Goal: Find contact information: Find contact information

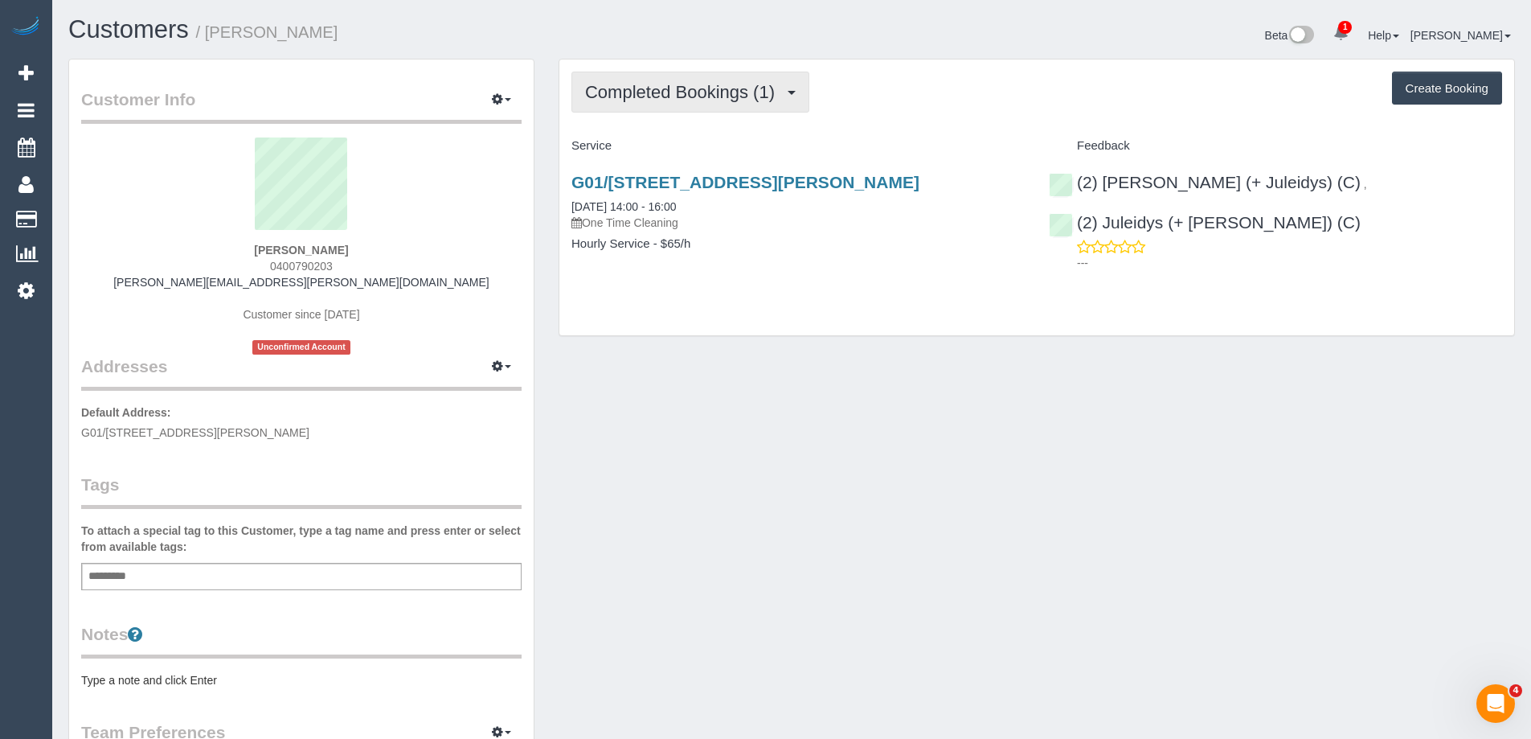
click at [771, 91] on span "Completed Bookings (1)" at bounding box center [684, 92] width 198 height 20
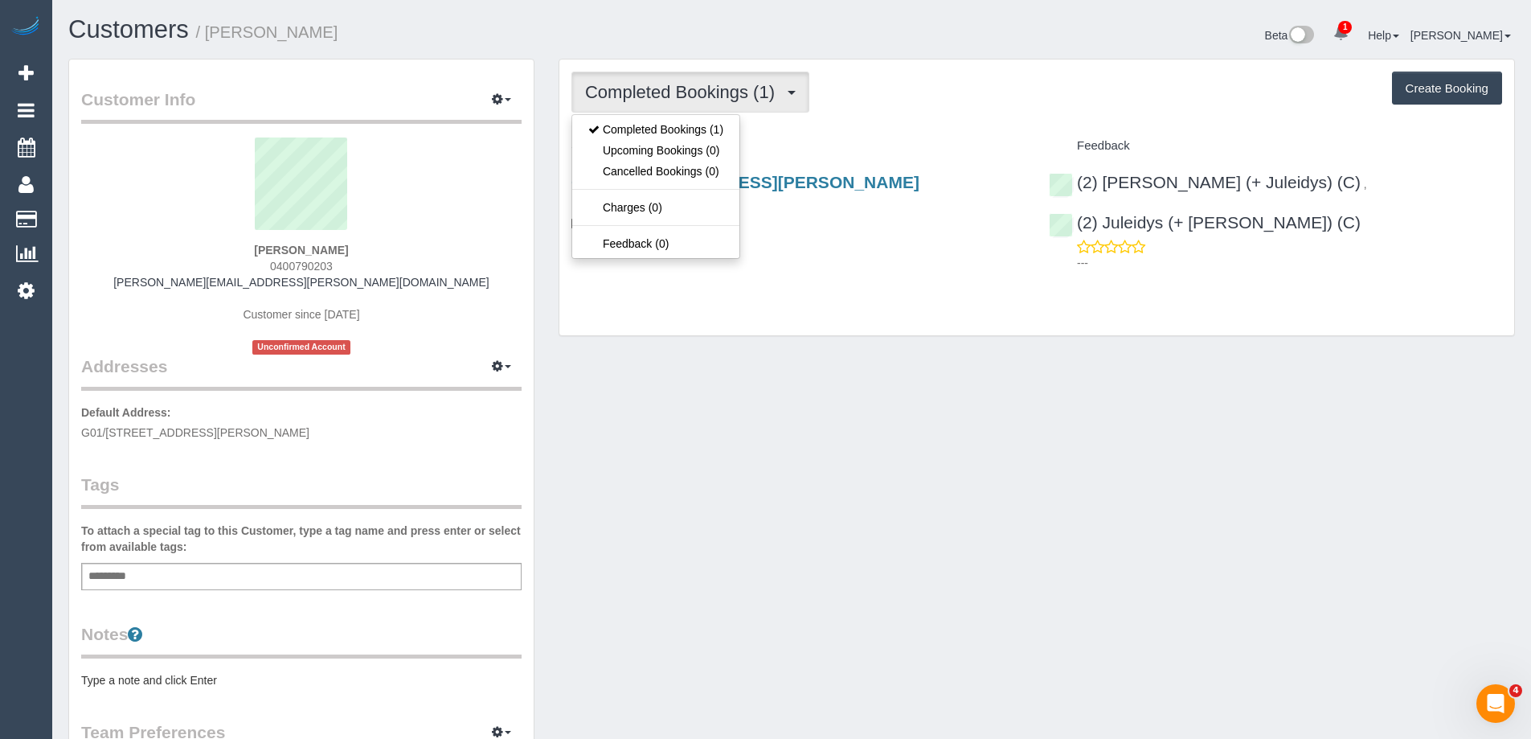
click at [653, 436] on div "Customer Info Edit Contact Info Send Message Email Preferences Special Sales Ta…" at bounding box center [791, 595] width 1471 height 1072
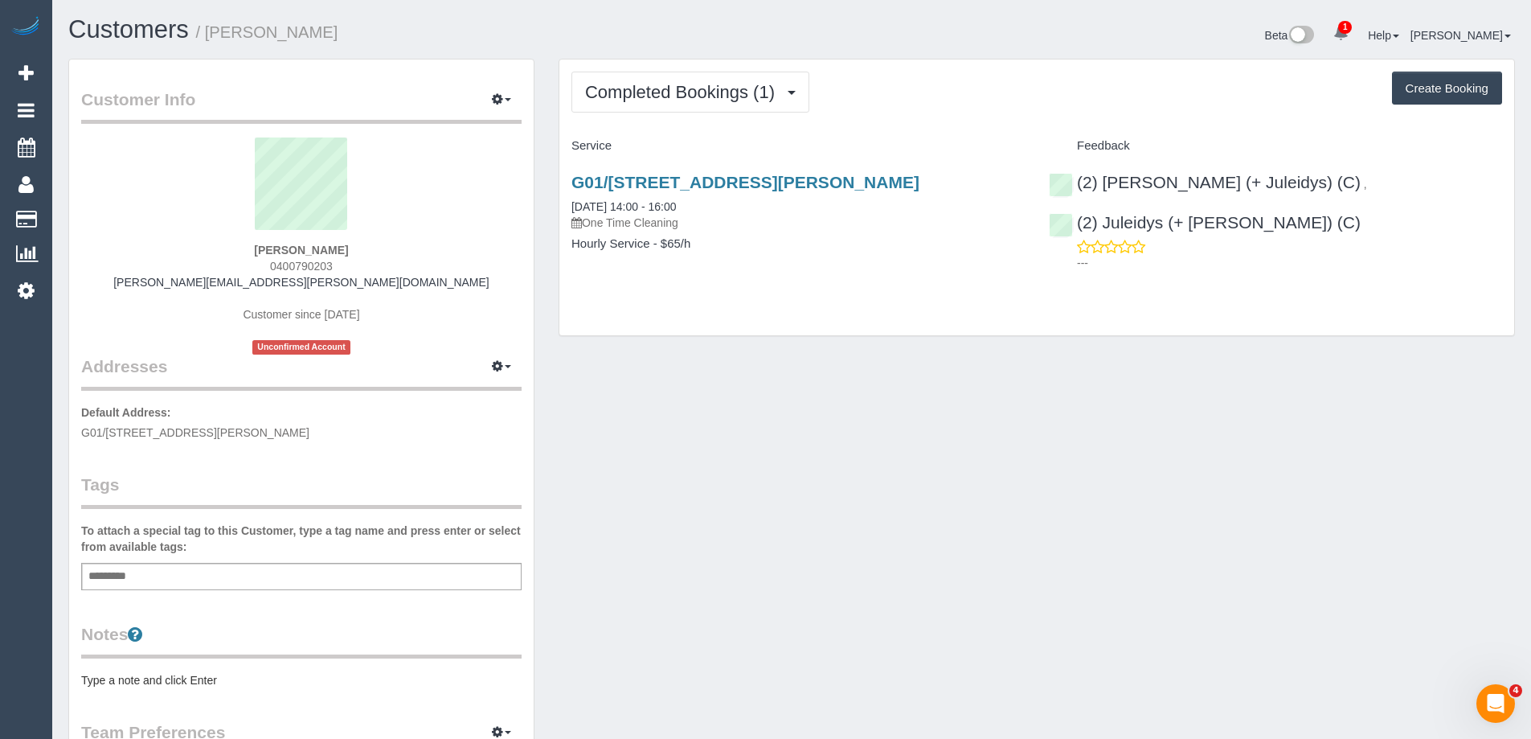
drag, startPoint x: 350, startPoint y: 264, endPoint x: 242, endPoint y: 270, distance: 108.6
click at [242, 270] on div "[PERSON_NAME] 0400790203 [PERSON_NAME][EMAIL_ADDRESS][PERSON_NAME][DOMAIN_NAME]…" at bounding box center [301, 245] width 440 height 217
copy span "0400790203"
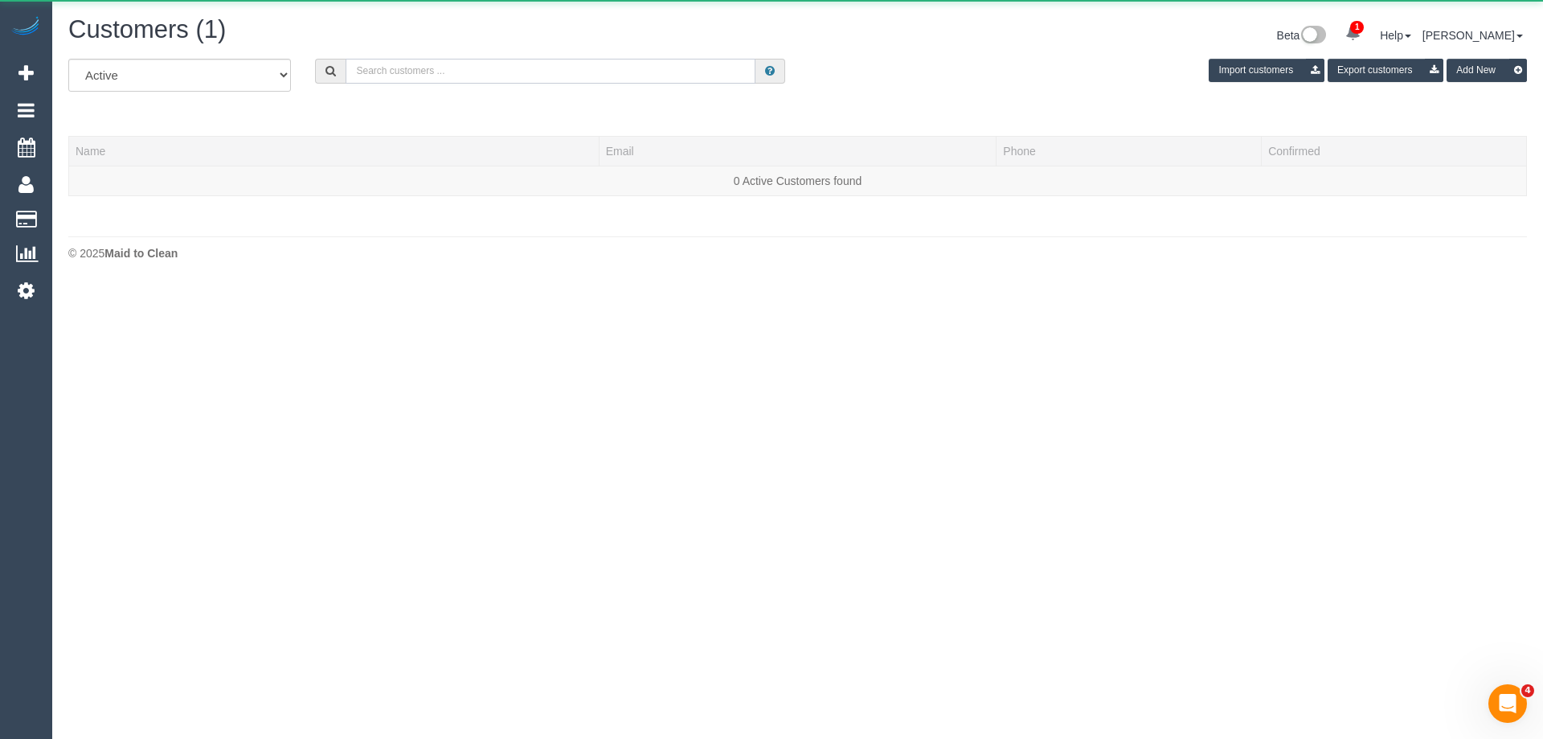
click at [496, 75] on input "text" at bounding box center [551, 71] width 410 height 25
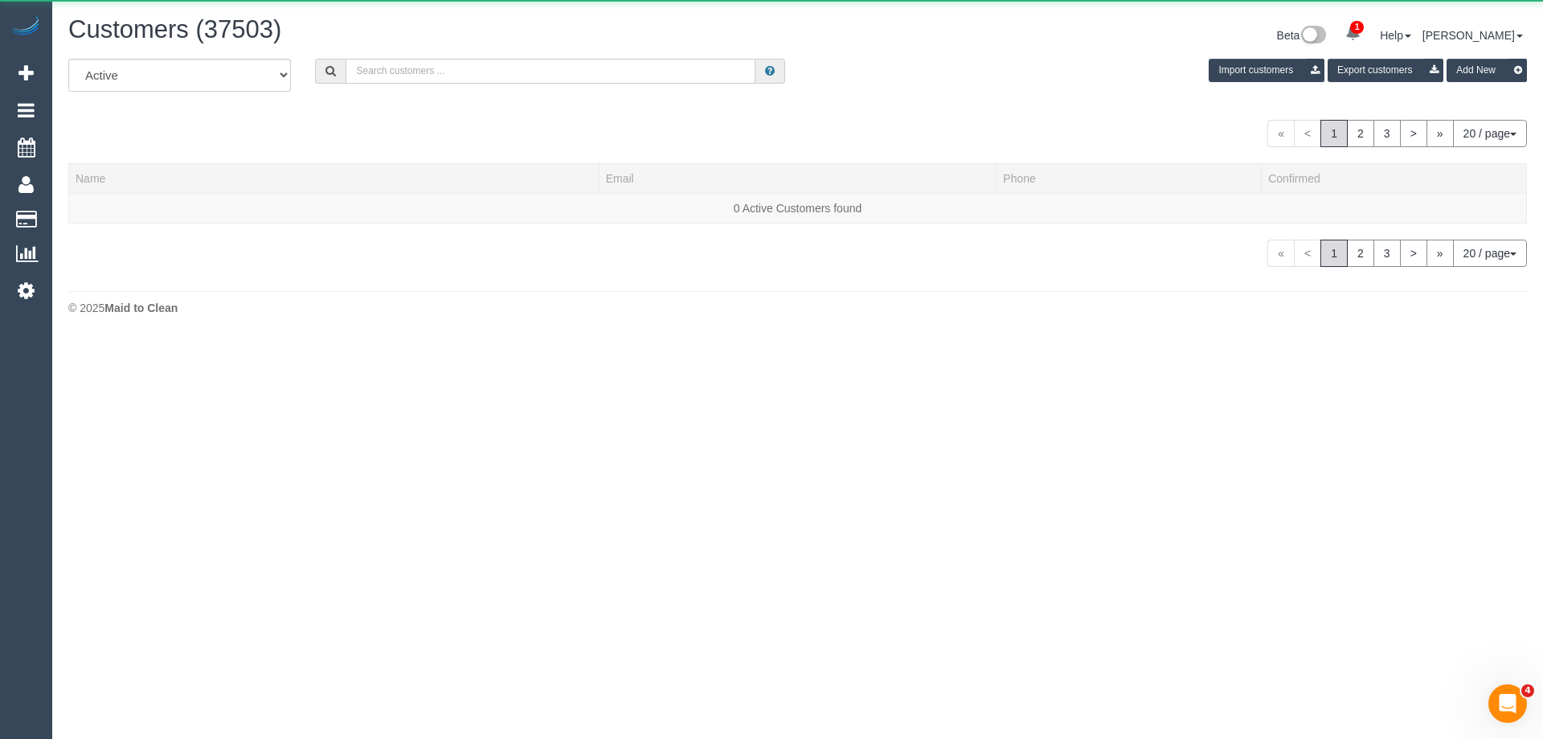
paste input "[PERSON_NAME][EMAIL_ADDRESS][DOMAIN_NAME]"
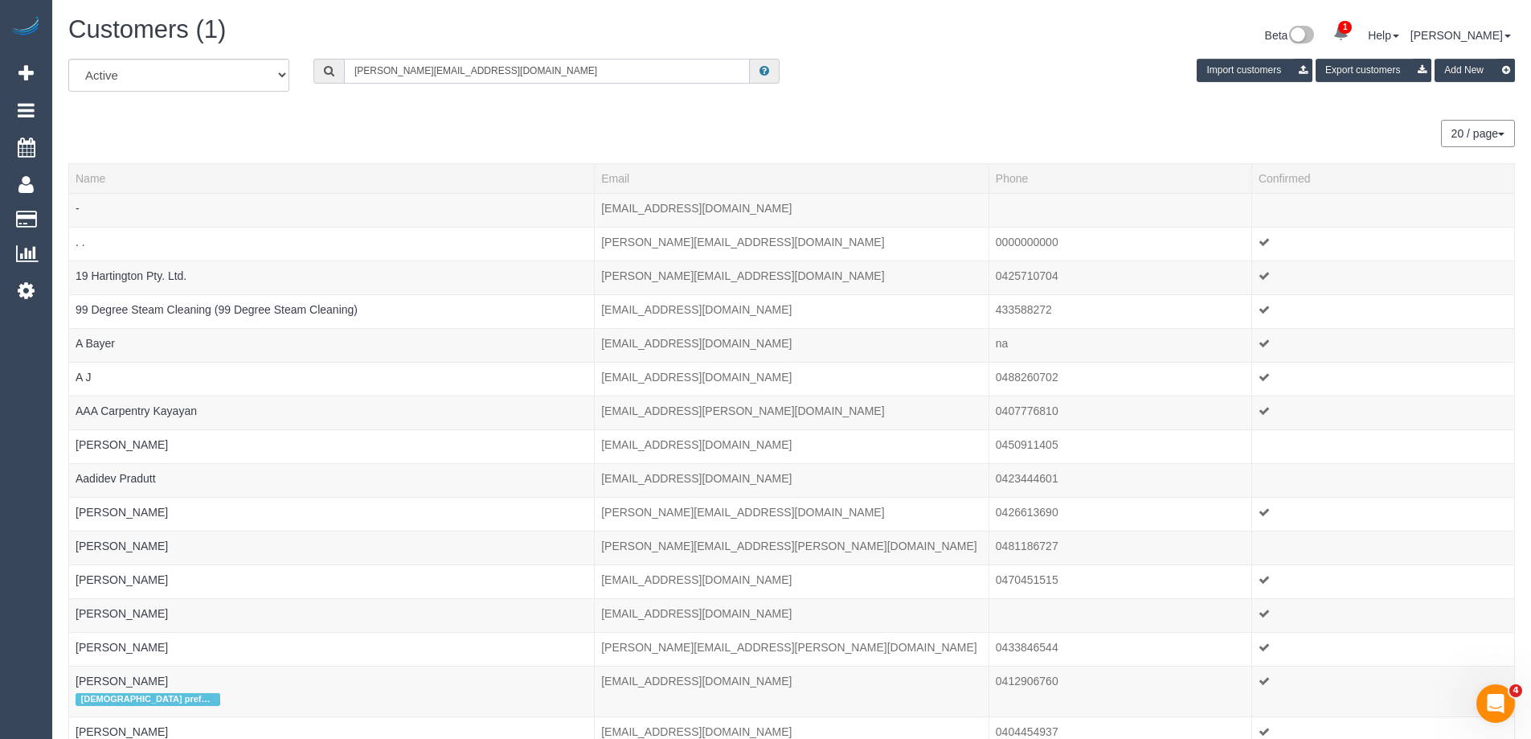
click at [490, 68] on input "[PERSON_NAME][EMAIL_ADDRESS][DOMAIN_NAME]" at bounding box center [547, 71] width 406 height 25
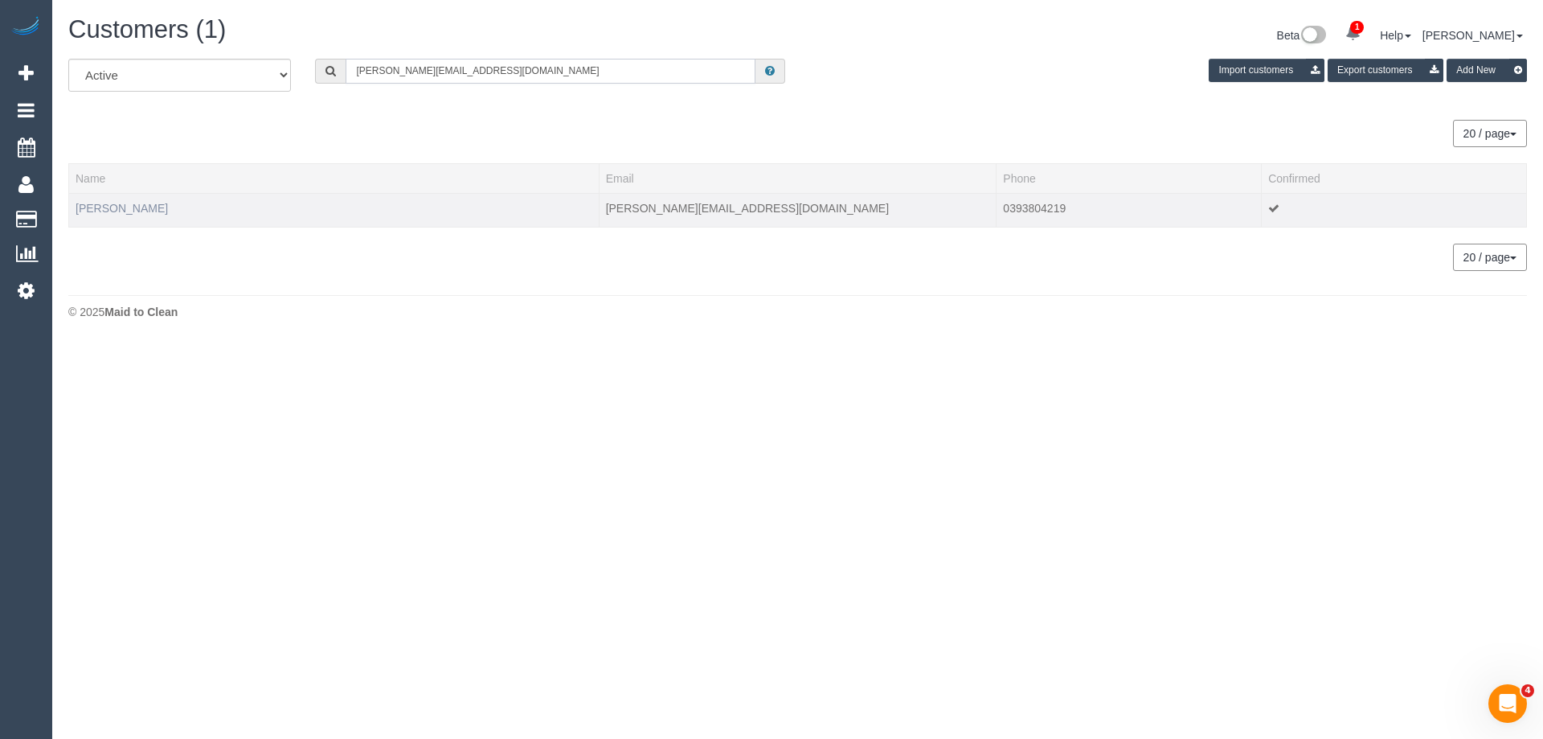
type input "[PERSON_NAME][EMAIL_ADDRESS][DOMAIN_NAME]"
click at [111, 207] on link "[PERSON_NAME]" at bounding box center [122, 208] width 92 height 13
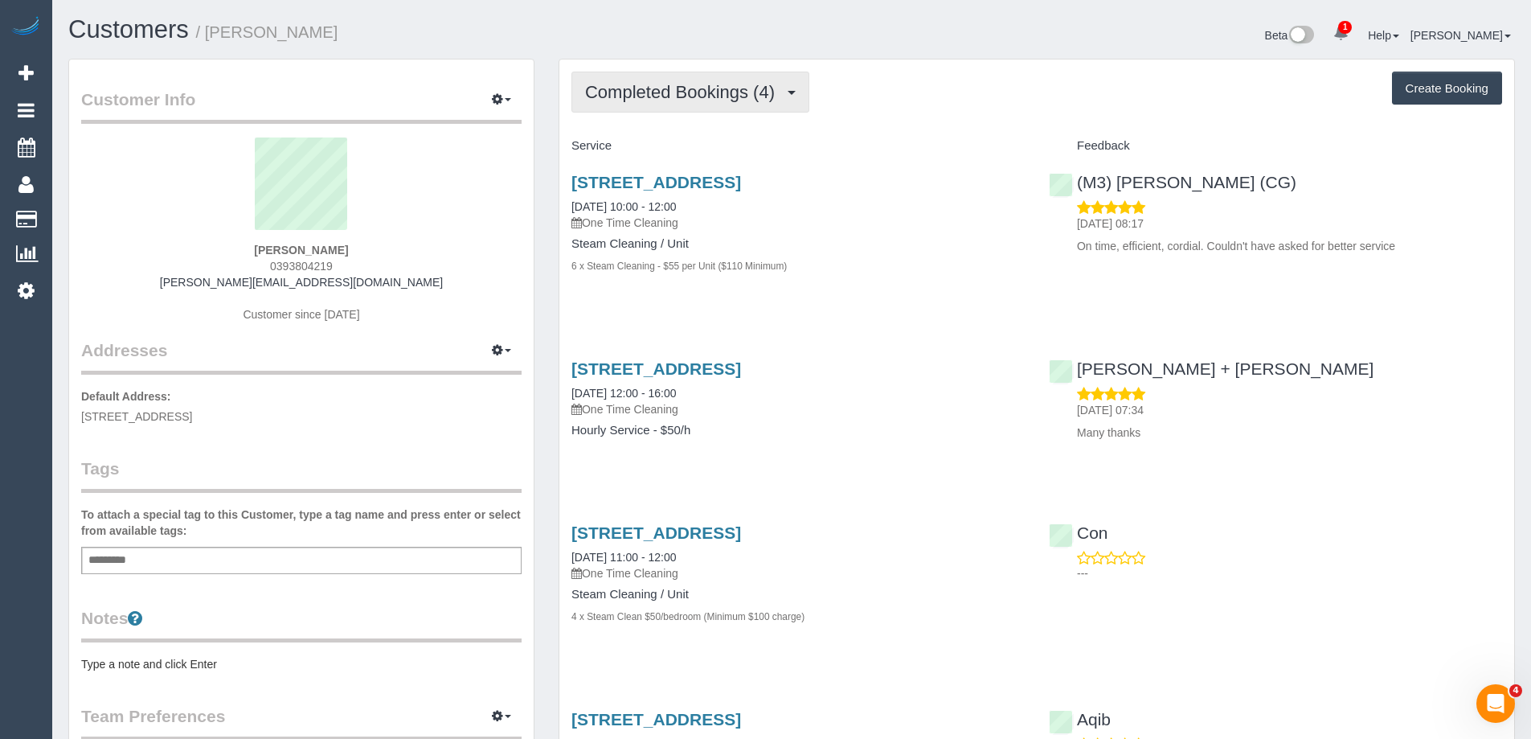
click at [615, 92] on span "Completed Bookings (4)" at bounding box center [684, 92] width 198 height 20
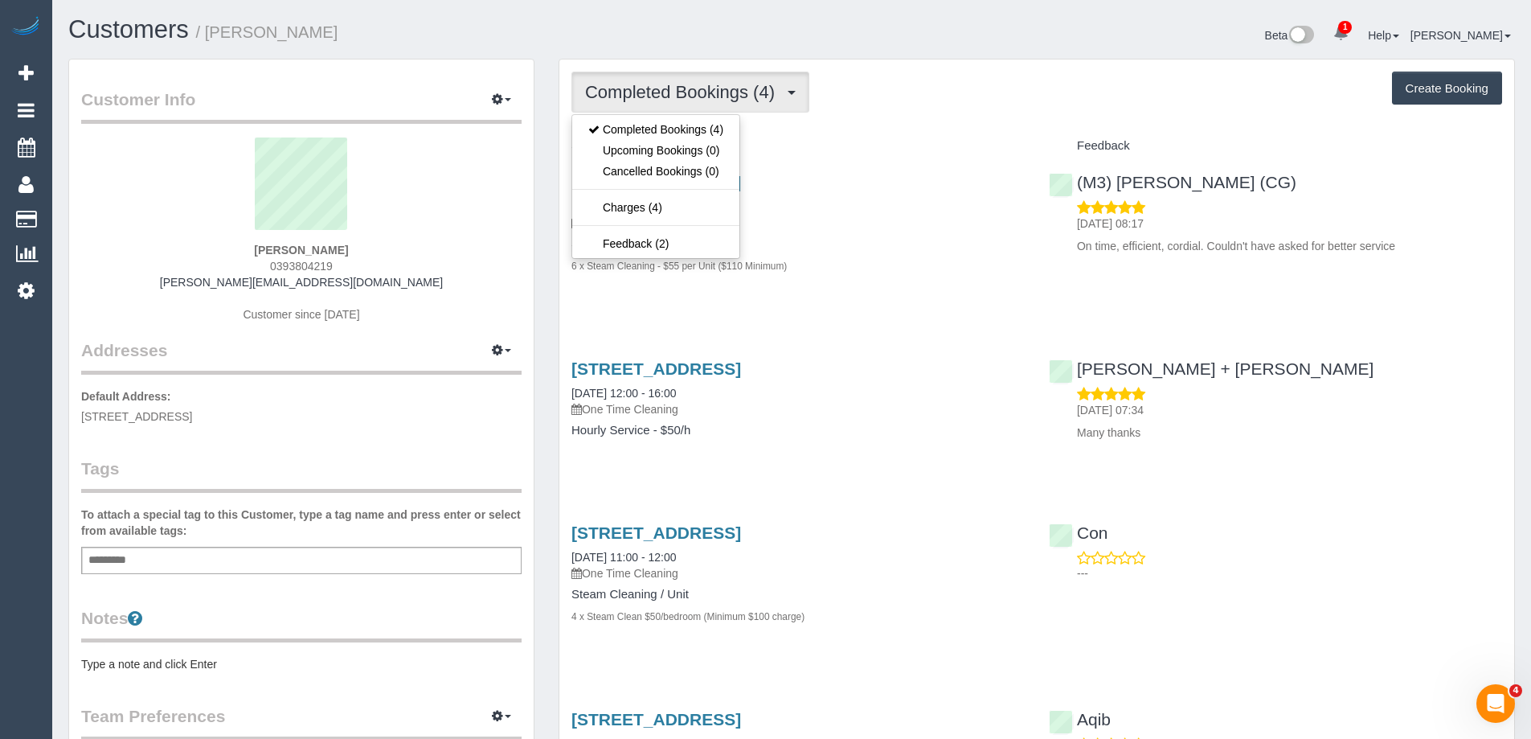
click at [424, 272] on div "[PERSON_NAME] 0393804219 [PERSON_NAME][EMAIL_ADDRESS][DOMAIN_NAME] Customer sin…" at bounding box center [301, 237] width 440 height 201
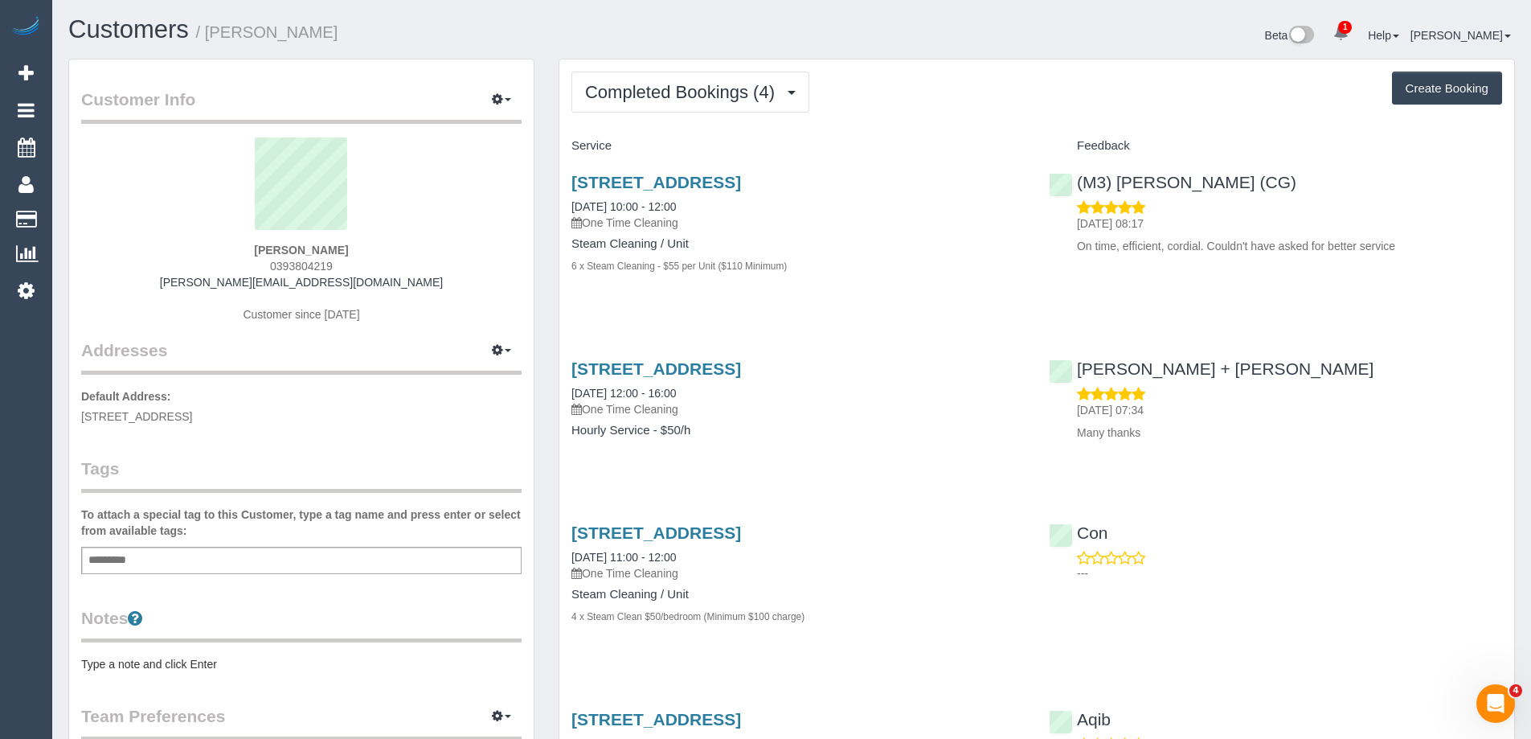
drag, startPoint x: 342, startPoint y: 262, endPoint x: 258, endPoint y: 264, distance: 84.4
click at [258, 264] on div "[PERSON_NAME] 0393804219 [PERSON_NAME][EMAIL_ADDRESS][DOMAIN_NAME] Customer sin…" at bounding box center [301, 237] width 440 height 201
copy span "0393804219"
drag, startPoint x: 563, startPoint y: 178, endPoint x: 875, endPoint y: 187, distance: 312.8
click at [875, 187] on div "[STREET_ADDRESS] [DATE] 10:00 - 12:00 One Time Cleaning Steam Cleaning / Unit 6…" at bounding box center [797, 232] width 477 height 146
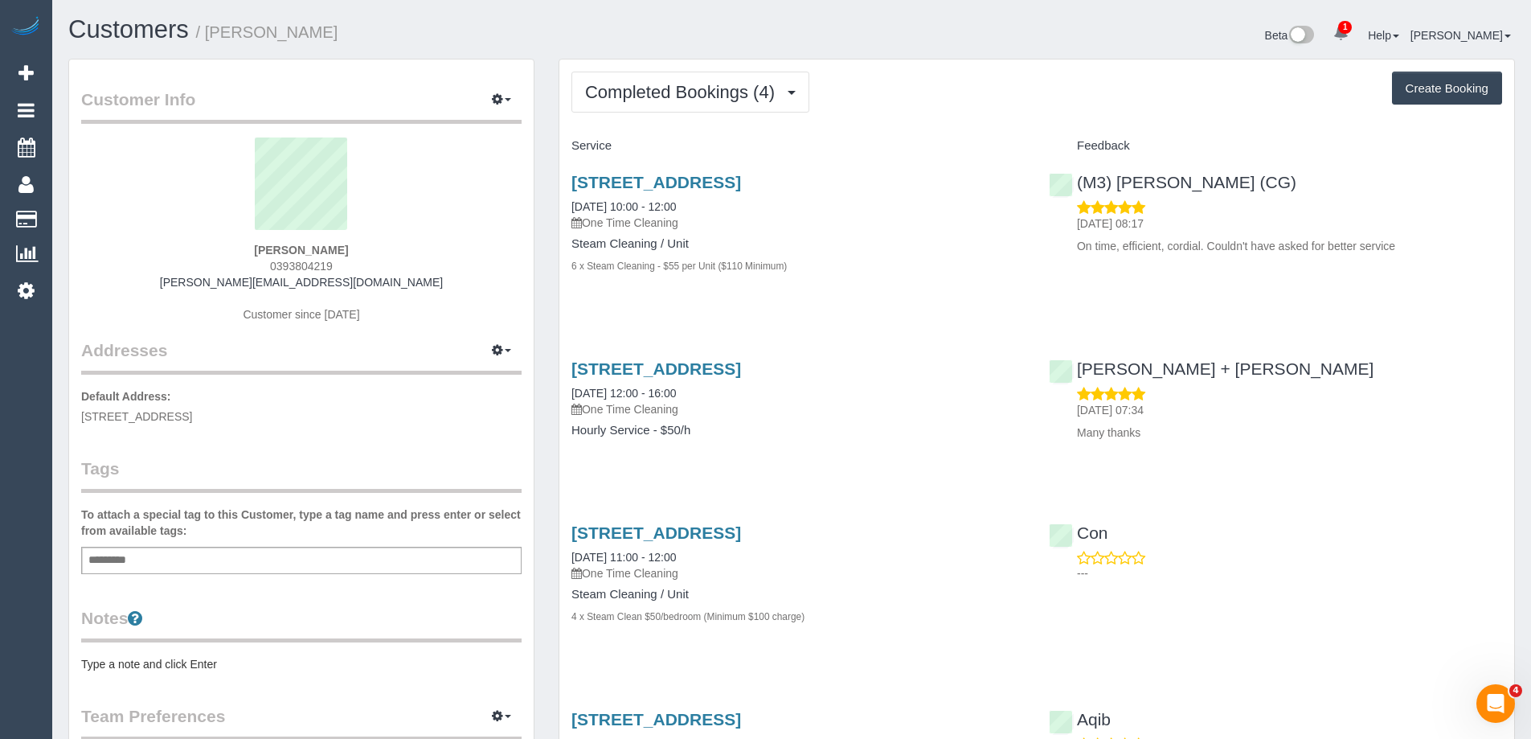
copy link "[STREET_ADDRESS],"
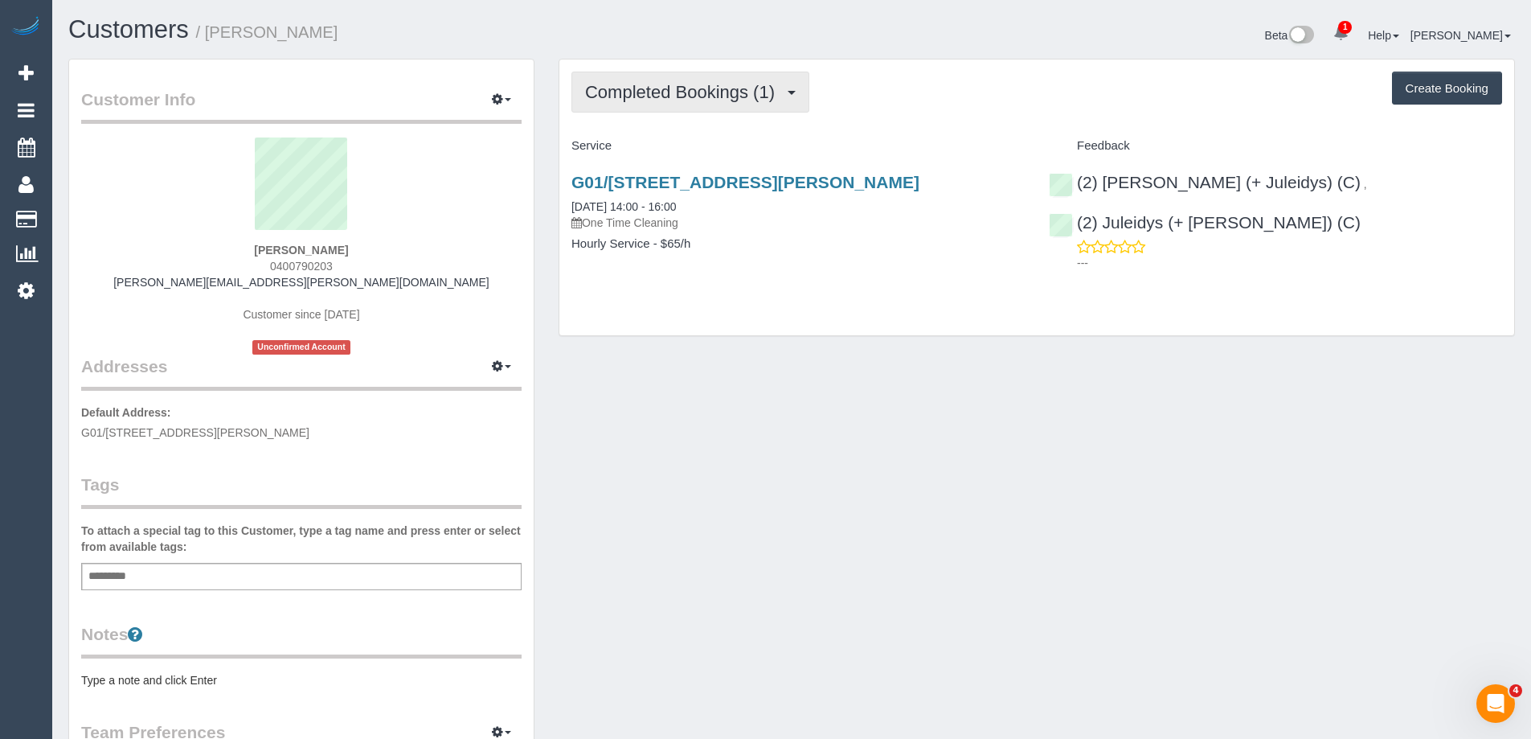
click at [712, 101] on span "Completed Bookings (1)" at bounding box center [684, 92] width 198 height 20
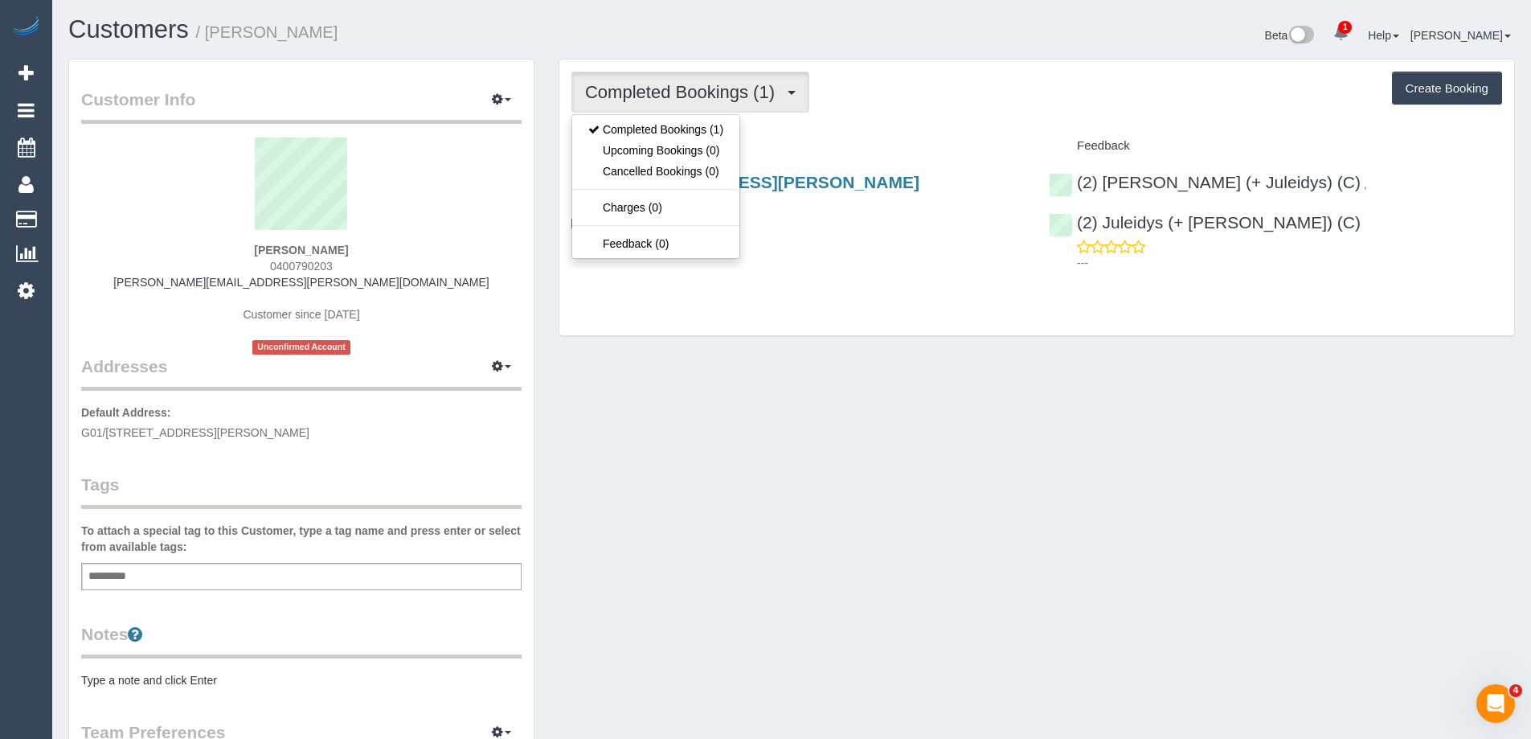
click at [850, 80] on div "Completed Bookings (1) Completed Bookings (1) Upcoming Bookings (0) Cancelled B…" at bounding box center [1036, 92] width 931 height 41
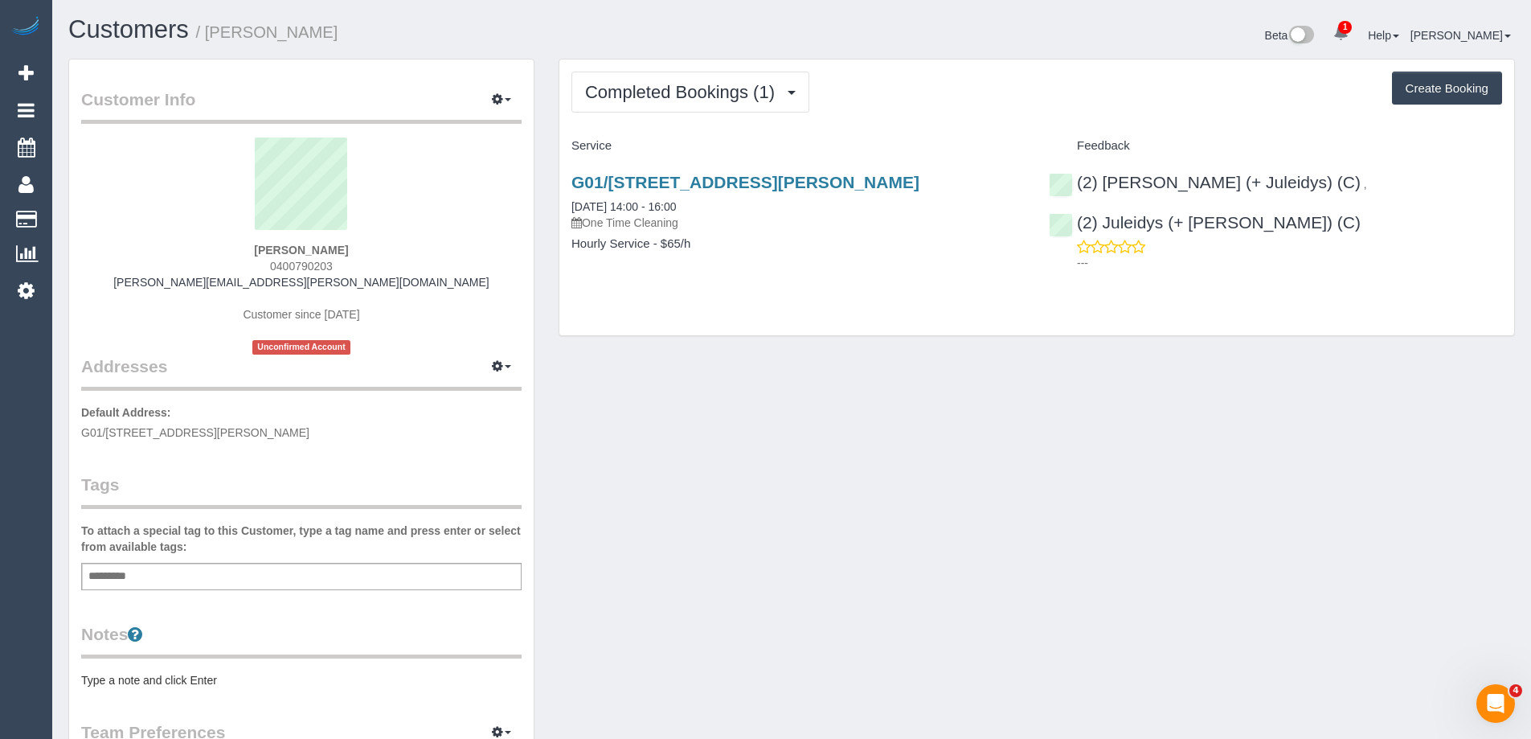
drag, startPoint x: 568, startPoint y: 173, endPoint x: 917, endPoint y: 170, distance: 348.8
click at [917, 170] on div "G01/[STREET_ADDRESS][PERSON_NAME] [DATE] 14:00 - 16:00 One Time Cleaning Hourly…" at bounding box center [797, 221] width 477 height 124
copy link "G01/[STREET_ADDRESS][PERSON_NAME]"
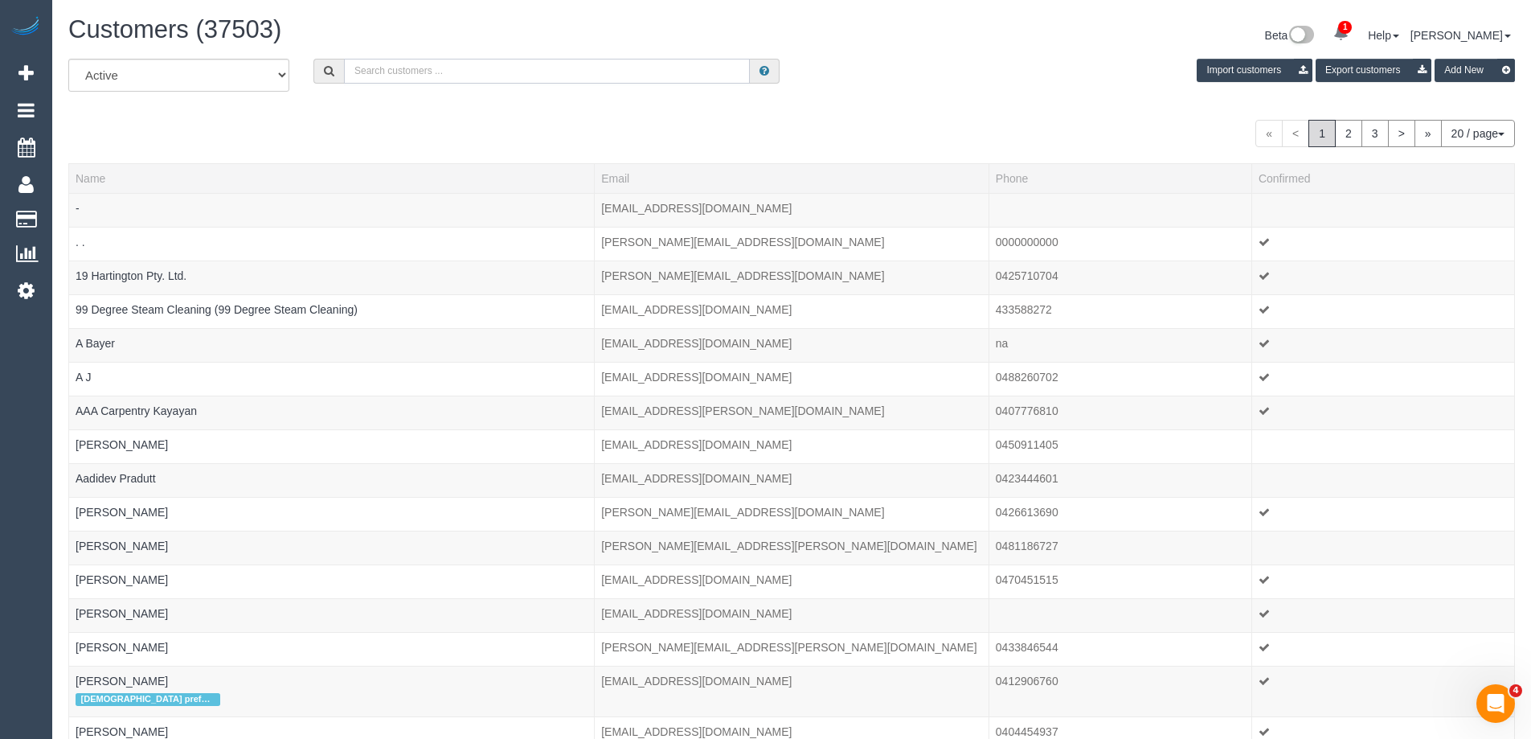
click at [453, 72] on input "text" at bounding box center [547, 71] width 406 height 25
paste input "[PERSON_NAME][EMAIL_ADDRESS][DOMAIN_NAME]"
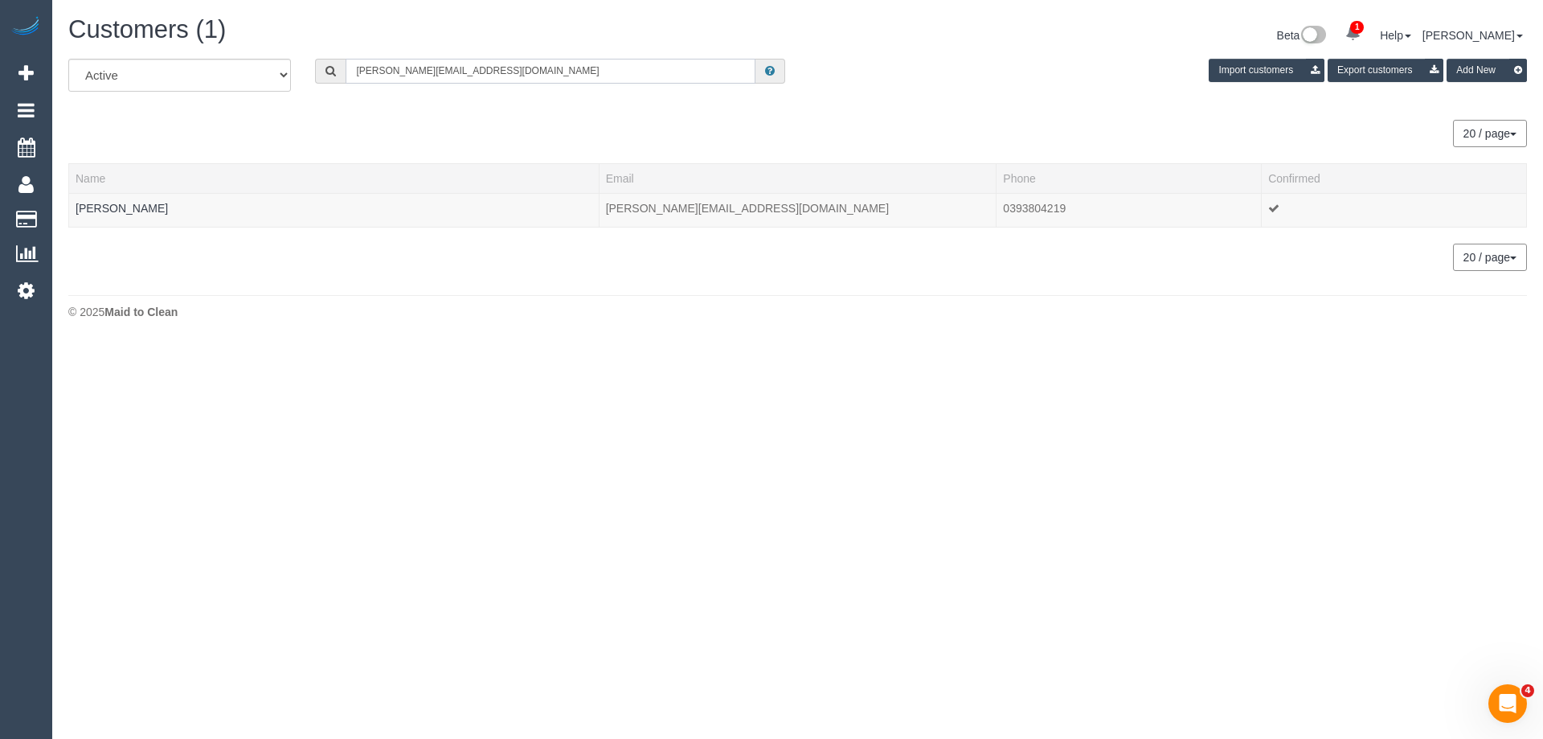
type input "[PERSON_NAME][EMAIL_ADDRESS][DOMAIN_NAME]"
click at [108, 207] on link "[PERSON_NAME]" at bounding box center [122, 208] width 92 height 13
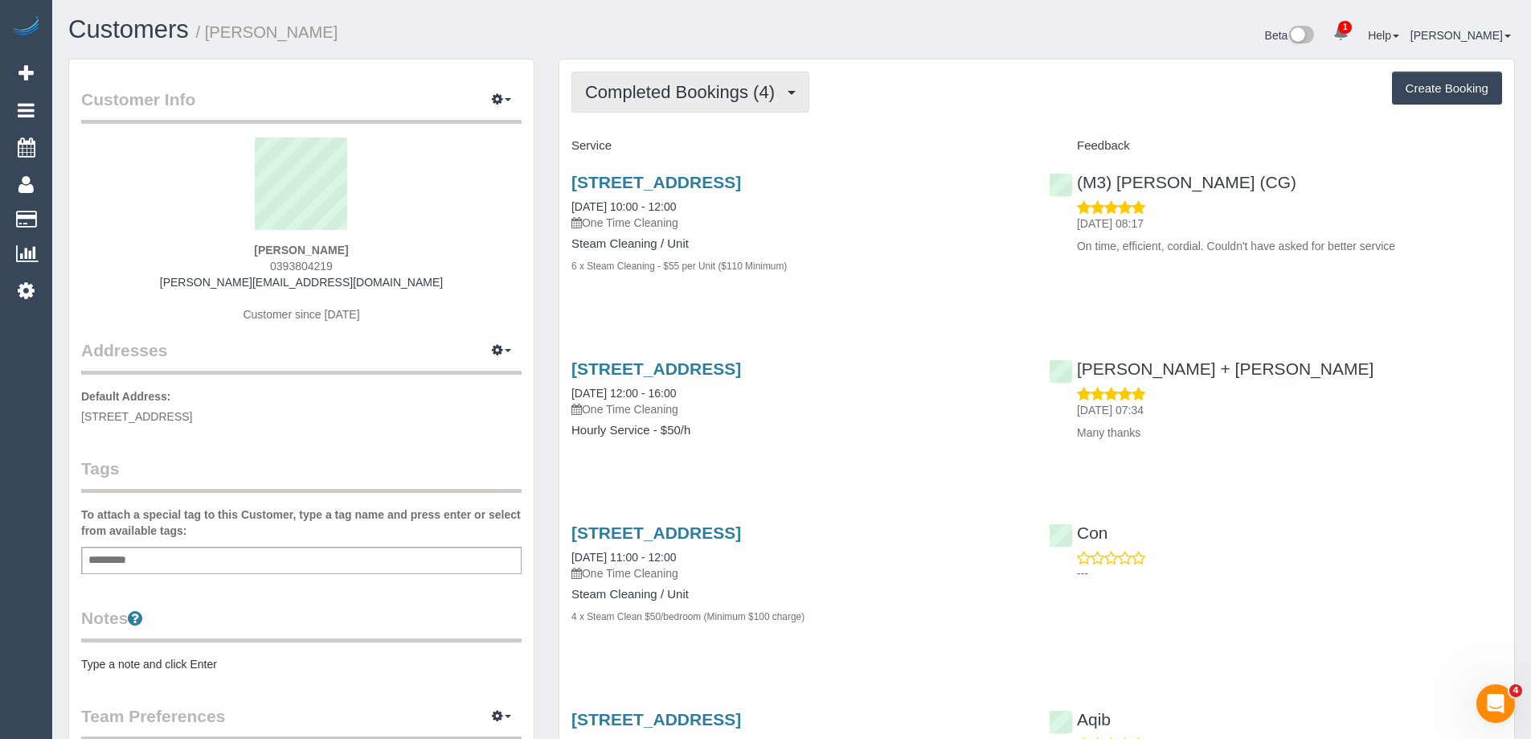
click at [657, 72] on button "Completed Bookings (4)" at bounding box center [690, 92] width 238 height 41
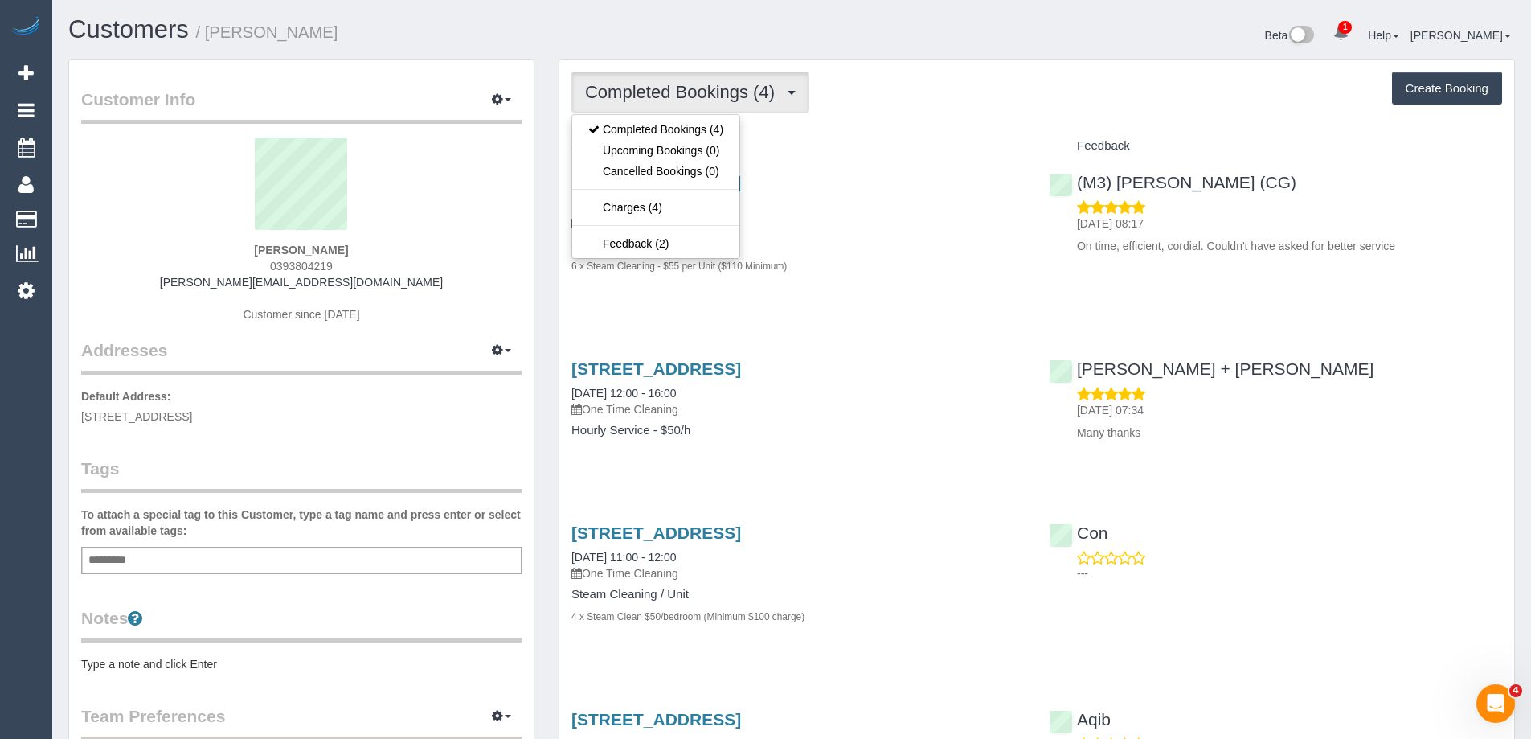
click at [575, 93] on button "Completed Bookings (4)" at bounding box center [690, 92] width 238 height 41
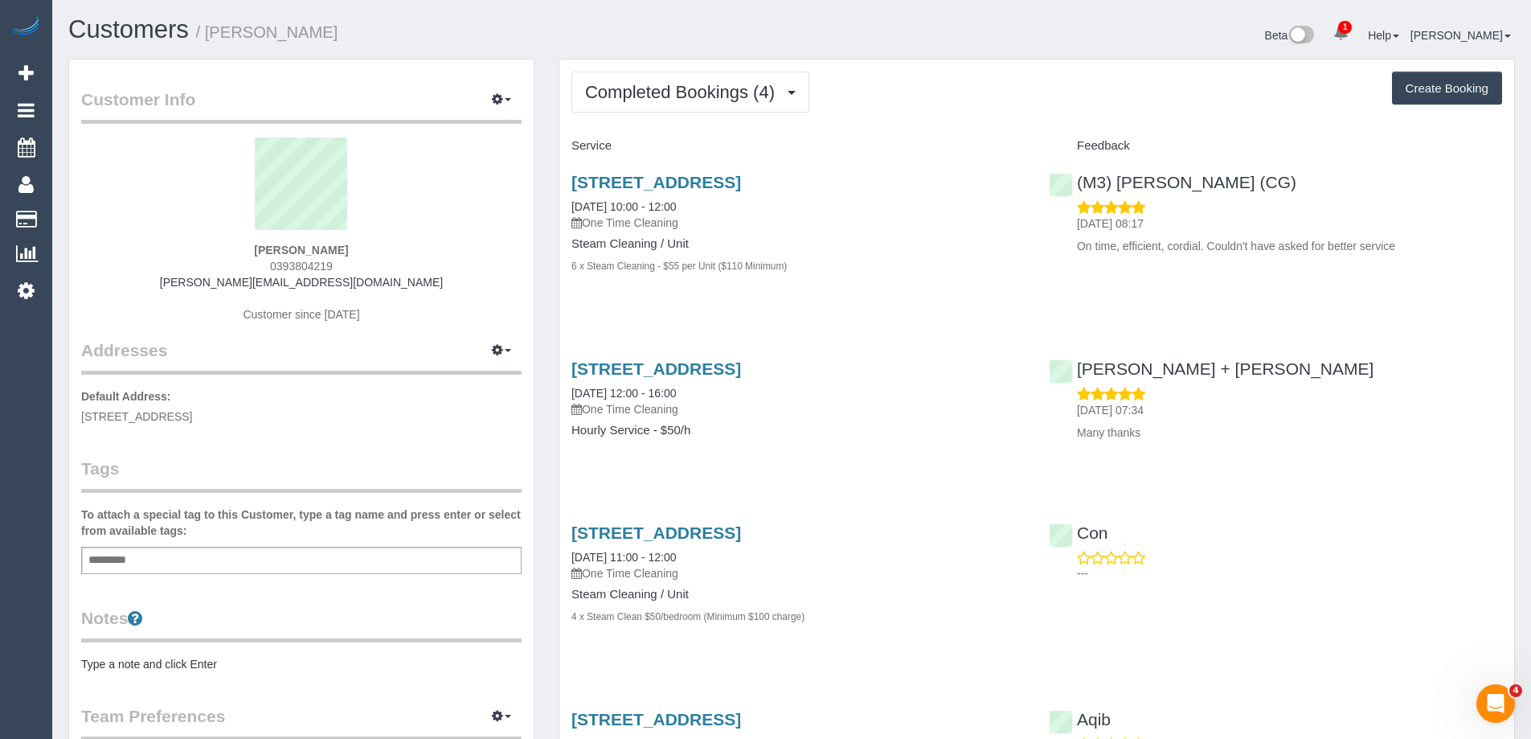
drag, startPoint x: 557, startPoint y: 181, endPoint x: 956, endPoint y: 171, distance: 398.7
click at [956, 171] on div "Completed Bookings (4) Completed Bookings (4) Upcoming Bookings (0) Cancelled B…" at bounding box center [1036, 474] width 980 height 830
copy link "[STREET_ADDRESS]"
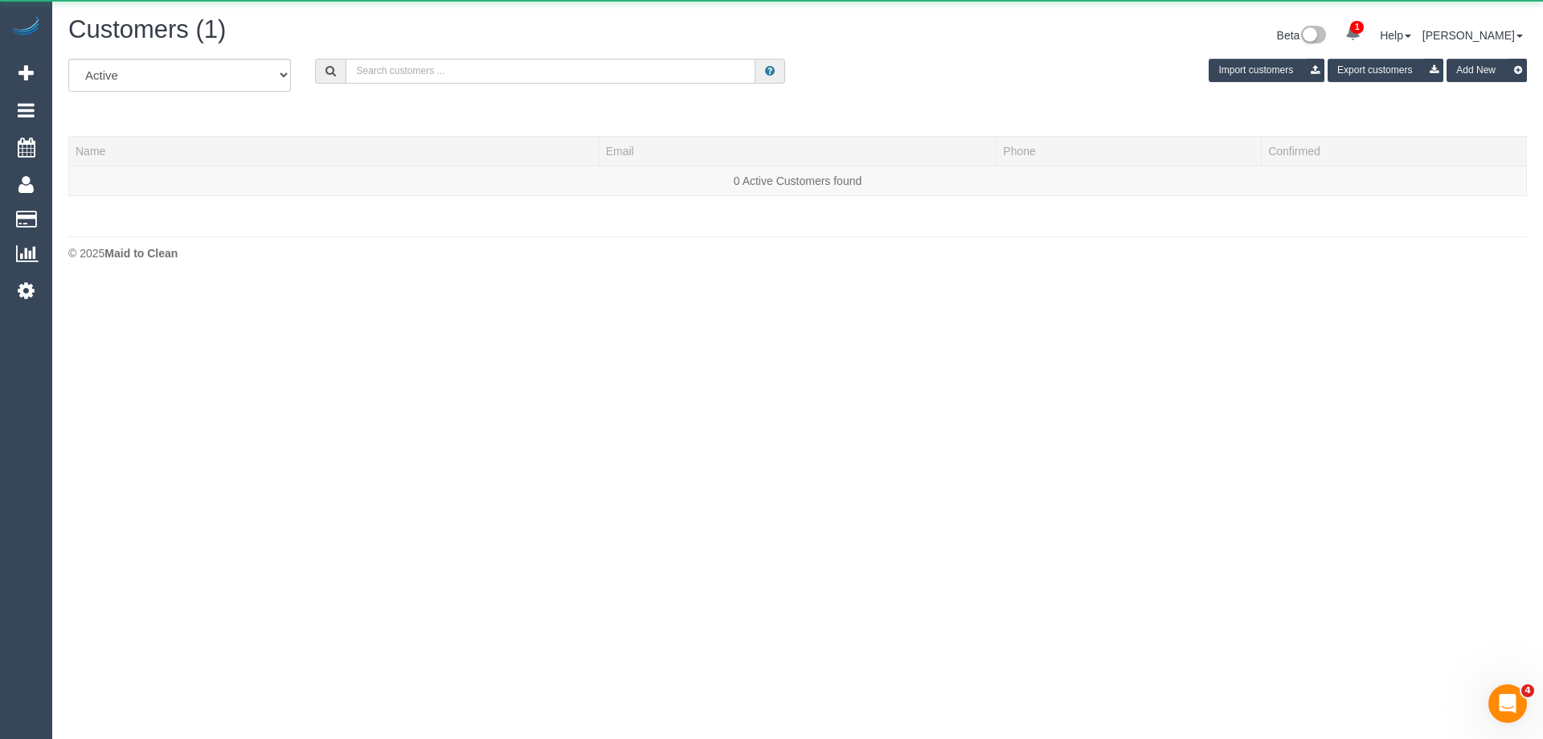
click at [409, 63] on input "text" at bounding box center [551, 71] width 410 height 25
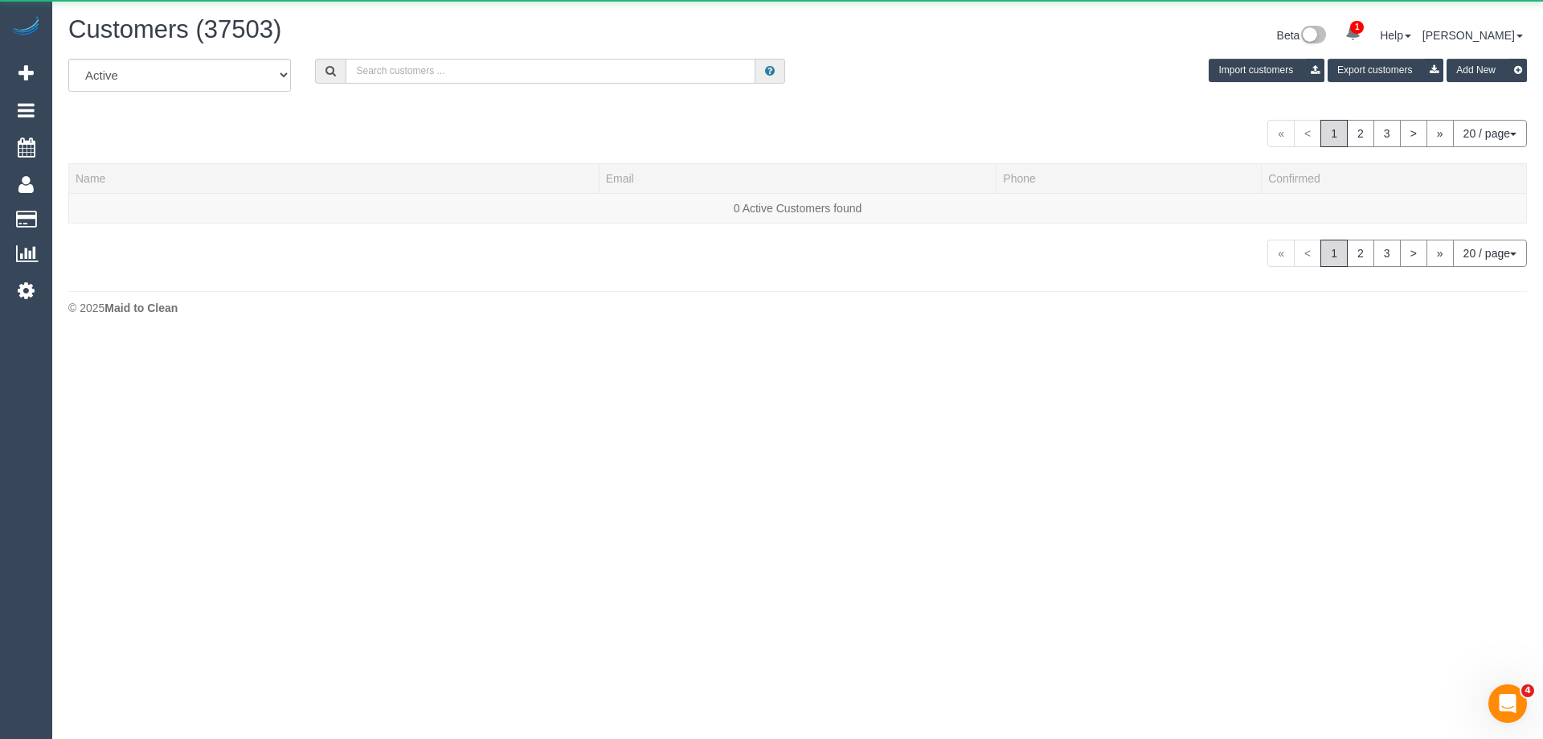
paste input "katejpratt@gmail.com"
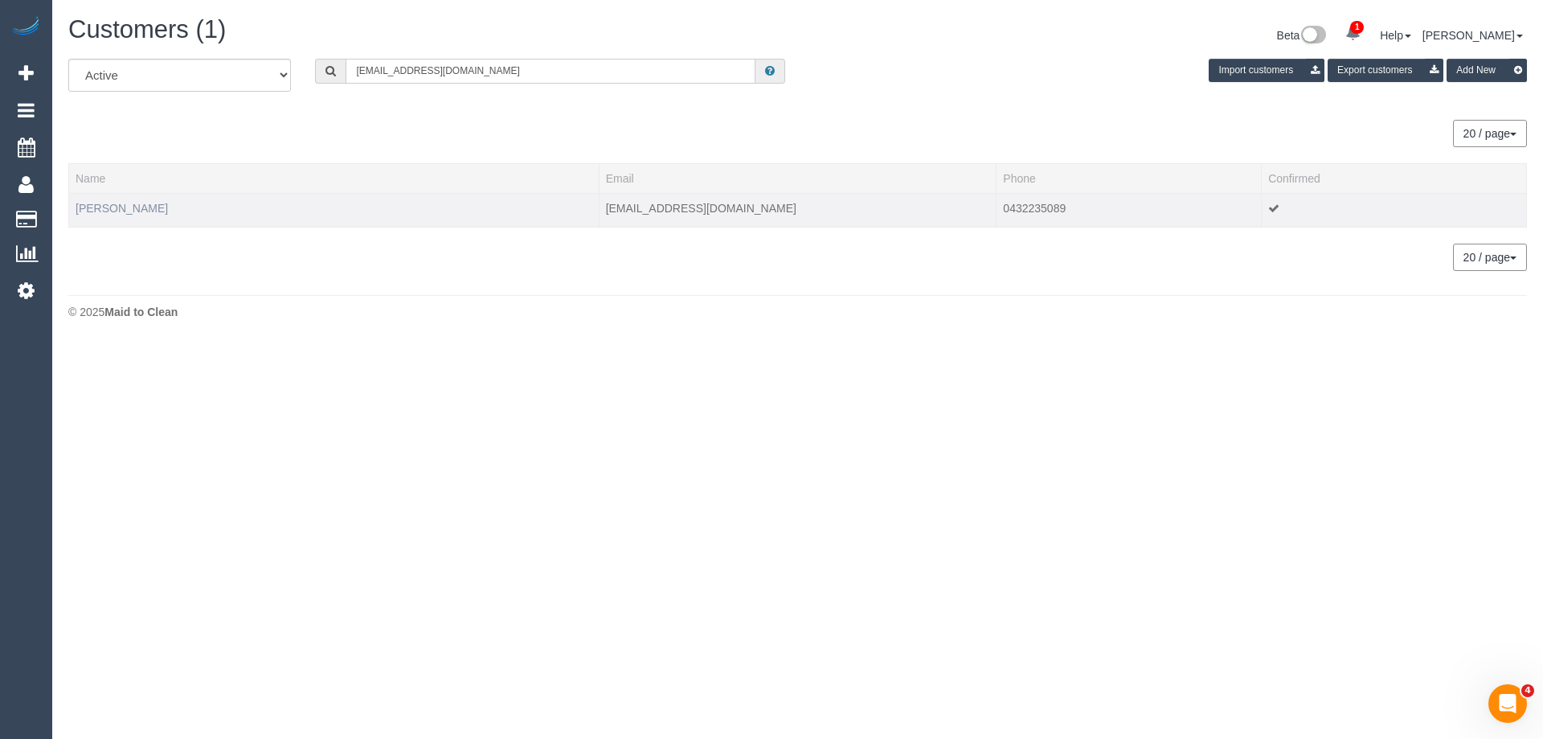
type input "katejpratt@gmail.com"
click at [106, 203] on link "Kate Pratt" at bounding box center [122, 208] width 92 height 13
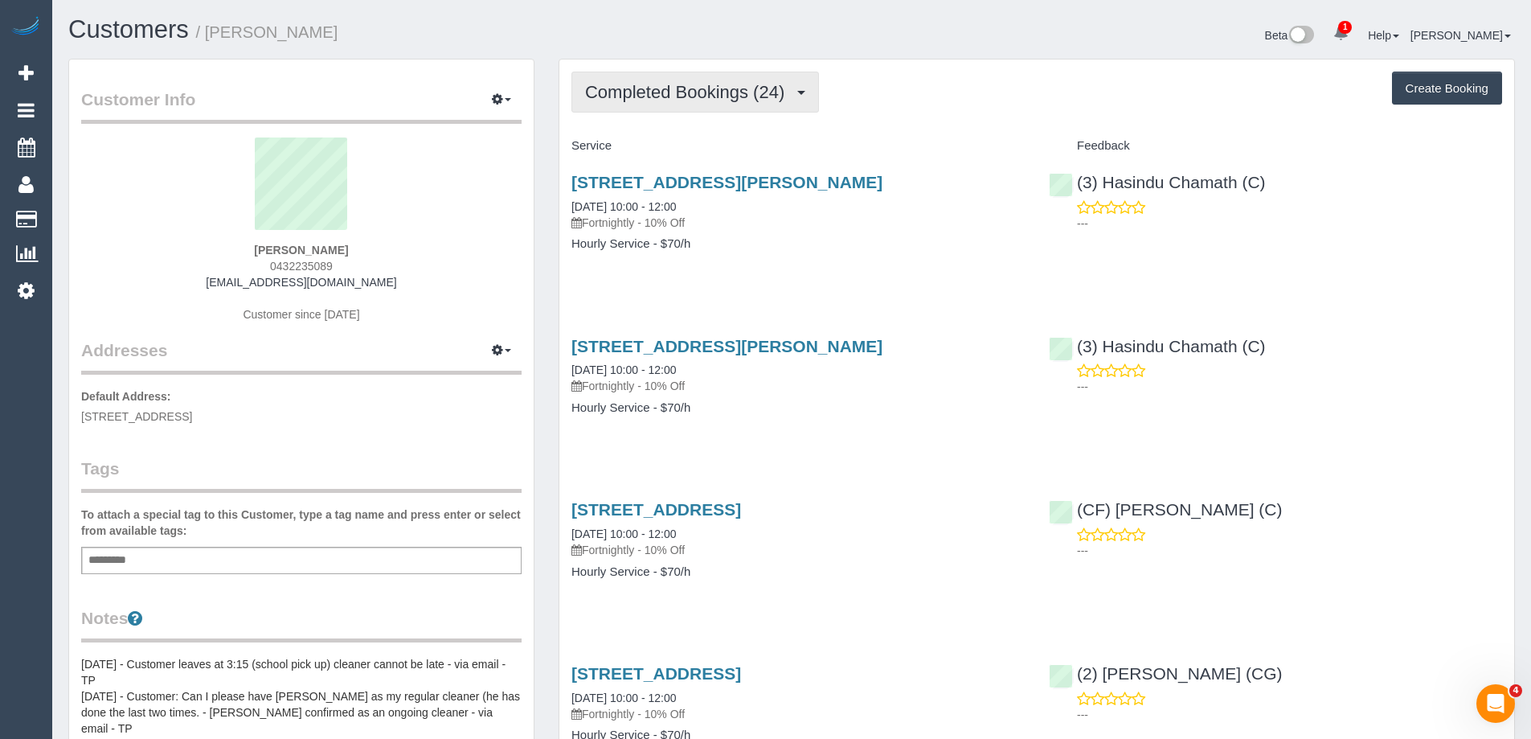
click at [685, 91] on span "Completed Bookings (24)" at bounding box center [688, 92] width 207 height 20
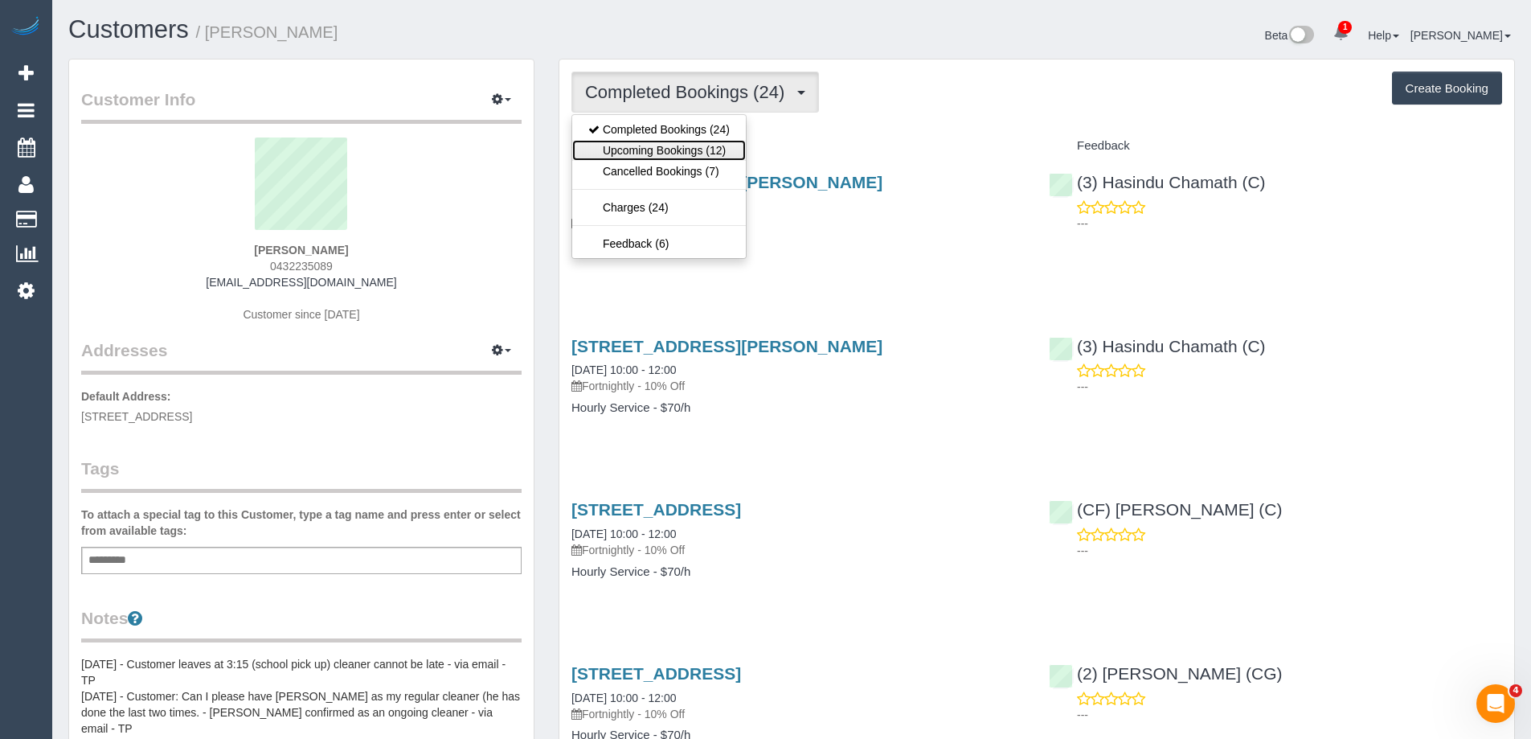
click at [695, 150] on link "Upcoming Bookings (12)" at bounding box center [659, 150] width 174 height 21
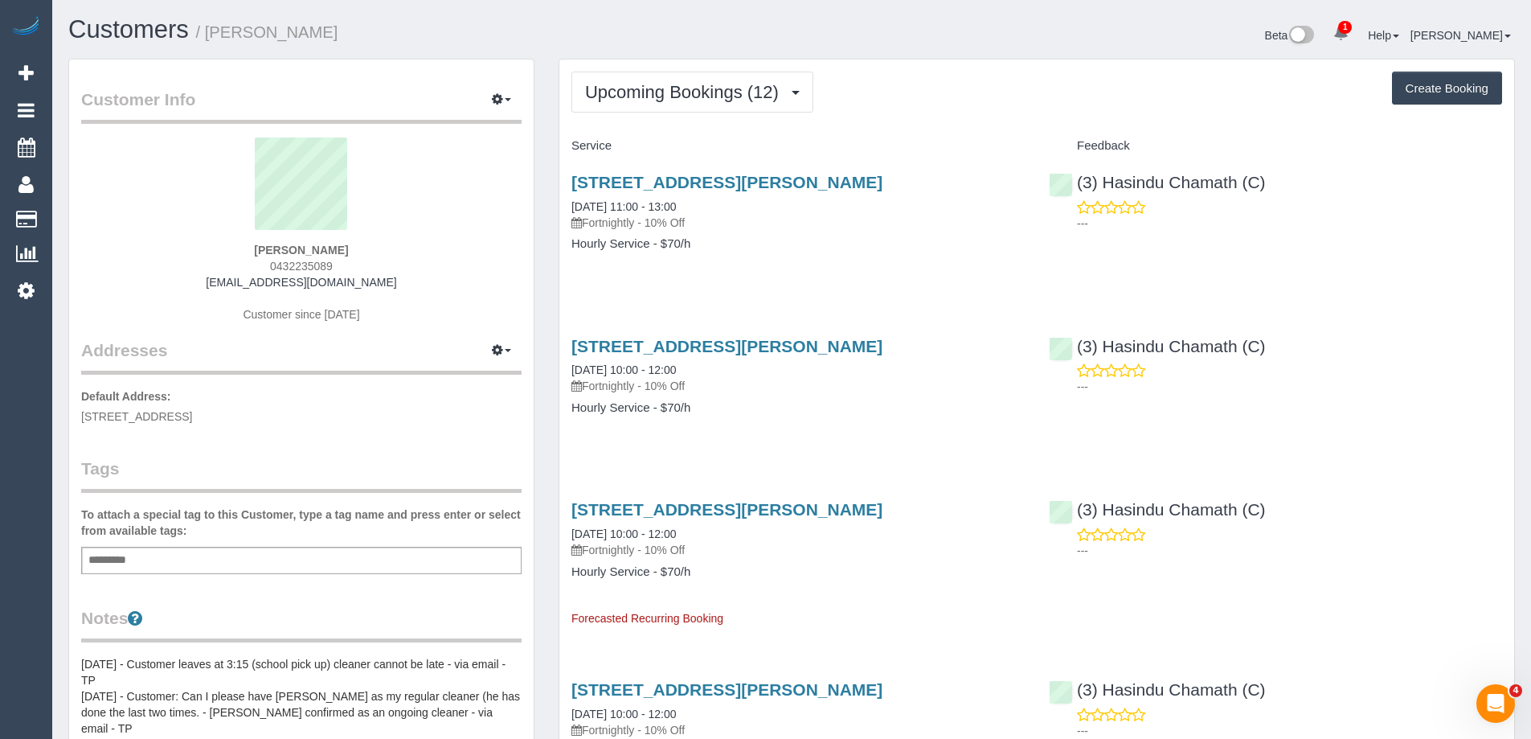
drag, startPoint x: 361, startPoint y: 264, endPoint x: 239, endPoint y: 259, distance: 122.2
click at [239, 259] on div "Kate Pratt 0432235089 katejpratt@gmail.com Customer since 2018" at bounding box center [301, 237] width 440 height 201
copy span "0432235089"
drag, startPoint x: 402, startPoint y: 279, endPoint x: 244, endPoint y: 280, distance: 157.5
click at [244, 280] on div "Kate Pratt 0432235089 katejpratt@gmail.com Customer since 2018" at bounding box center [301, 237] width 440 height 201
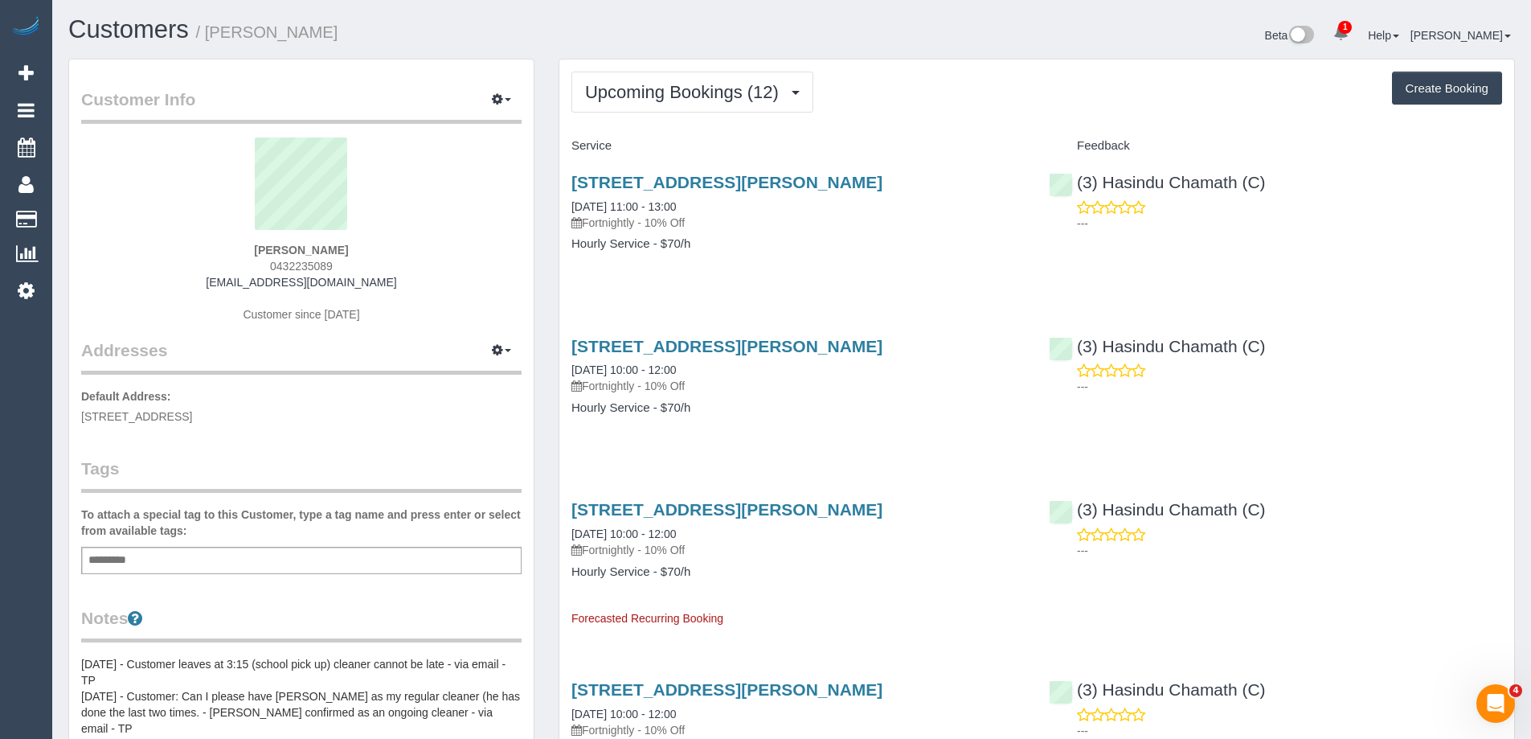
copy link "katejpratt@gmail.com"
drag, startPoint x: 268, startPoint y: 250, endPoint x: 370, endPoint y: 249, distance: 102.1
click at [370, 249] on div "Kate Pratt 0432235089 katejpratt@gmail.com Customer since 2018" at bounding box center [301, 237] width 440 height 201
copy strong "Kate Pratt"
drag, startPoint x: 238, startPoint y: 276, endPoint x: 416, endPoint y: 278, distance: 178.4
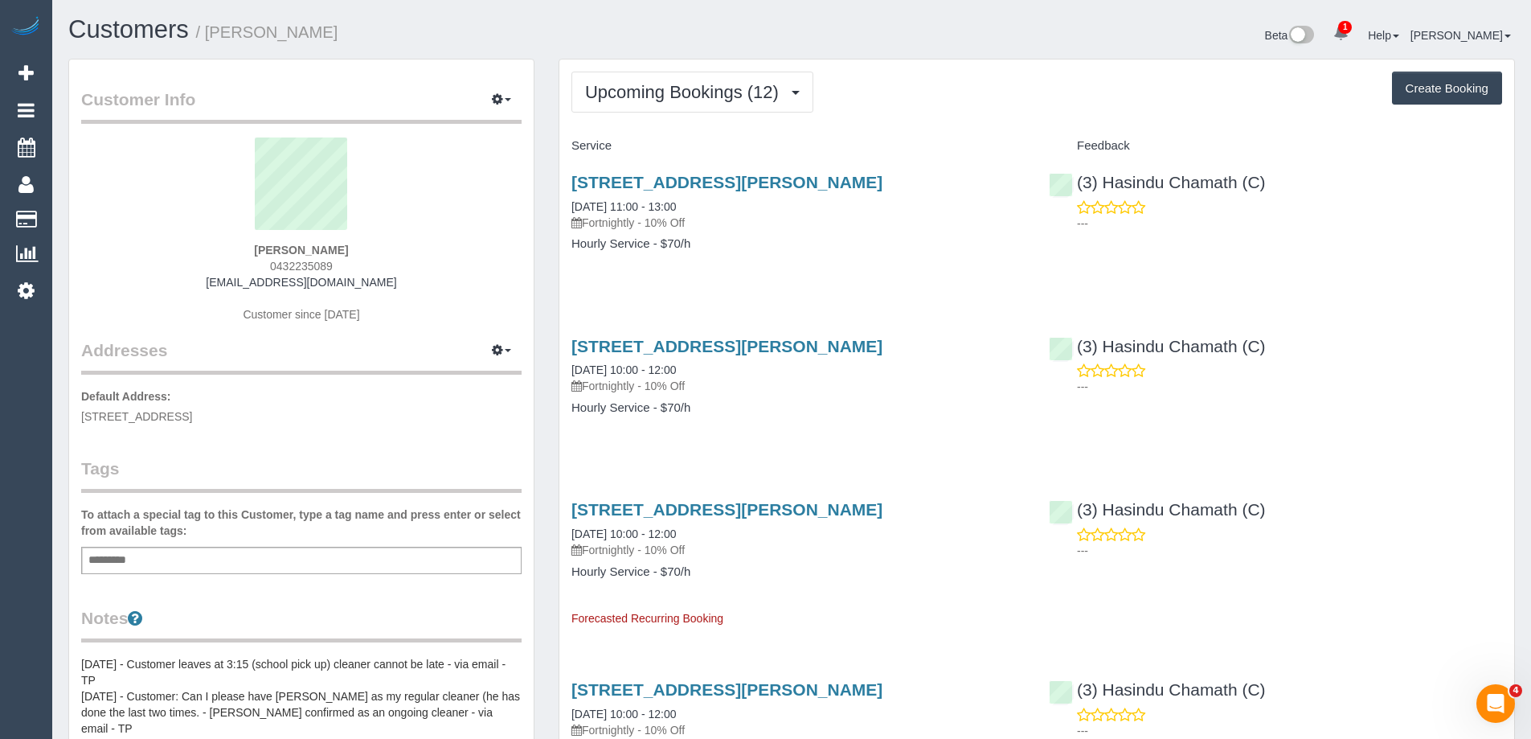
click at [416, 278] on div "Kate Pratt 0432235089 katejpratt@gmail.com Customer since 2018" at bounding box center [301, 237] width 440 height 201
copy link "katejpratt@gmail.com"
drag, startPoint x: 365, startPoint y: 263, endPoint x: 211, endPoint y: 262, distance: 153.5
click at [211, 262] on div "Kate Pratt 0432235089 katejpratt@gmail.com Customer since 2018" at bounding box center [301, 237] width 440 height 201
copy span "0432235089"
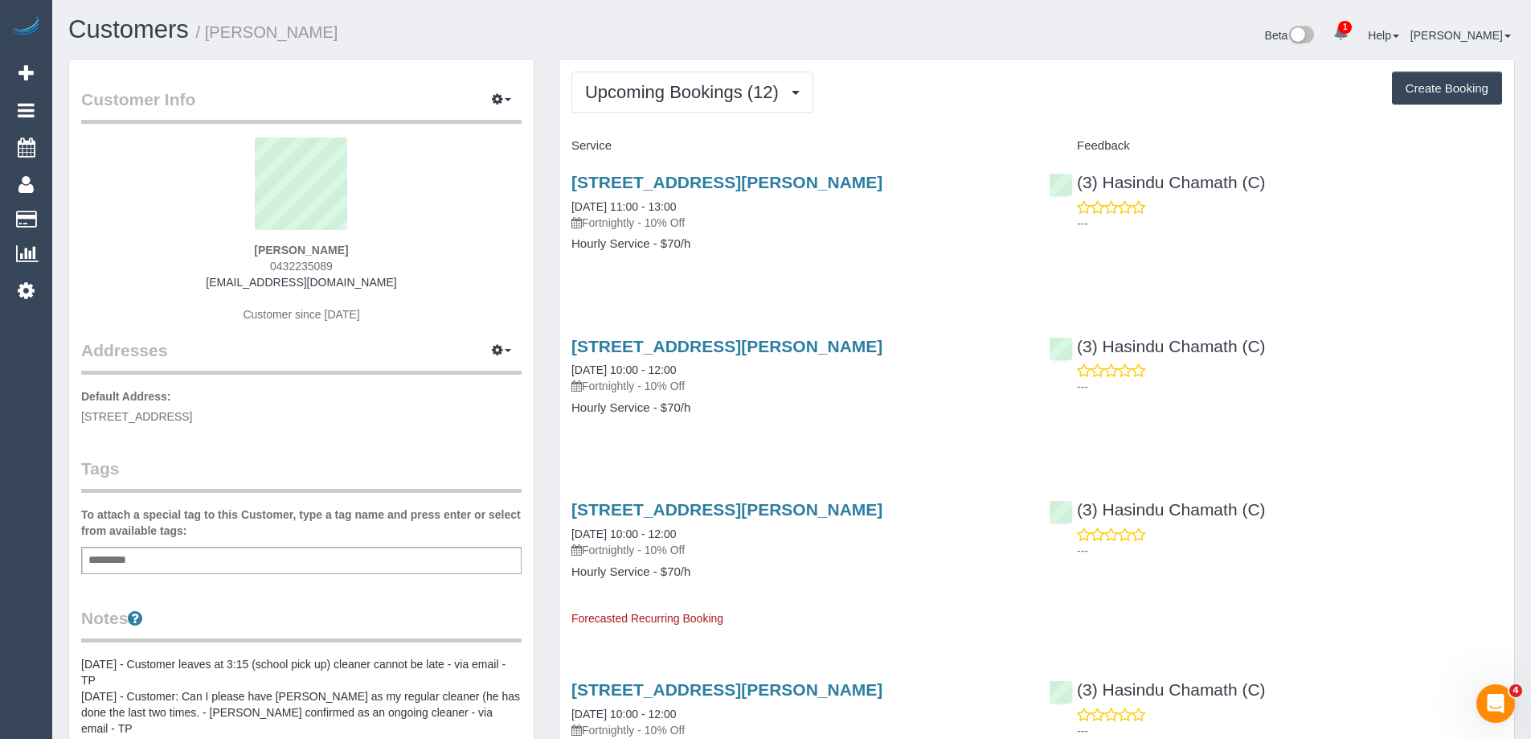
drag, startPoint x: 567, startPoint y: 182, endPoint x: 959, endPoint y: 190, distance: 391.5
click at [959, 190] on div "52 Hume Street, Greensborough, VIC 3088 12/09/2025 11:00 - 13:00 Fortnightly - …" at bounding box center [797, 221] width 477 height 124
copy link "52 Hume Street, Greensborough, VIC 3088"
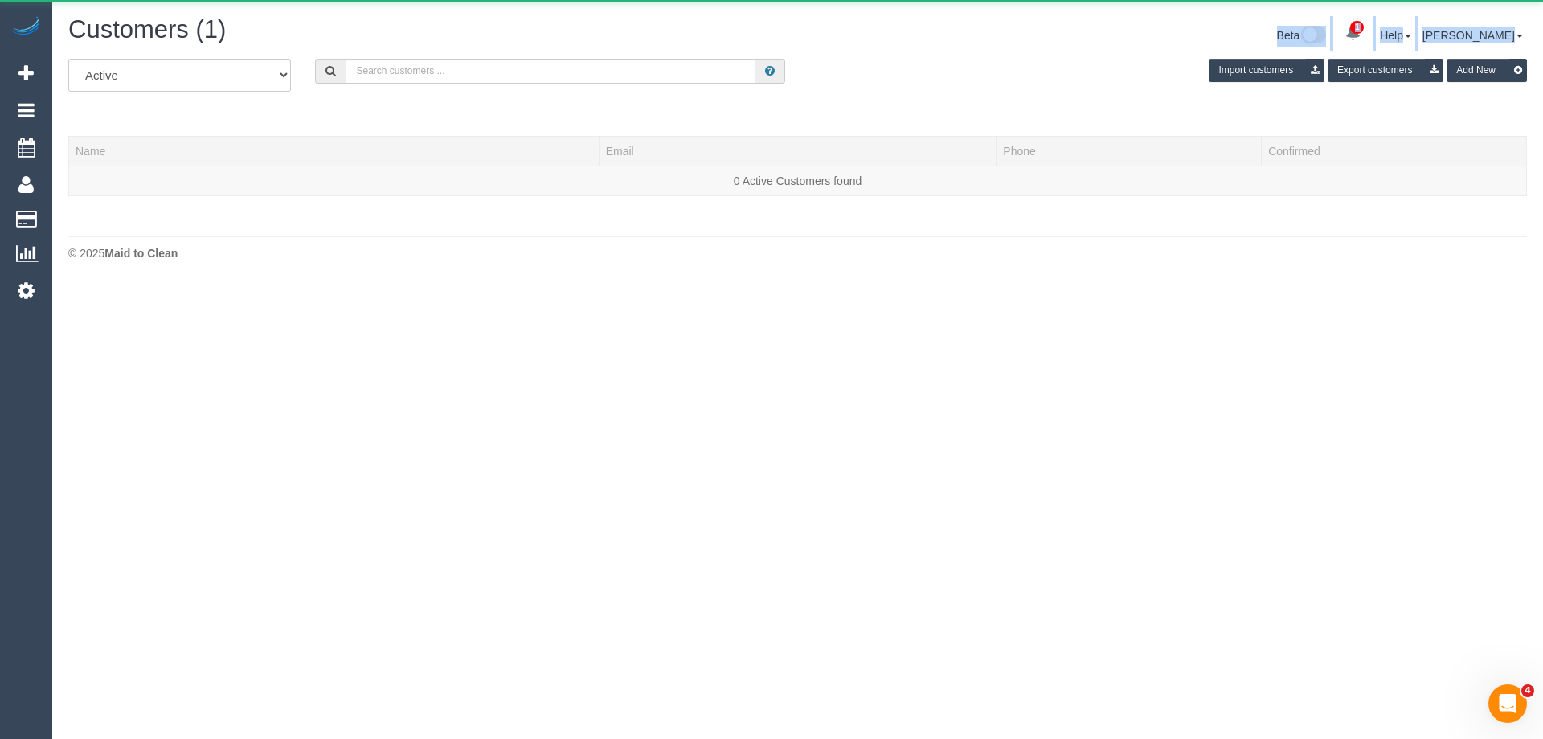
drag, startPoint x: 505, startPoint y: 54, endPoint x: 552, endPoint y: 23, distance: 56.4
click at [551, 25] on div "Customers (1) Beta 1 Your Notifications You have 0 alerts × You have 2 to charg…" at bounding box center [797, 37] width 1483 height 43
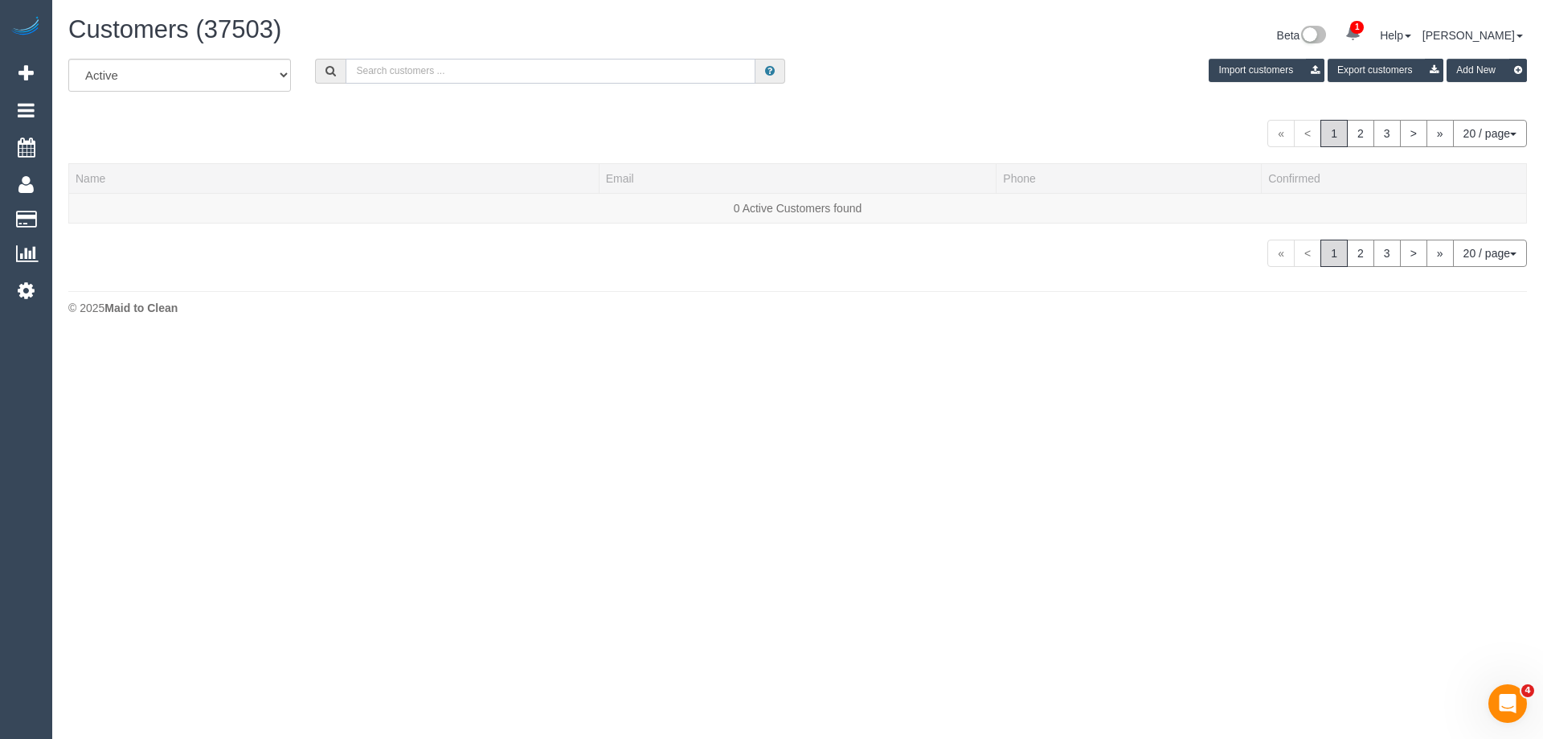
click at [562, 78] on input "text" at bounding box center [551, 71] width 410 height 25
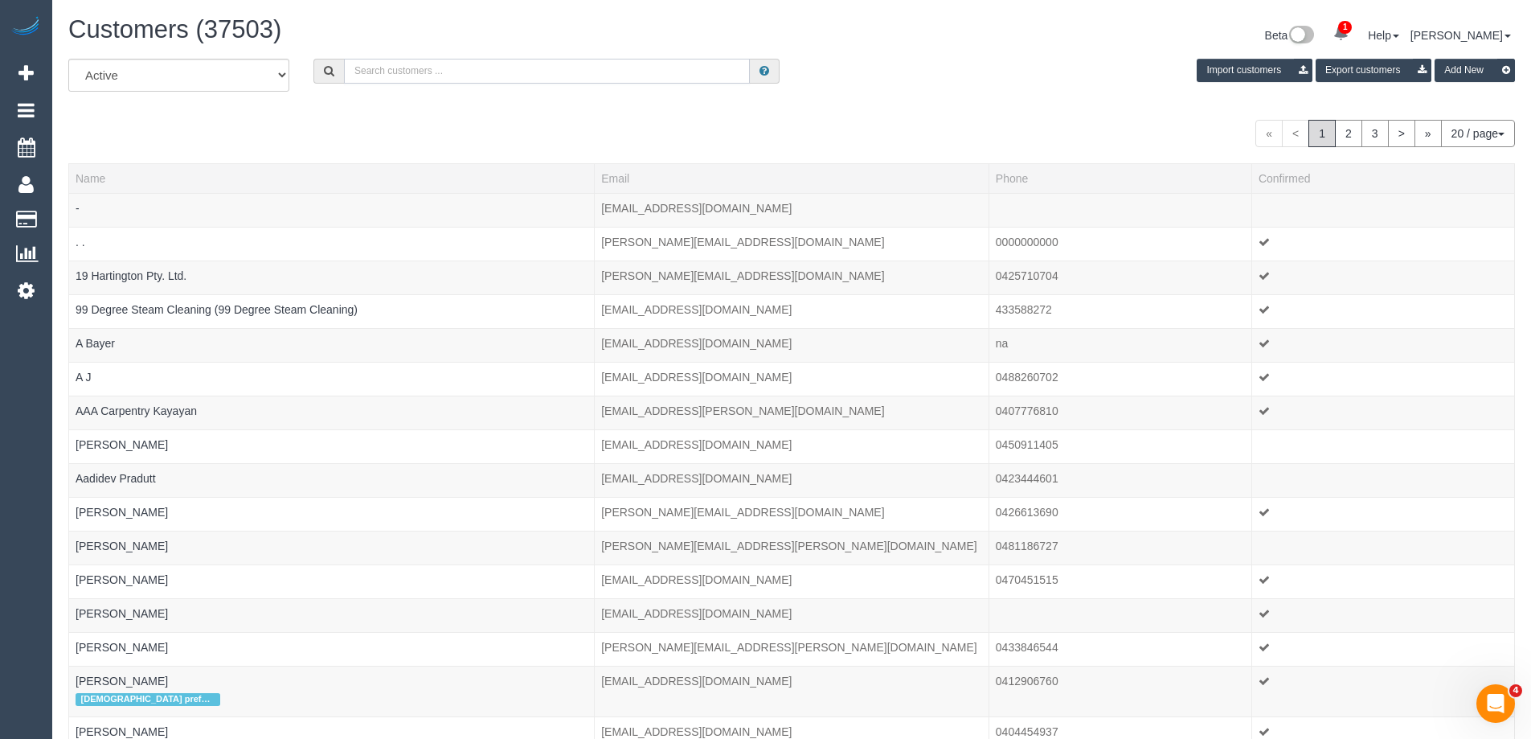
paste input "rick@tilsammen.com"
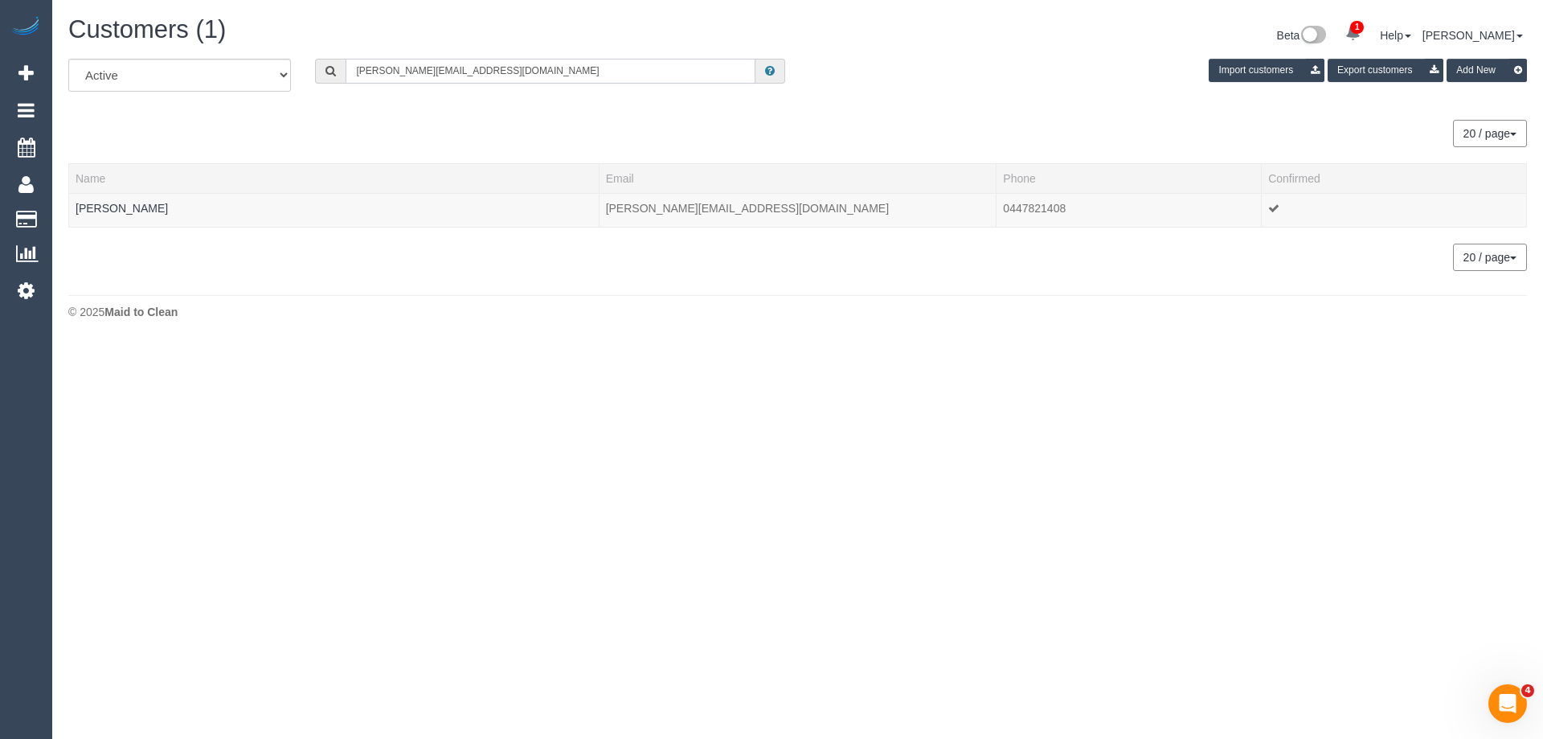
type input "rick@tilsammen.com"
click at [143, 210] on link "Rick Matthews" at bounding box center [122, 208] width 92 height 13
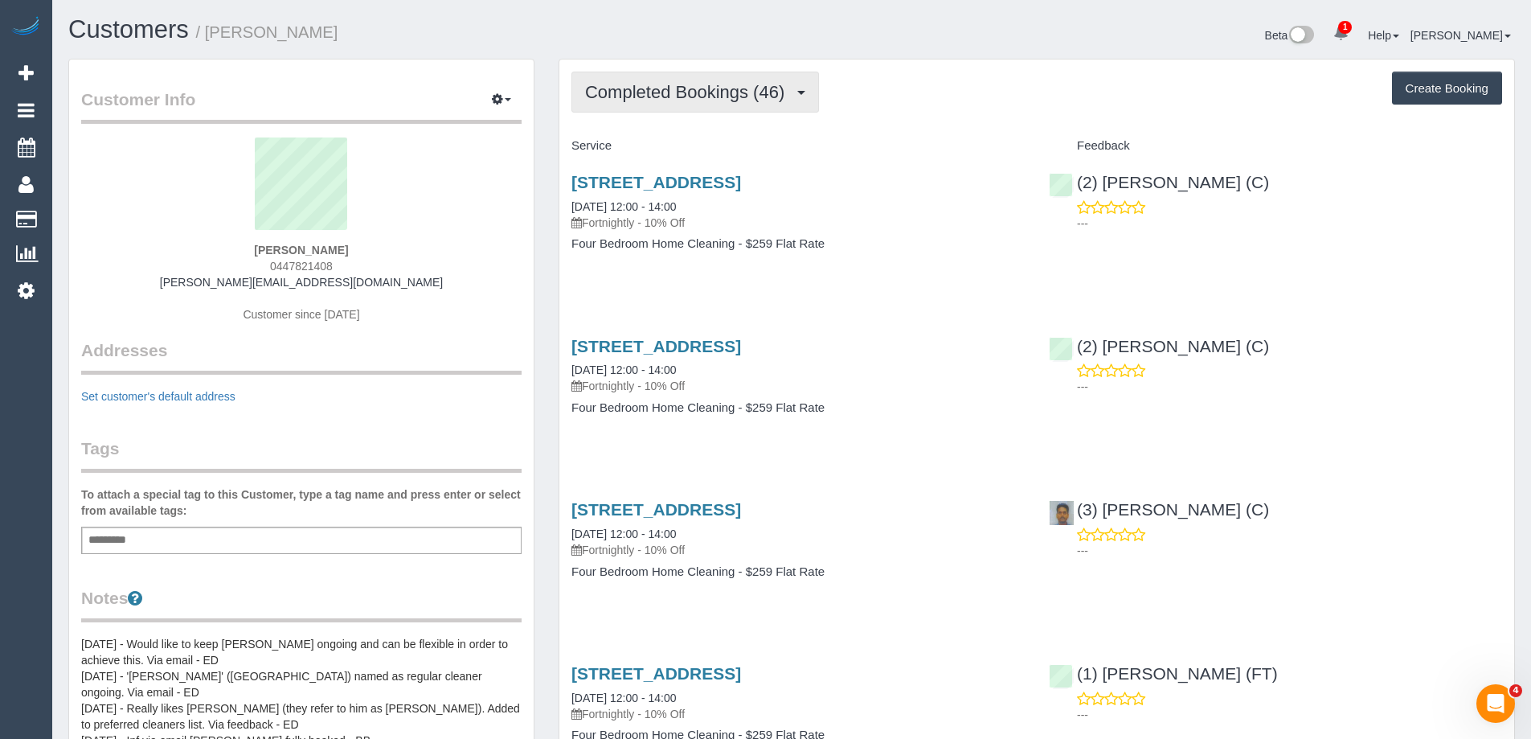
click at [688, 92] on span "Completed Bookings (46)" at bounding box center [688, 92] width 207 height 20
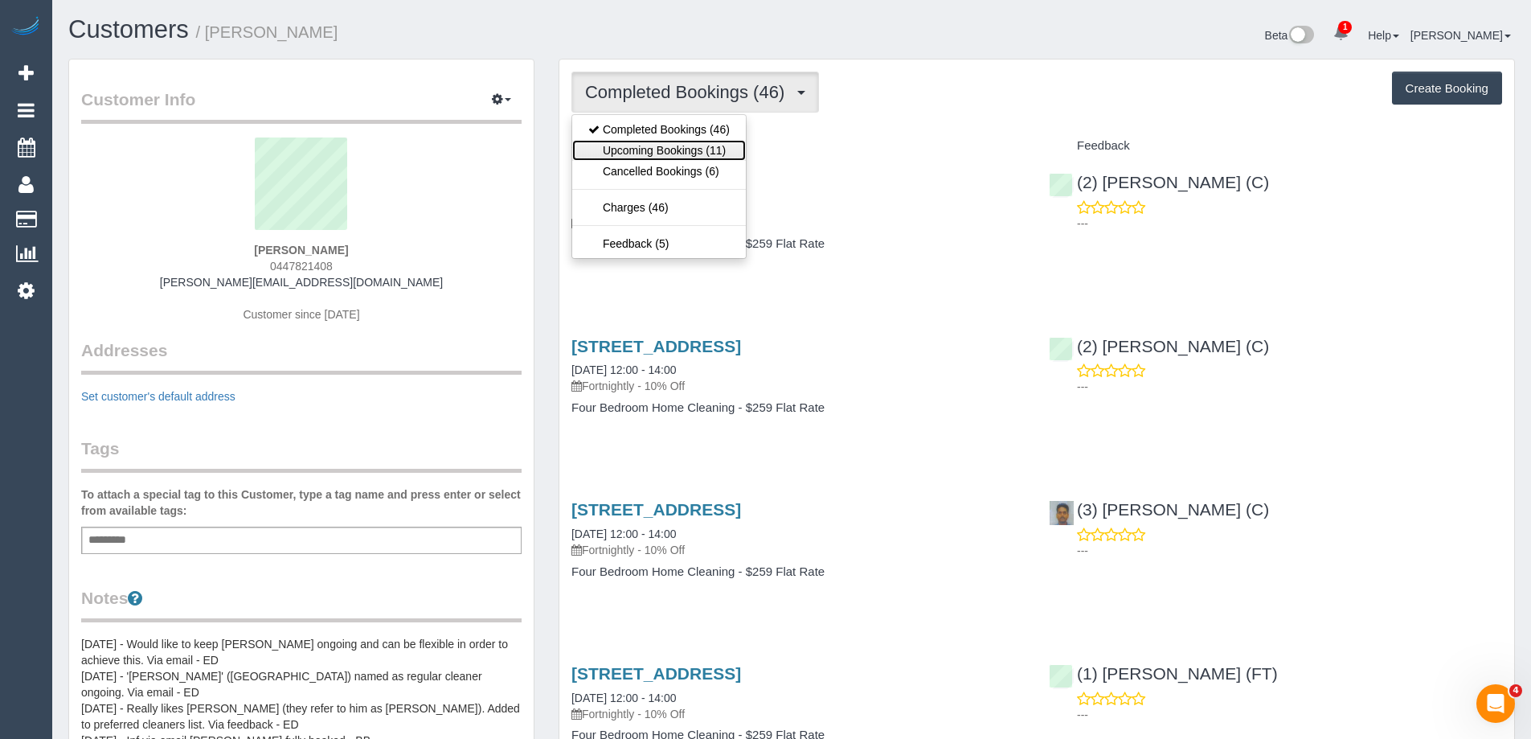
click at [689, 152] on link "Upcoming Bookings (11)" at bounding box center [659, 150] width 174 height 21
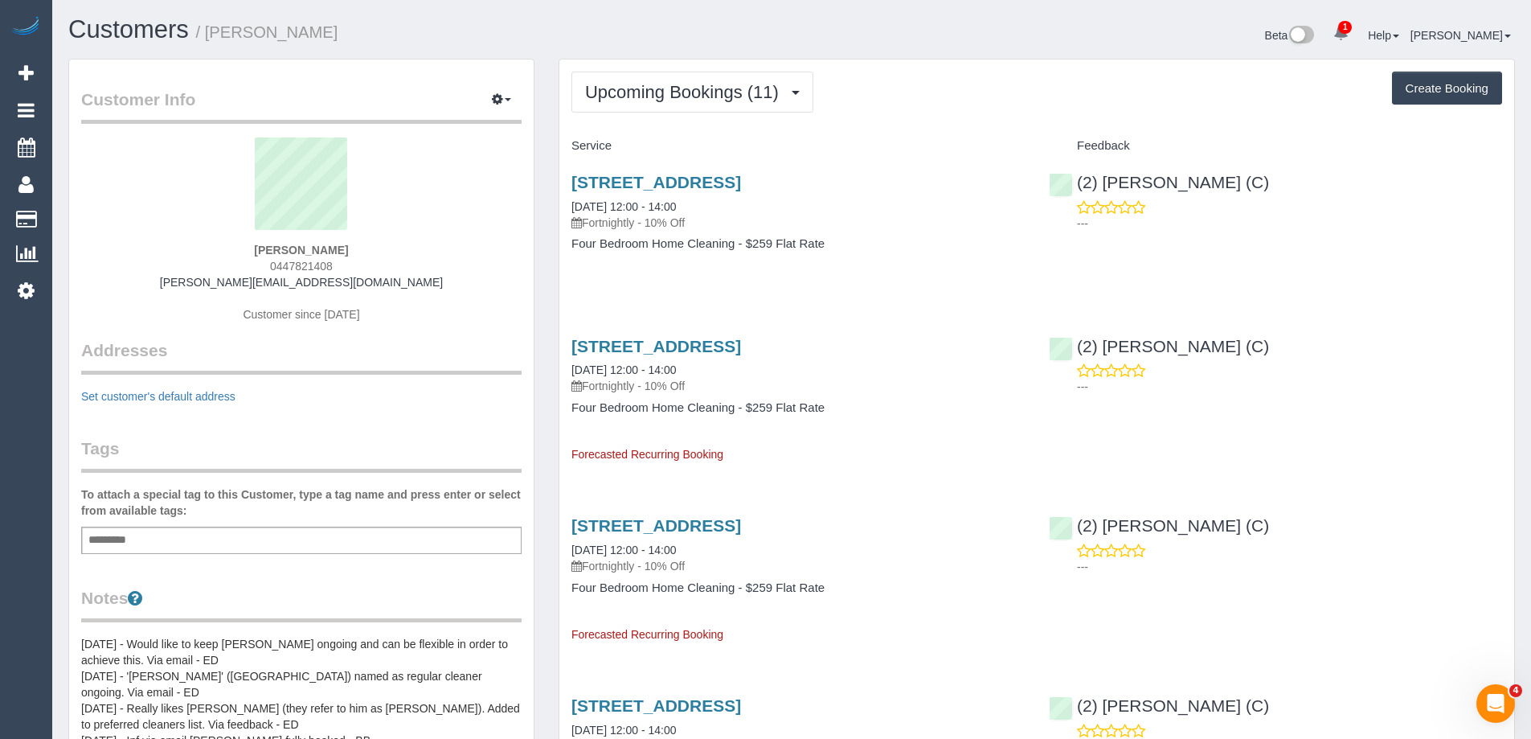
drag, startPoint x: 562, startPoint y: 175, endPoint x: 874, endPoint y: 174, distance: 311.8
click at [874, 174] on div "64 Rocklea Road, Bulleen, VIC 3105 16/09/2025 12:00 - 14:00 Fortnightly - 10% O…" at bounding box center [797, 221] width 477 height 124
copy link "64 Rocklea Road, Bulleen, VIC 3105"
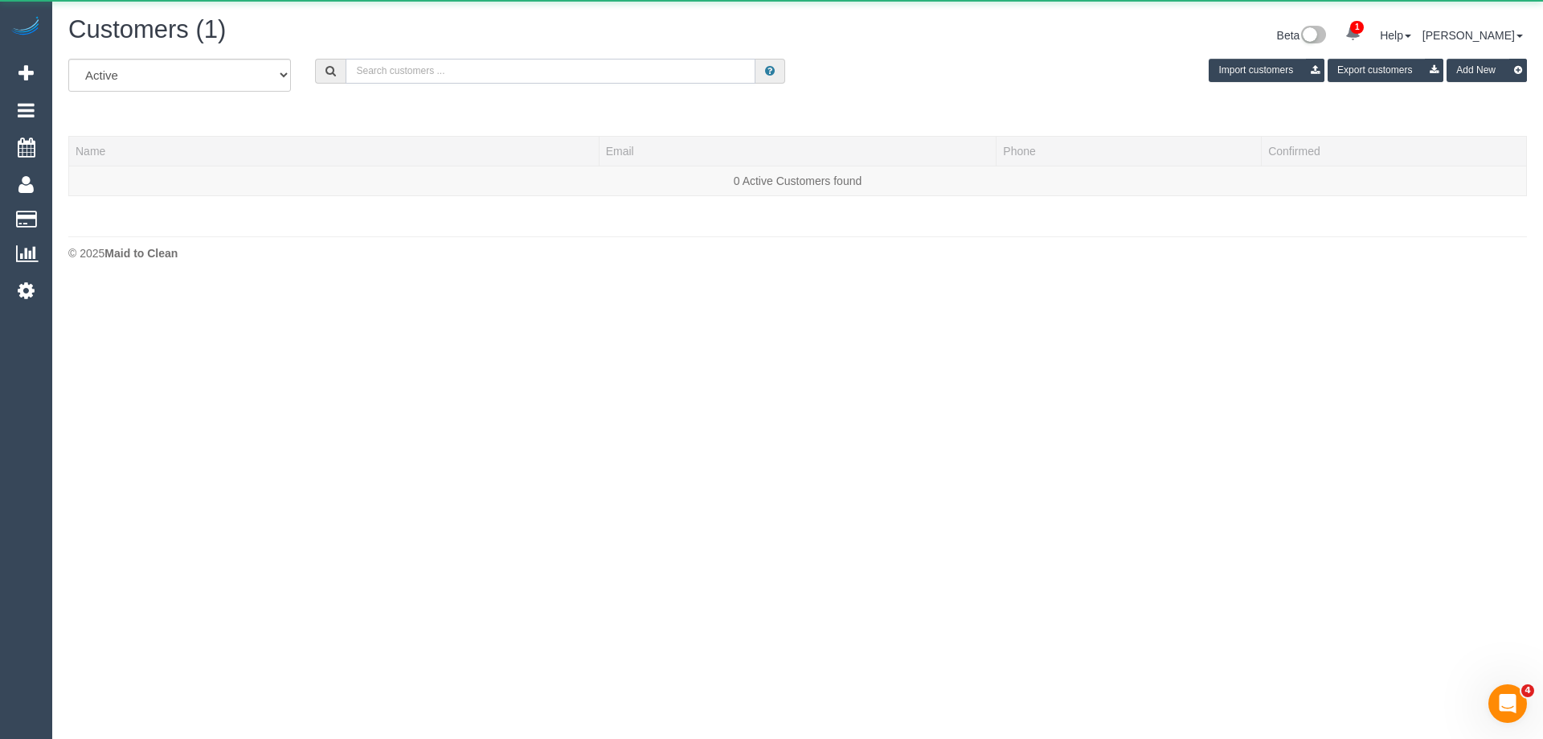
click at [419, 66] on input "text" at bounding box center [551, 71] width 410 height 25
paste input "jj_gris@hotmail.com"
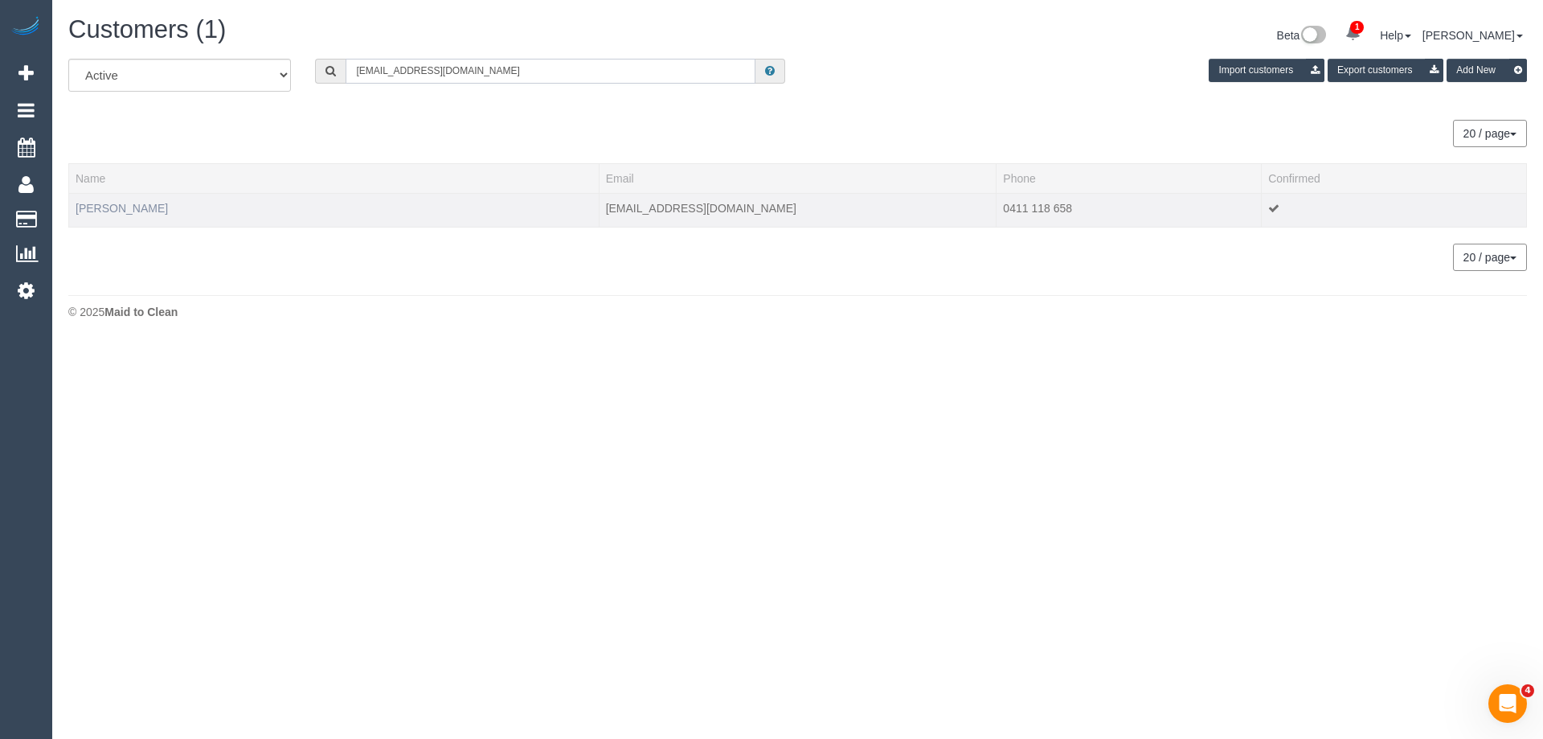
type input "jj_gris@hotmail.com"
click at [104, 208] on link "Jayde Gris" at bounding box center [122, 208] width 92 height 13
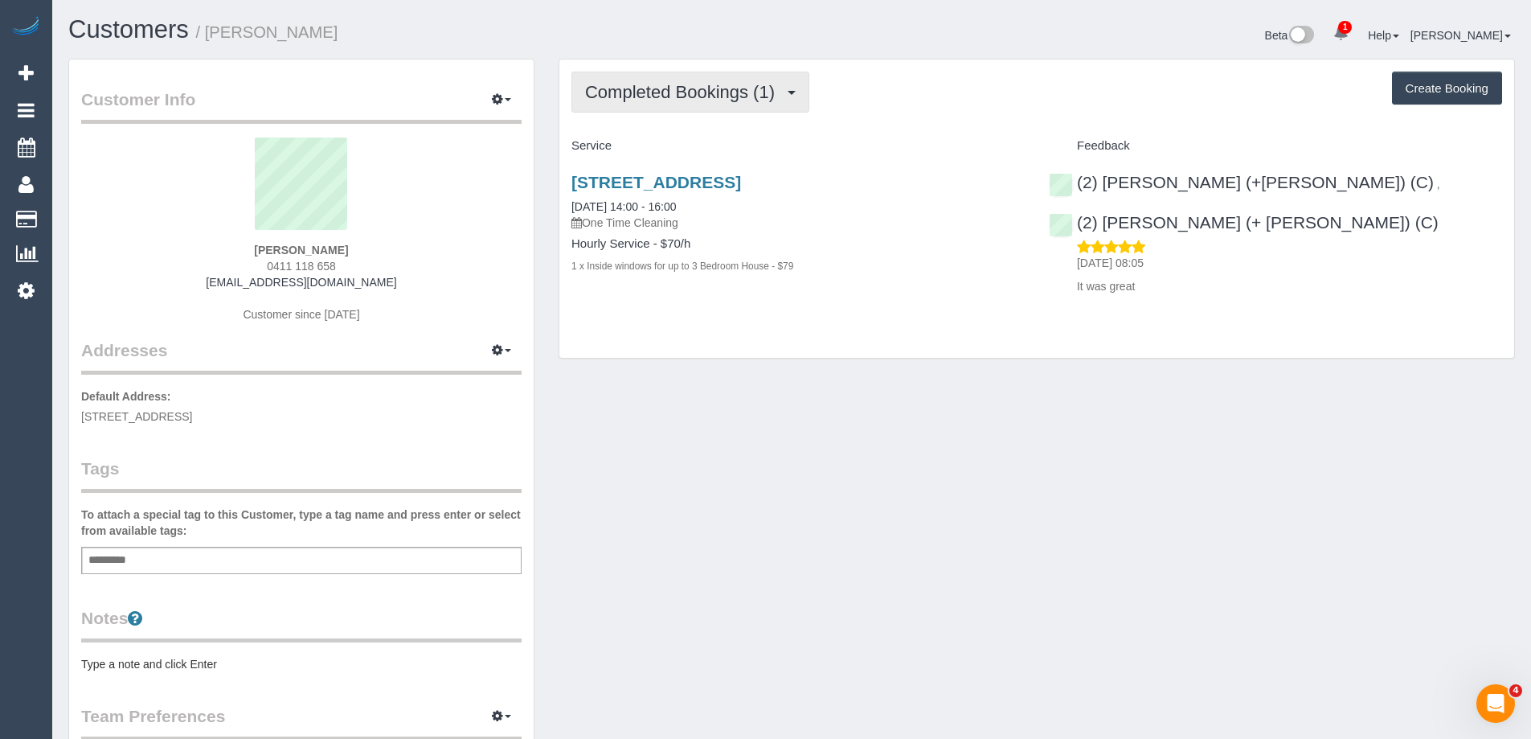
click at [632, 88] on span "Completed Bookings (1)" at bounding box center [684, 92] width 198 height 20
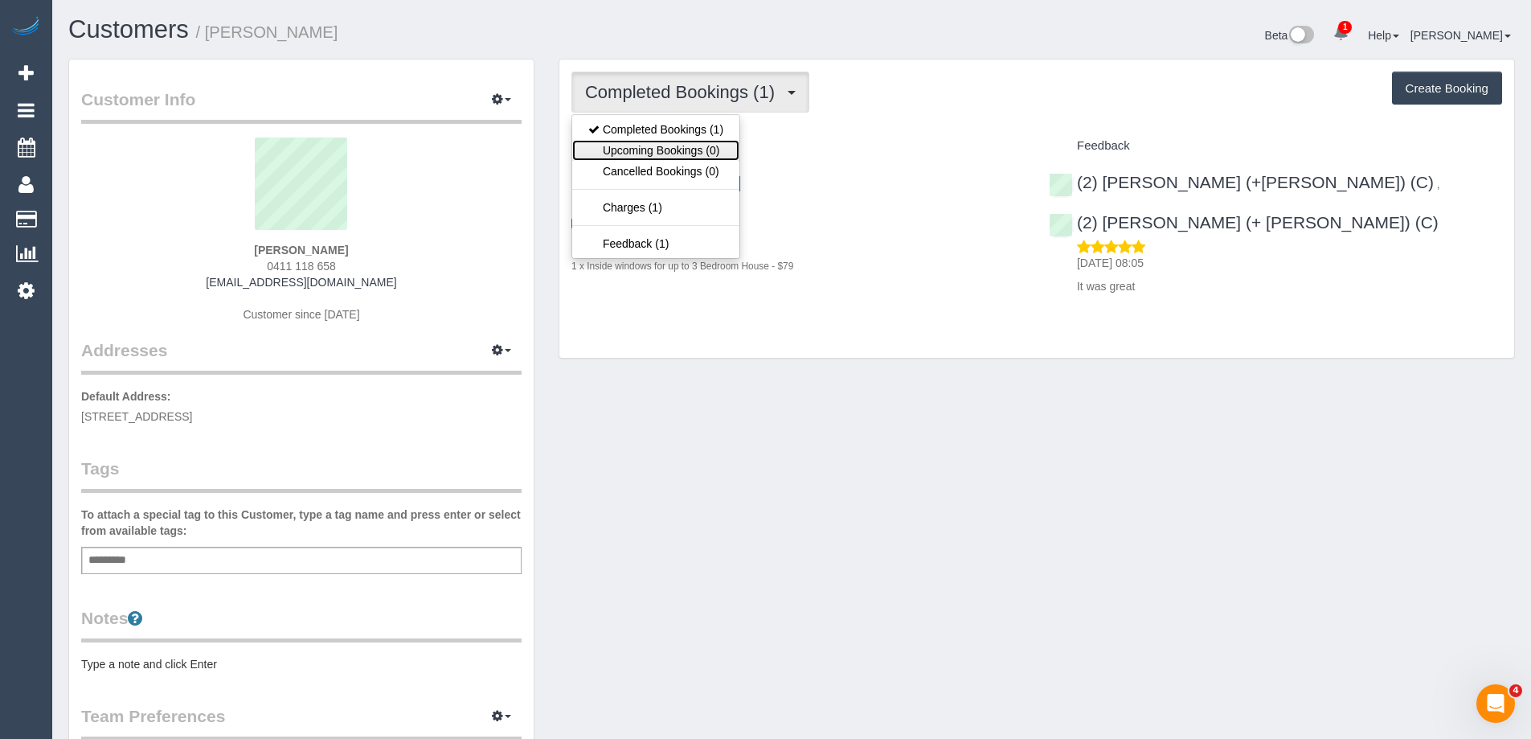
click at [655, 144] on link "Upcoming Bookings (0)" at bounding box center [655, 150] width 167 height 21
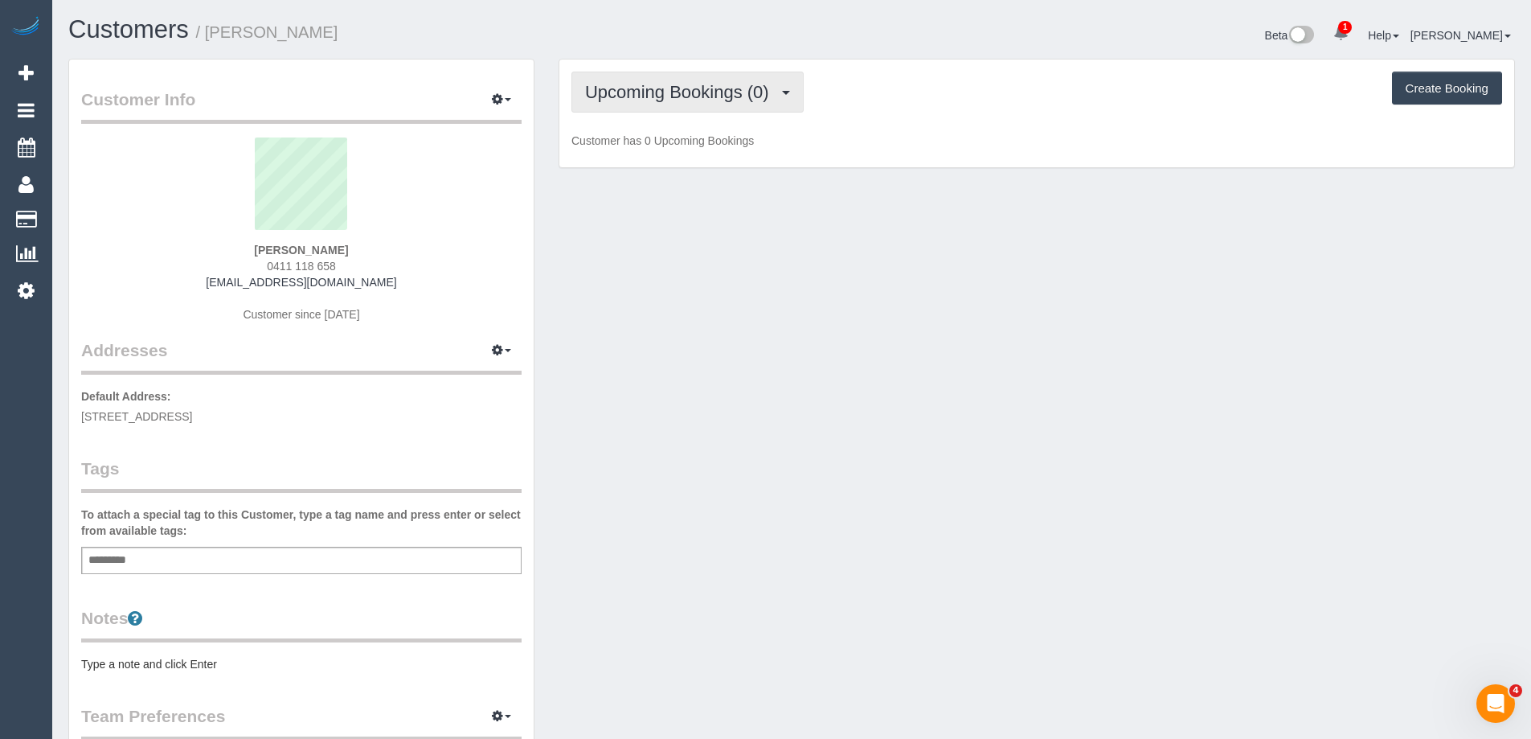
click at [659, 80] on button "Upcoming Bookings (0)" at bounding box center [687, 92] width 232 height 41
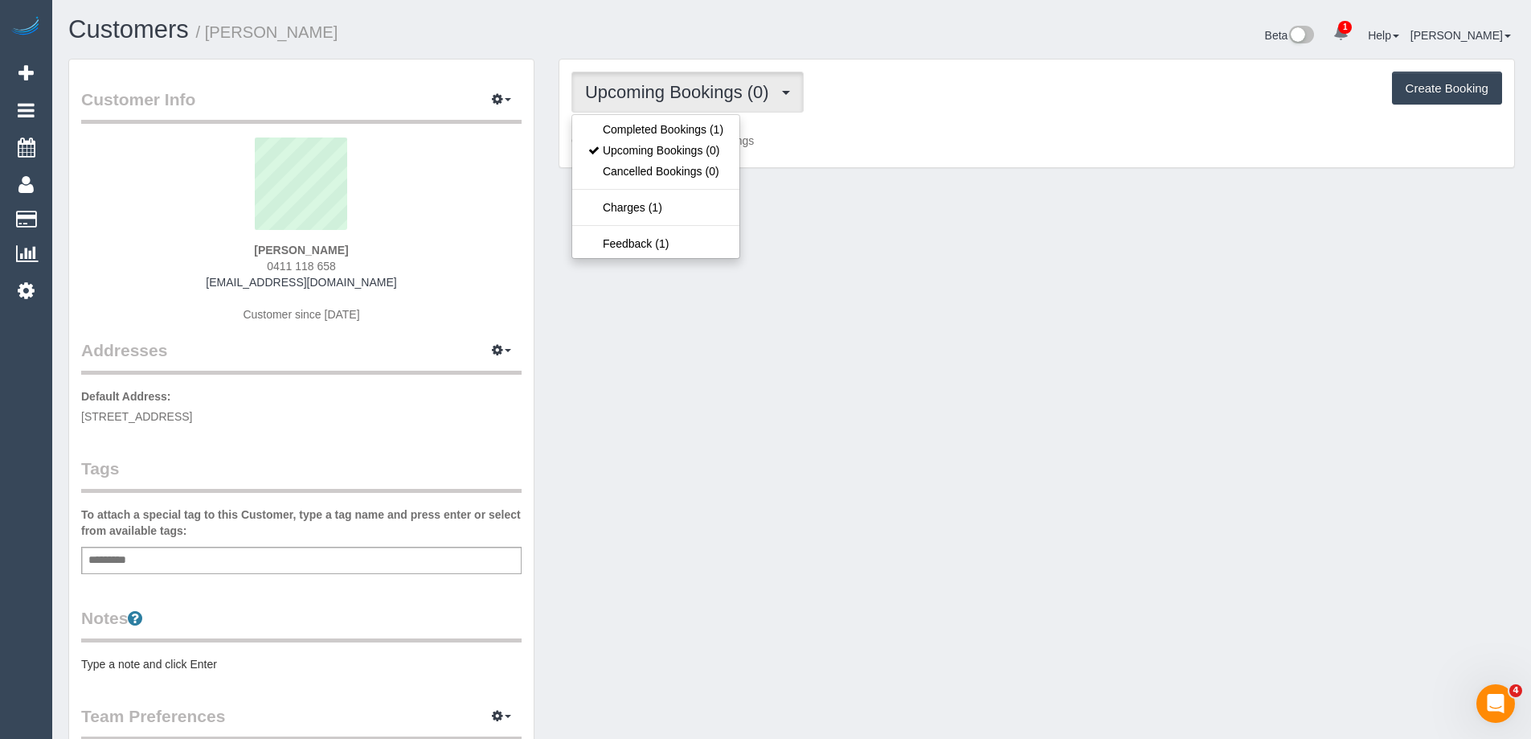
click at [383, 265] on div "Jayde Gris 0411 118 658 jj_gris@hotmail.com Customer since 2025" at bounding box center [301, 237] width 440 height 201
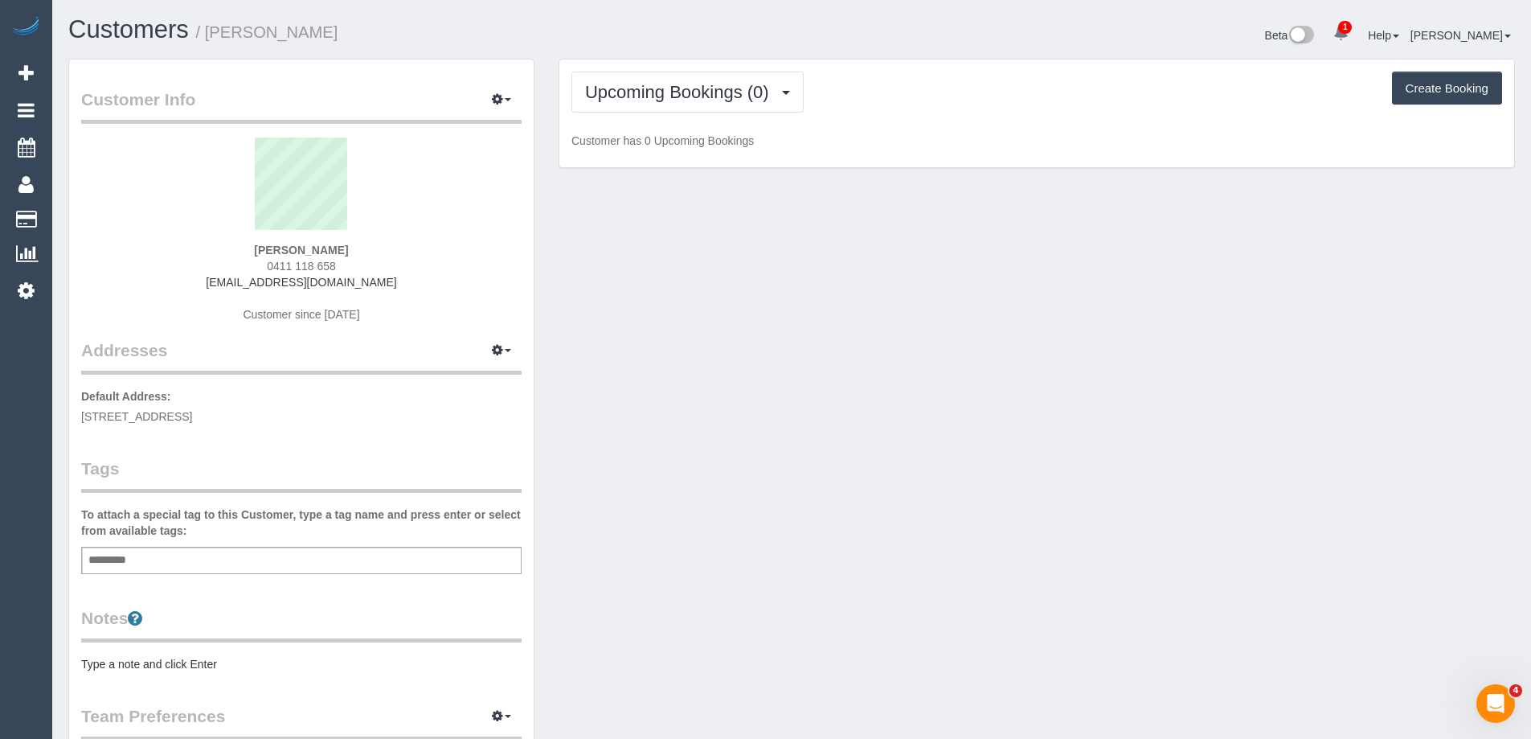
drag, startPoint x: 255, startPoint y: 260, endPoint x: 472, endPoint y: 267, distance: 217.1
click at [472, 267] on div "Jayde Gris 0411 118 658 jj_gris@hotmail.com Customer since 2025" at bounding box center [301, 237] width 440 height 201
copy span "0411 118 658"
drag, startPoint x: 74, startPoint y: 416, endPoint x: 361, endPoint y: 419, distance: 286.9
click at [361, 419] on div "Customer Info Edit Contact Info Send Message Email Preferences Special Sales Ta…" at bounding box center [301, 580] width 464 height 1043
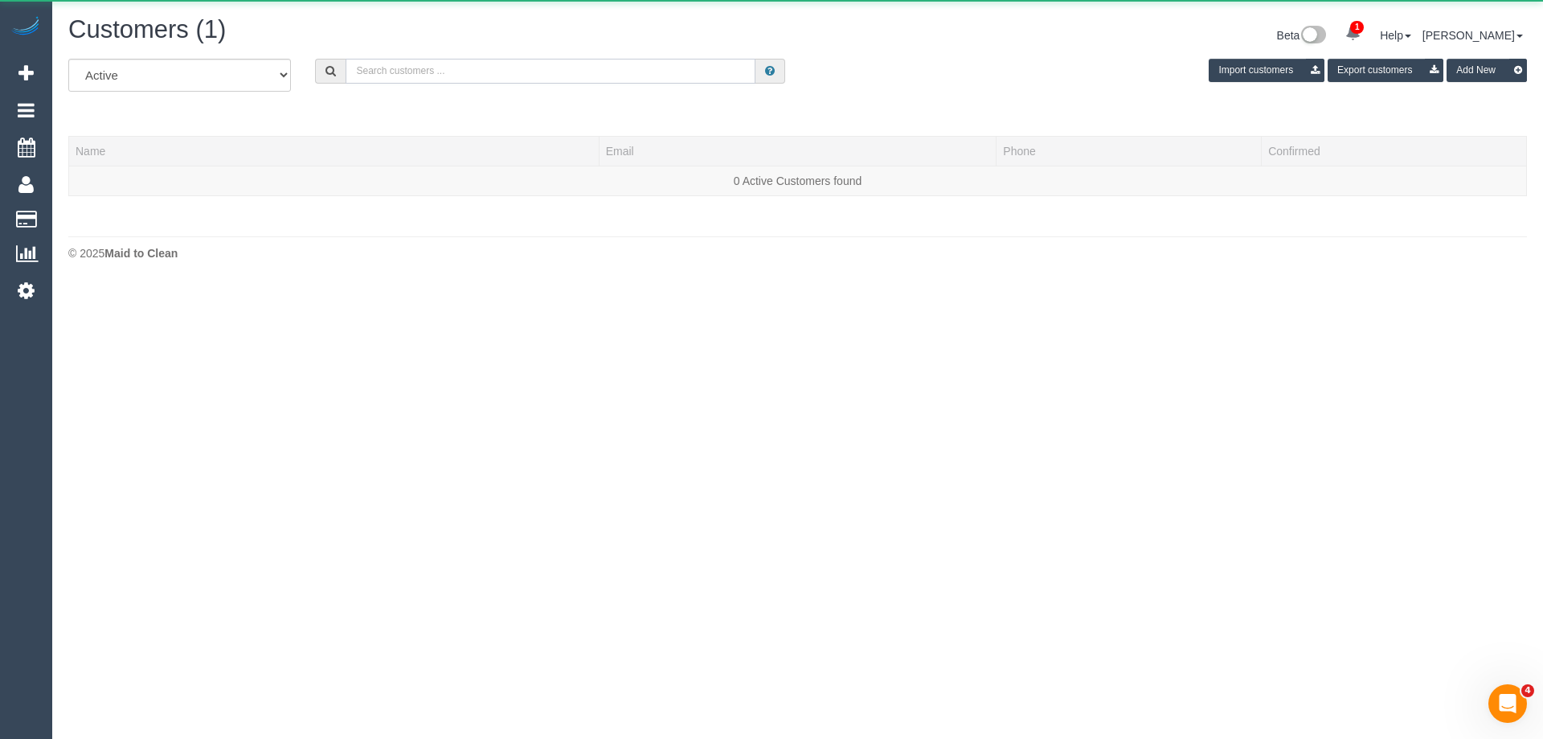
click at [436, 77] on input "text" at bounding box center [551, 71] width 410 height 25
paste input "mandy.e.mcdonald@gmail.com"
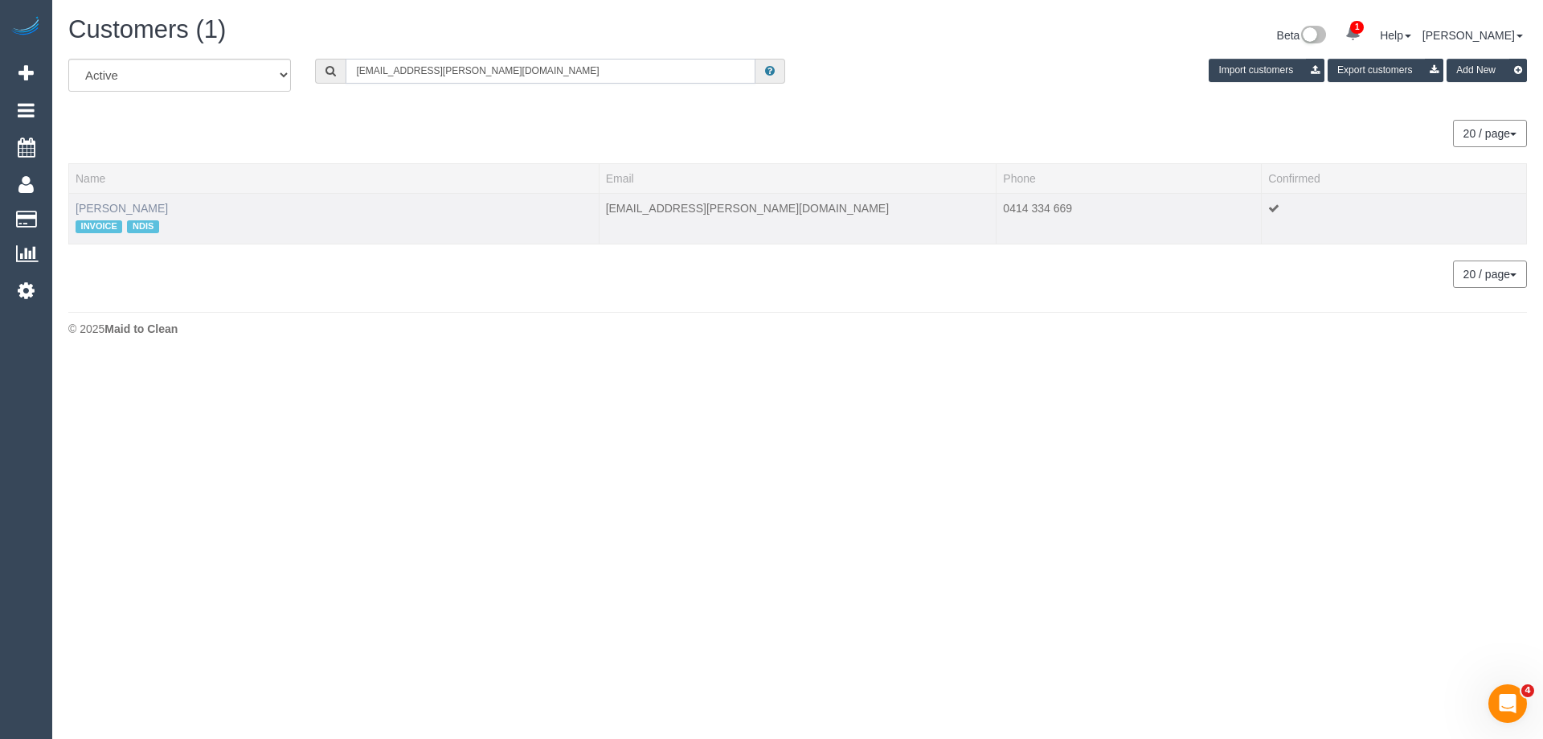
type input "mandy.e.mcdonald@gmail.com"
click at [117, 211] on link "Jack McDonald" at bounding box center [122, 208] width 92 height 13
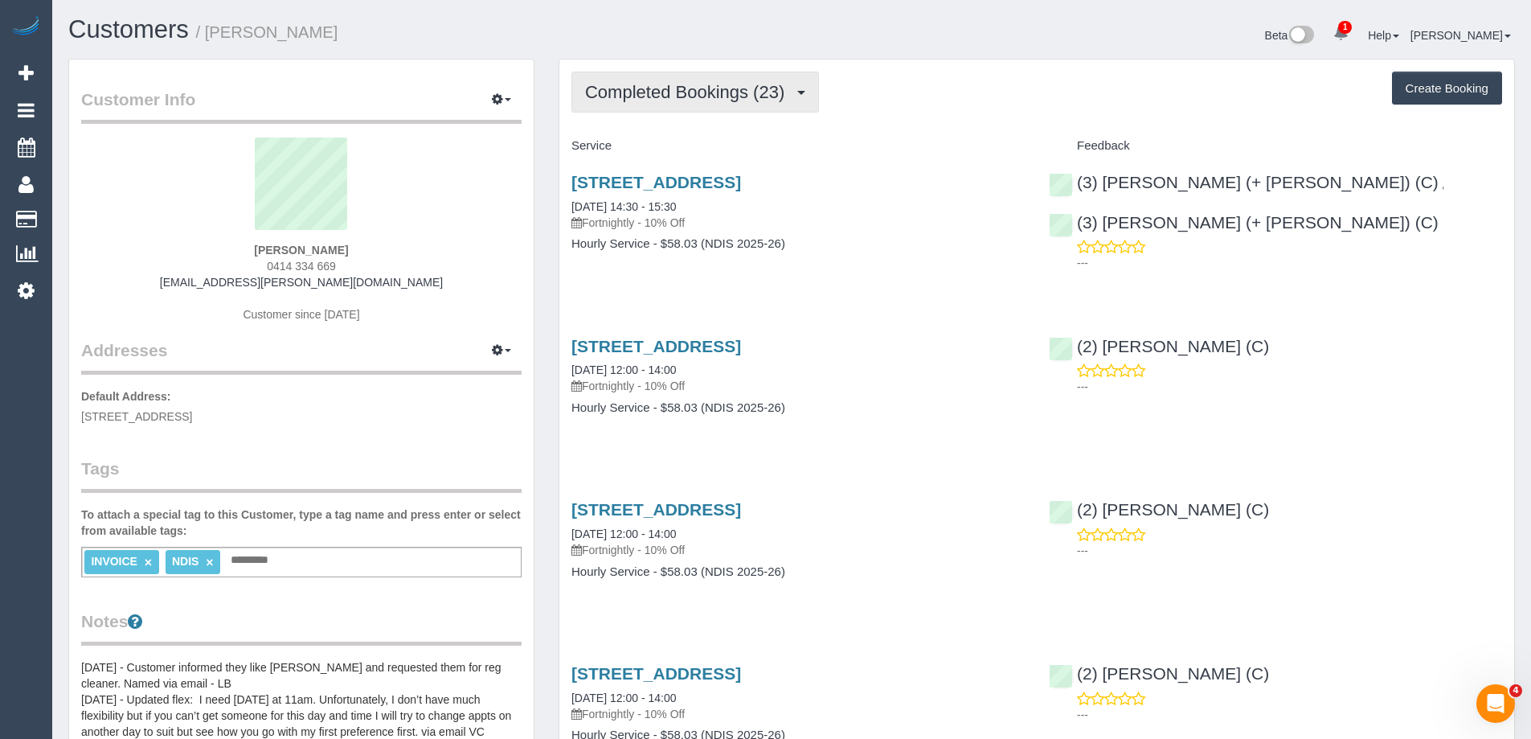
click at [683, 95] on span "Completed Bookings (23)" at bounding box center [688, 92] width 207 height 20
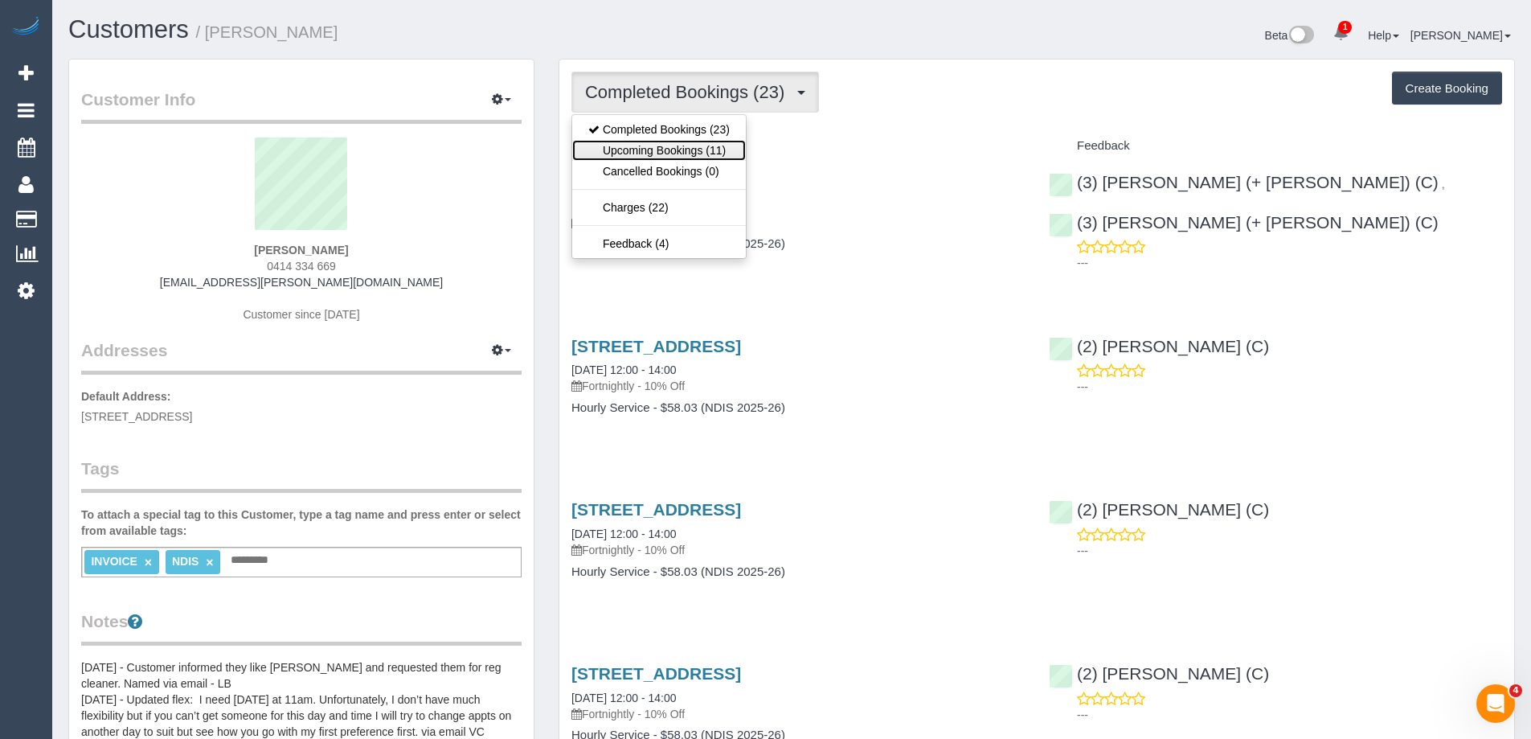
click at [674, 142] on link "Upcoming Bookings (11)" at bounding box center [659, 150] width 174 height 21
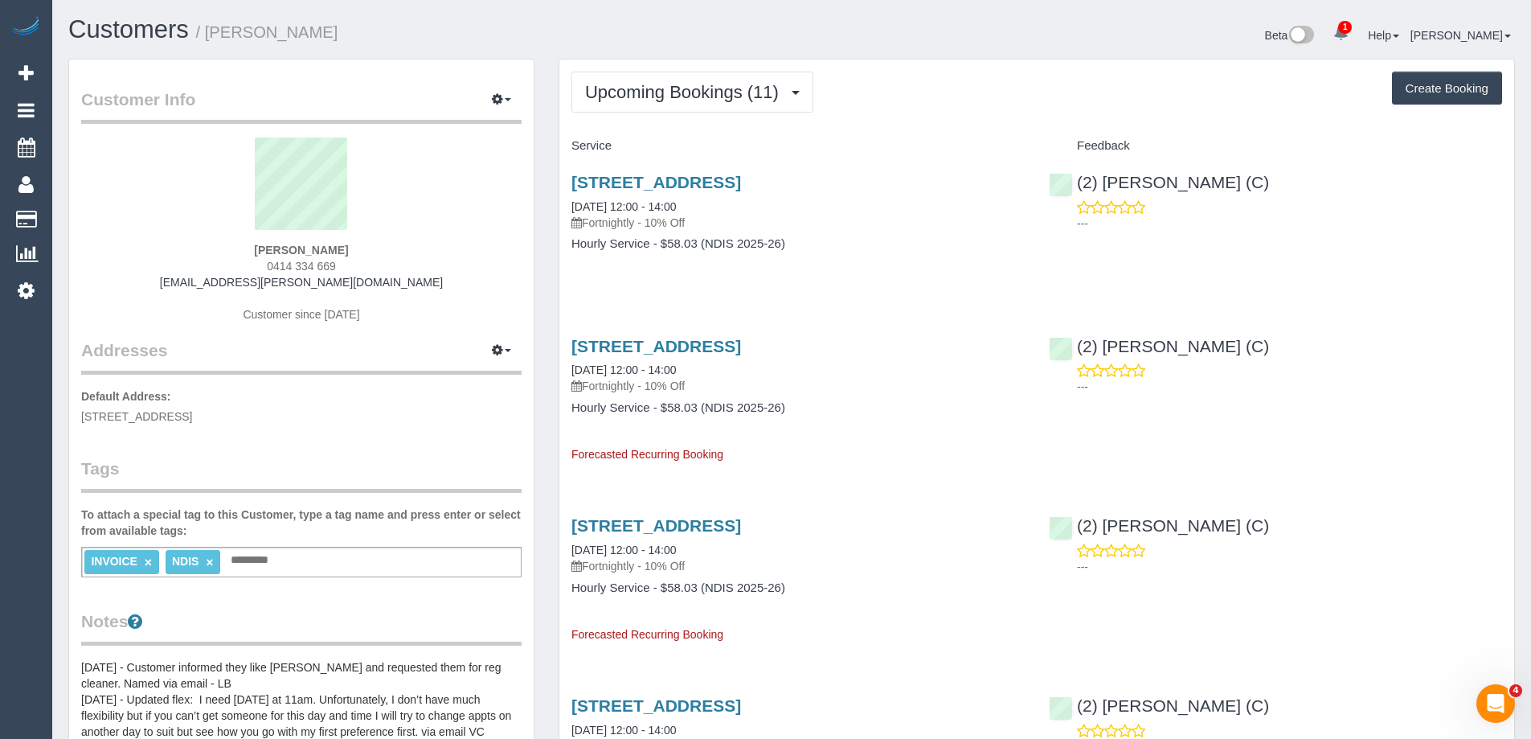
drag, startPoint x: 257, startPoint y: 272, endPoint x: 370, endPoint y: 263, distance: 113.7
click at [370, 263] on div "Jack McDonald 0414 334 669 mandy.e.mcdonald@gmail.com Customer since 2024" at bounding box center [301, 237] width 440 height 201
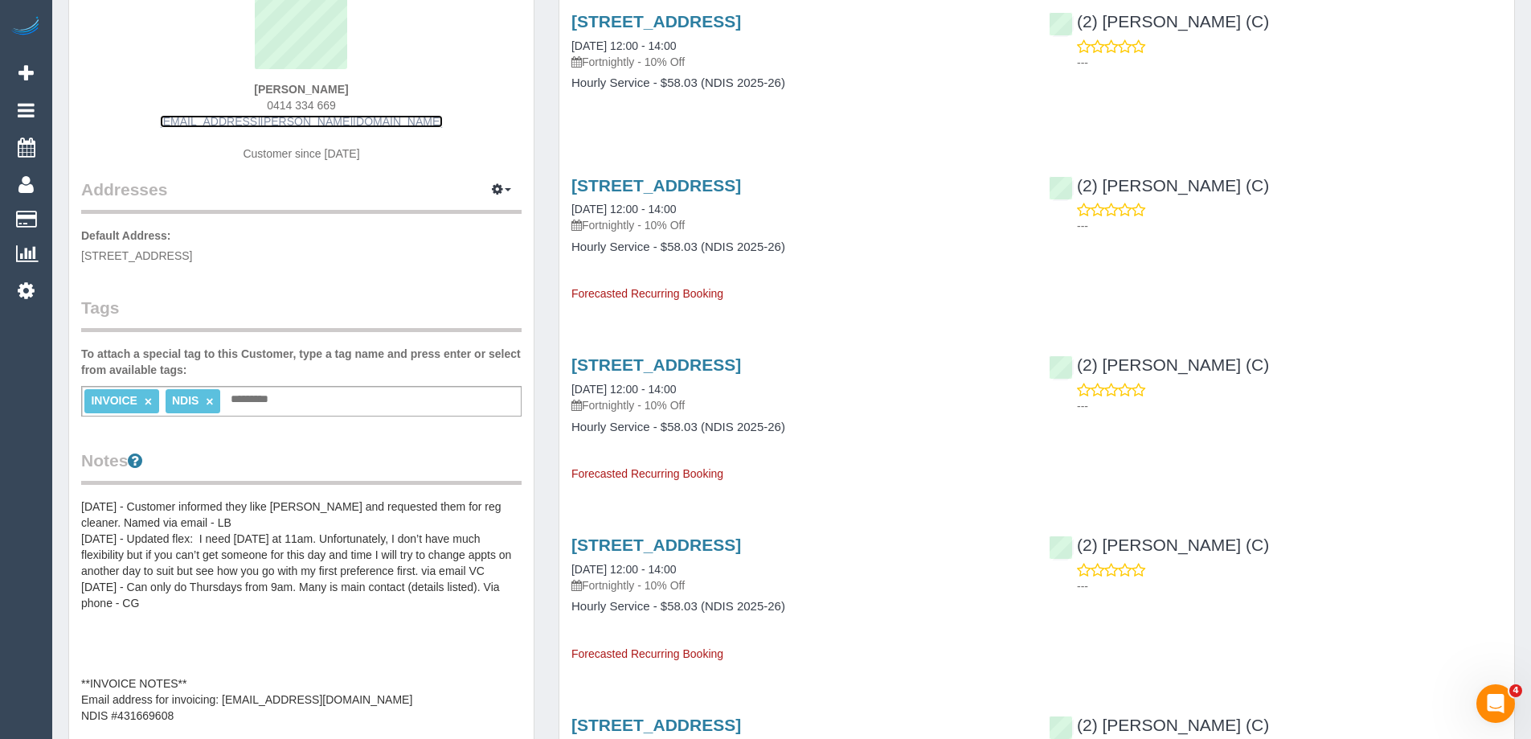
scroll to position [80, 0]
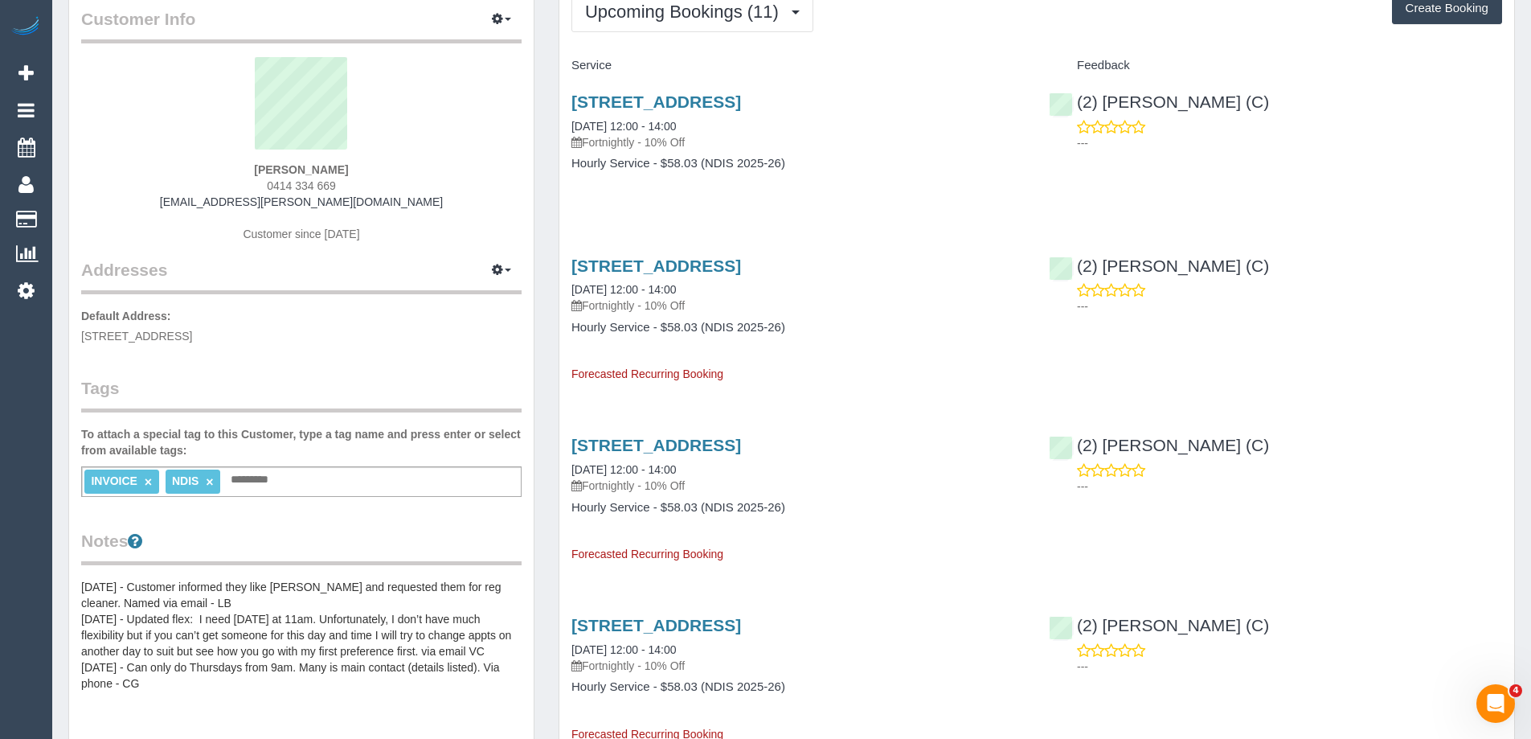
click at [235, 174] on div "Jack McDonald 0414 334 669 mandy.e.mcdonald@gmail.com Customer since 2024" at bounding box center [301, 157] width 440 height 201
drag, startPoint x: 219, startPoint y: 200, endPoint x: 369, endPoint y: 215, distance: 150.3
click at [369, 215] on div "Jack McDonald 0414 334 669 mandy.e.mcdonald@gmail.com Customer since 2024" at bounding box center [301, 157] width 440 height 201
click at [216, 149] on sui-profile-pic at bounding box center [301, 109] width 416 height 104
drag, startPoint x: 256, startPoint y: 166, endPoint x: 370, endPoint y: 172, distance: 114.3
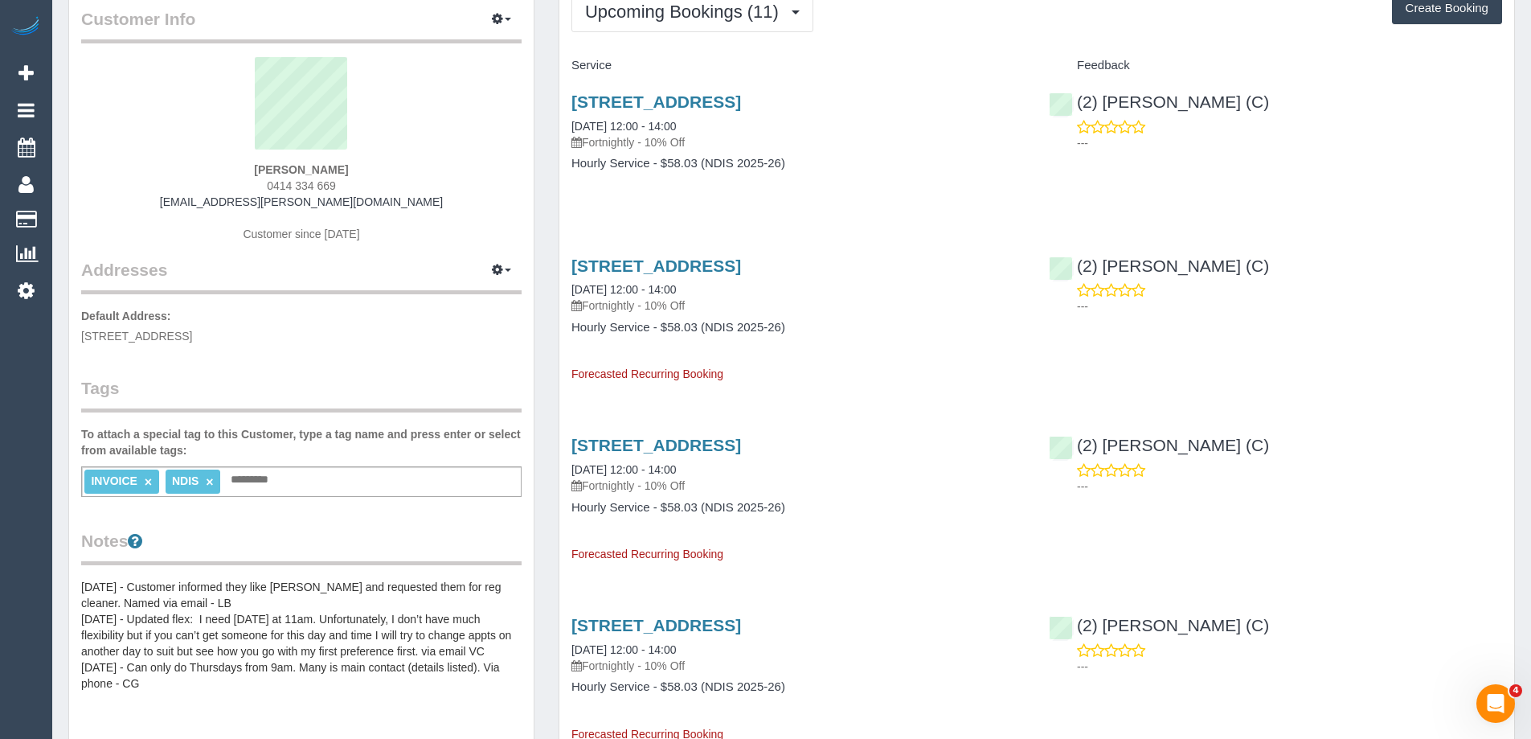
click at [370, 172] on div "Jack McDonald 0414 334 669 mandy.e.mcdonald@gmail.com Customer since 2024" at bounding box center [301, 157] width 440 height 201
drag, startPoint x: 258, startPoint y: 186, endPoint x: 379, endPoint y: 183, distance: 121.4
click at [379, 183] on div "Jack McDonald 0414 334 669 mandy.e.mcdonald@gmail.com Customer since 2024" at bounding box center [301, 157] width 440 height 201
drag, startPoint x: 219, startPoint y: 203, endPoint x: 428, endPoint y: 208, distance: 209.8
click at [428, 208] on div "Jack McDonald 0414 334 669 mandy.e.mcdonald@gmail.com Customer since 2024" at bounding box center [301, 157] width 440 height 201
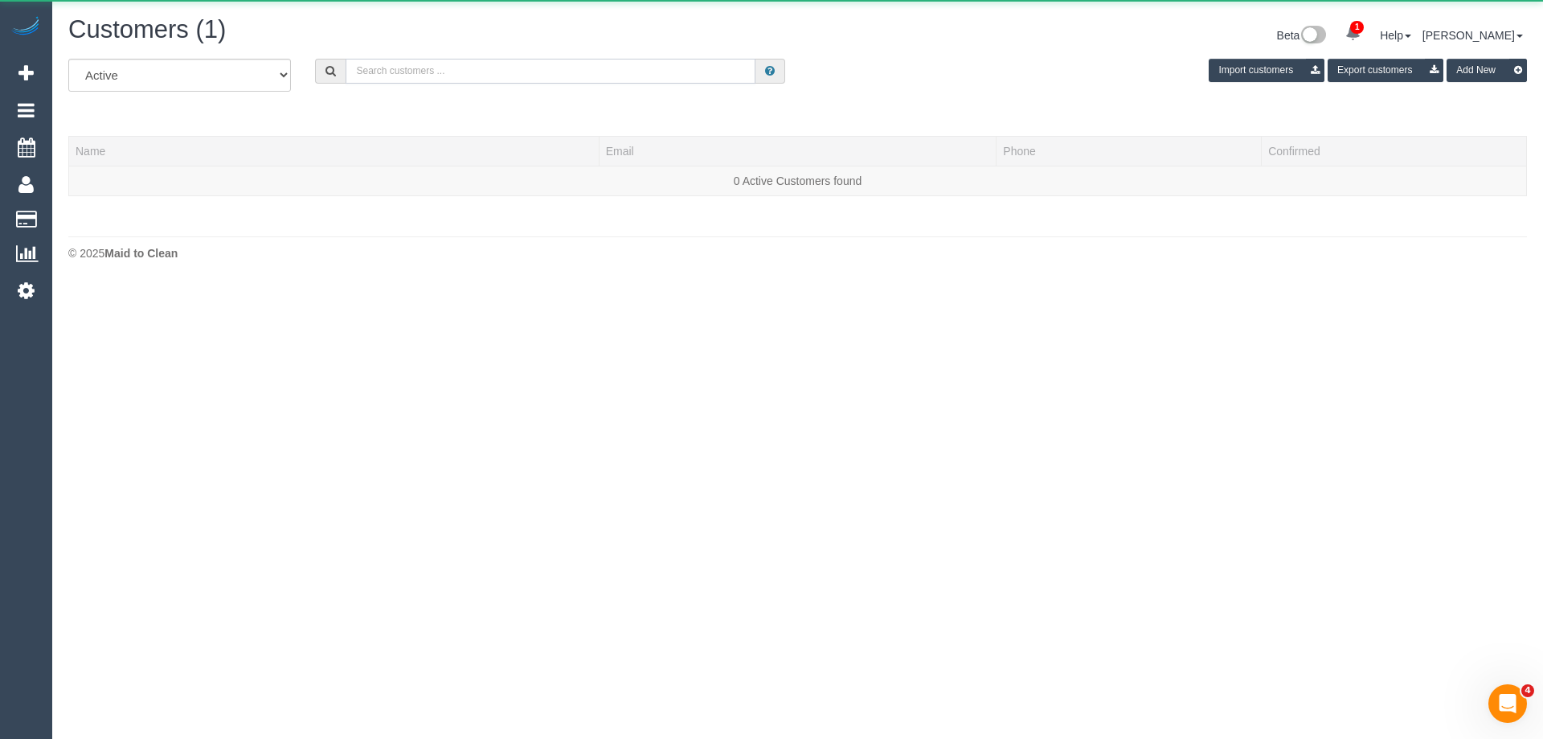
click at [447, 60] on input "text" at bounding box center [551, 71] width 410 height 25
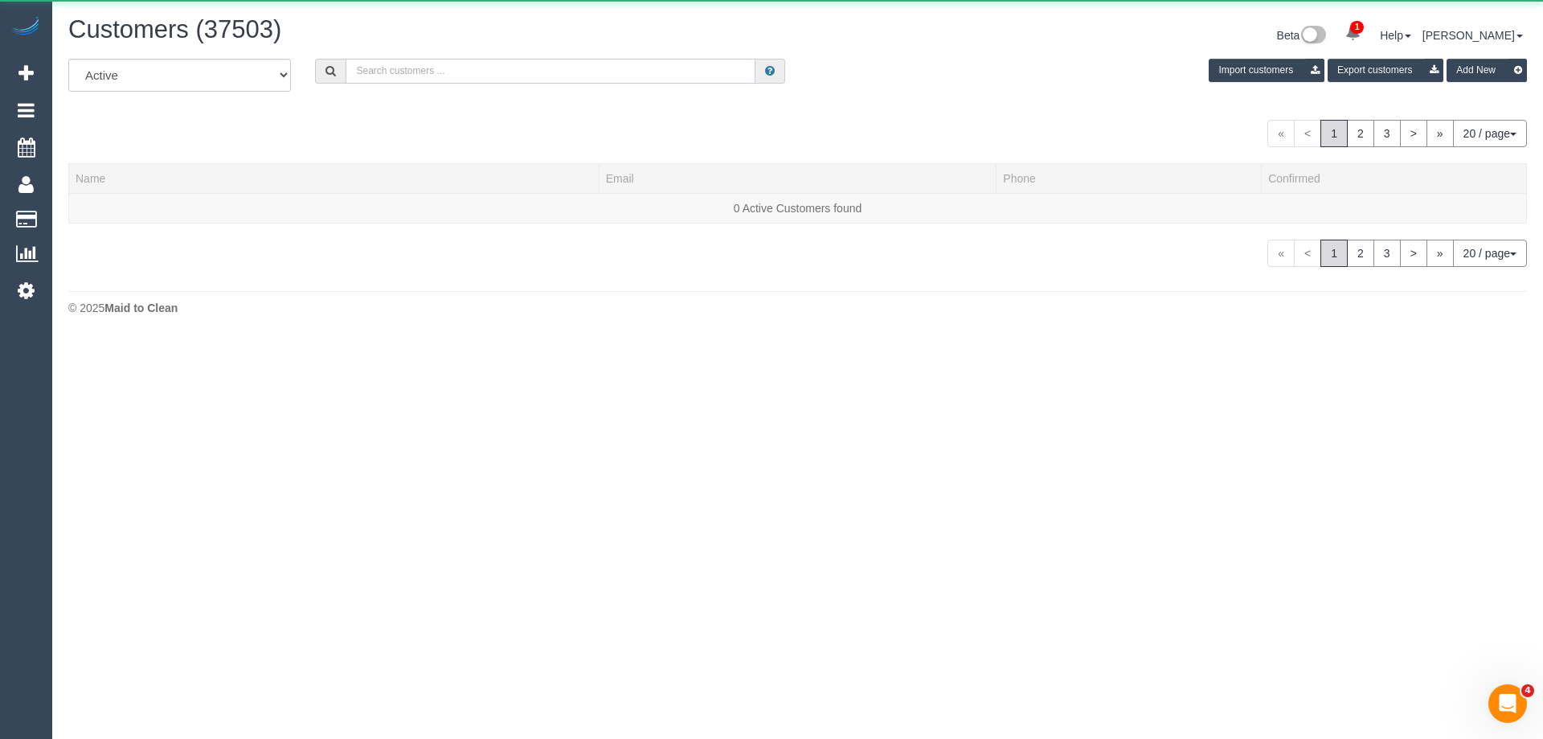
paste input "jeremy_h_king@rocketmail.com"
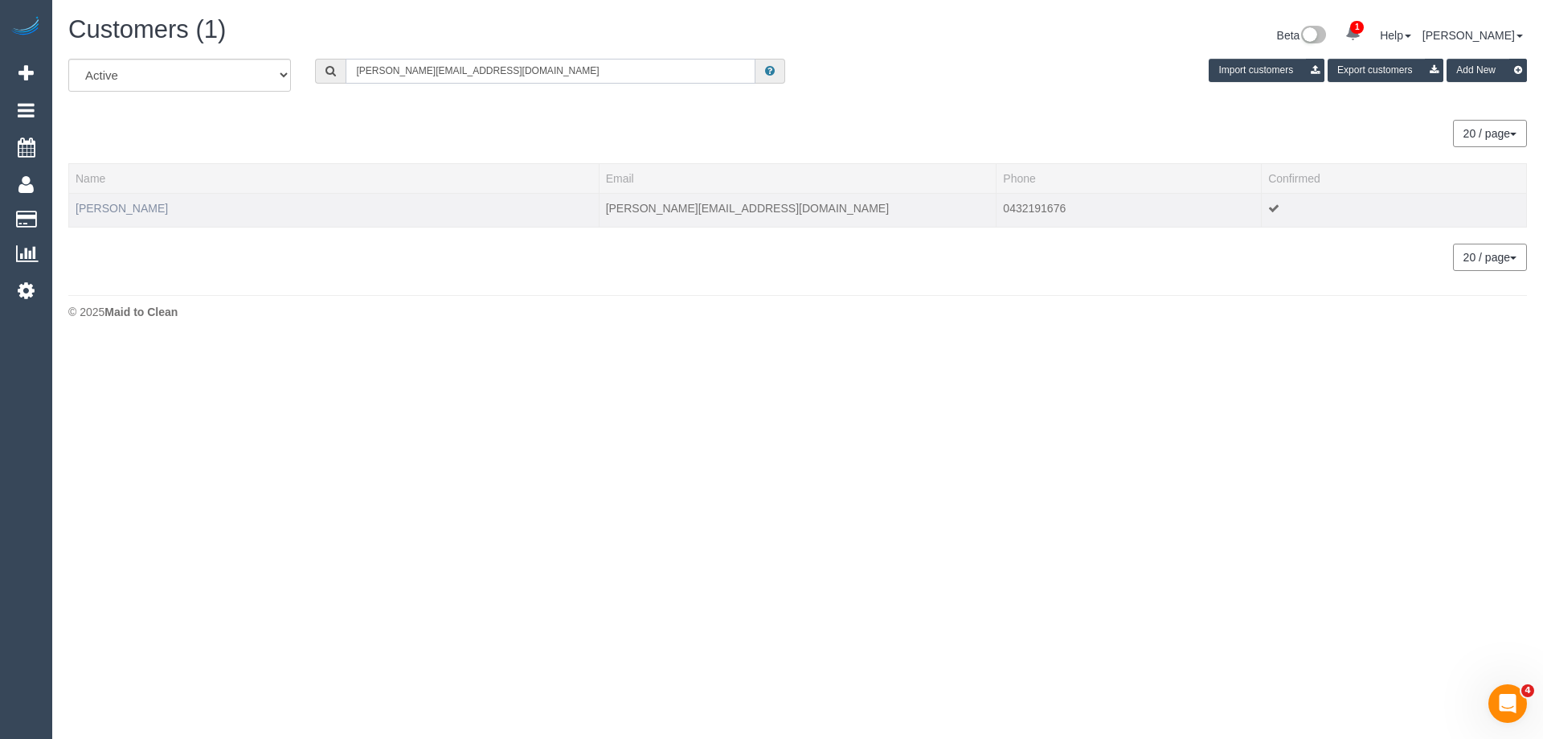
type input "jeremy_h_king@rocketmail.com"
click at [95, 207] on link "Jeremy King" at bounding box center [122, 208] width 92 height 13
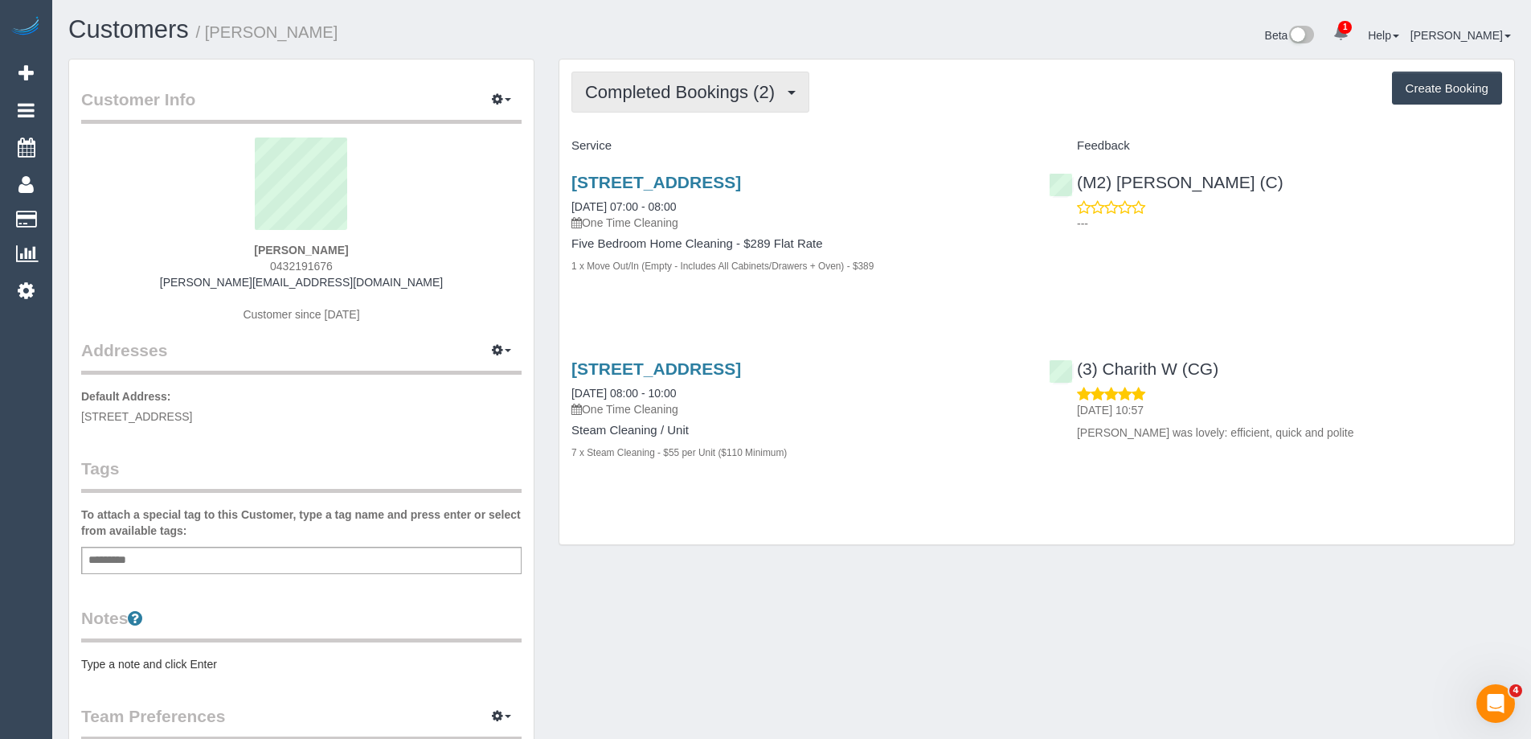
click at [702, 90] on span "Completed Bookings (2)" at bounding box center [684, 92] width 198 height 20
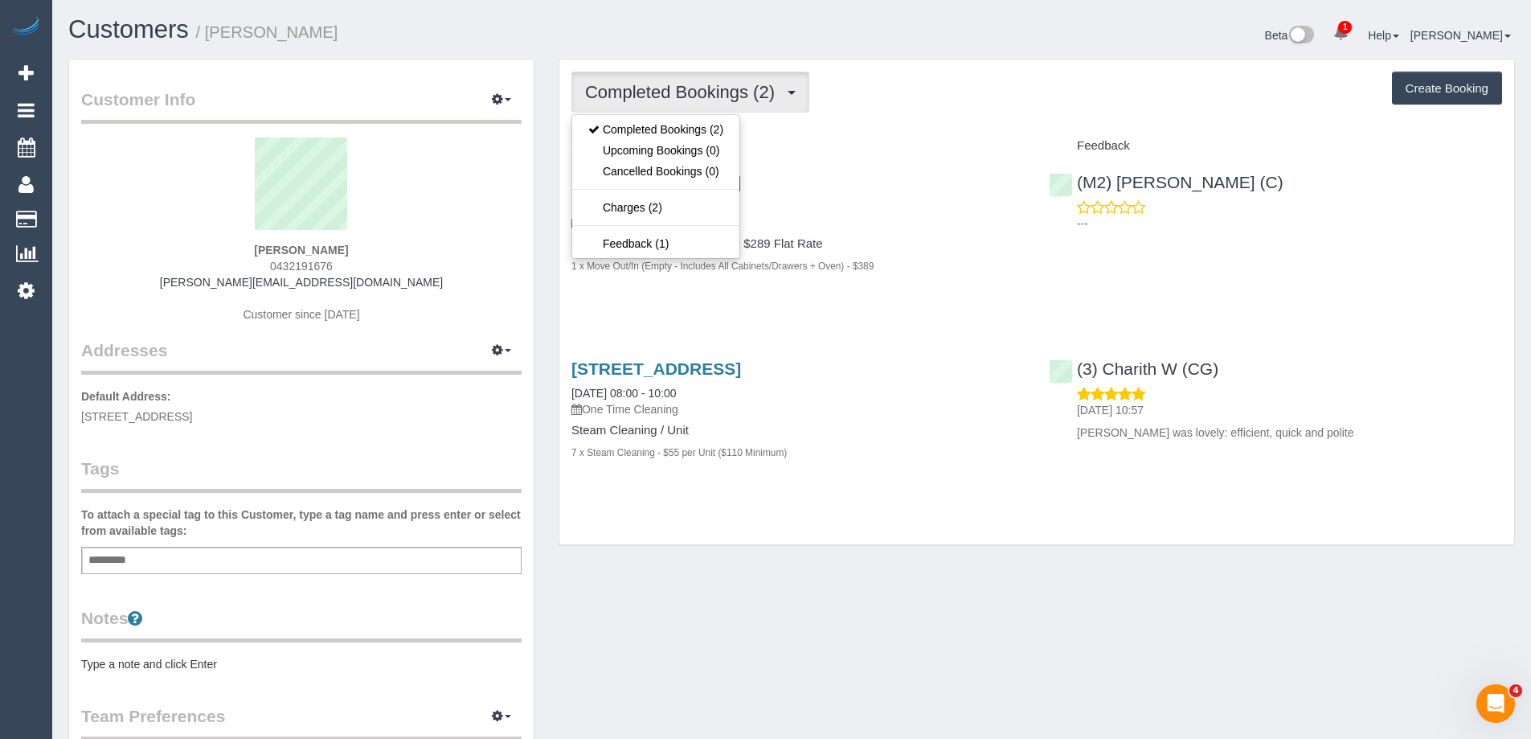
click at [673, 59] on div "Completed Bookings (2) Completed Bookings (2) Upcoming Bookings (0) Cancelled B…" at bounding box center [1036, 301] width 955 height 485
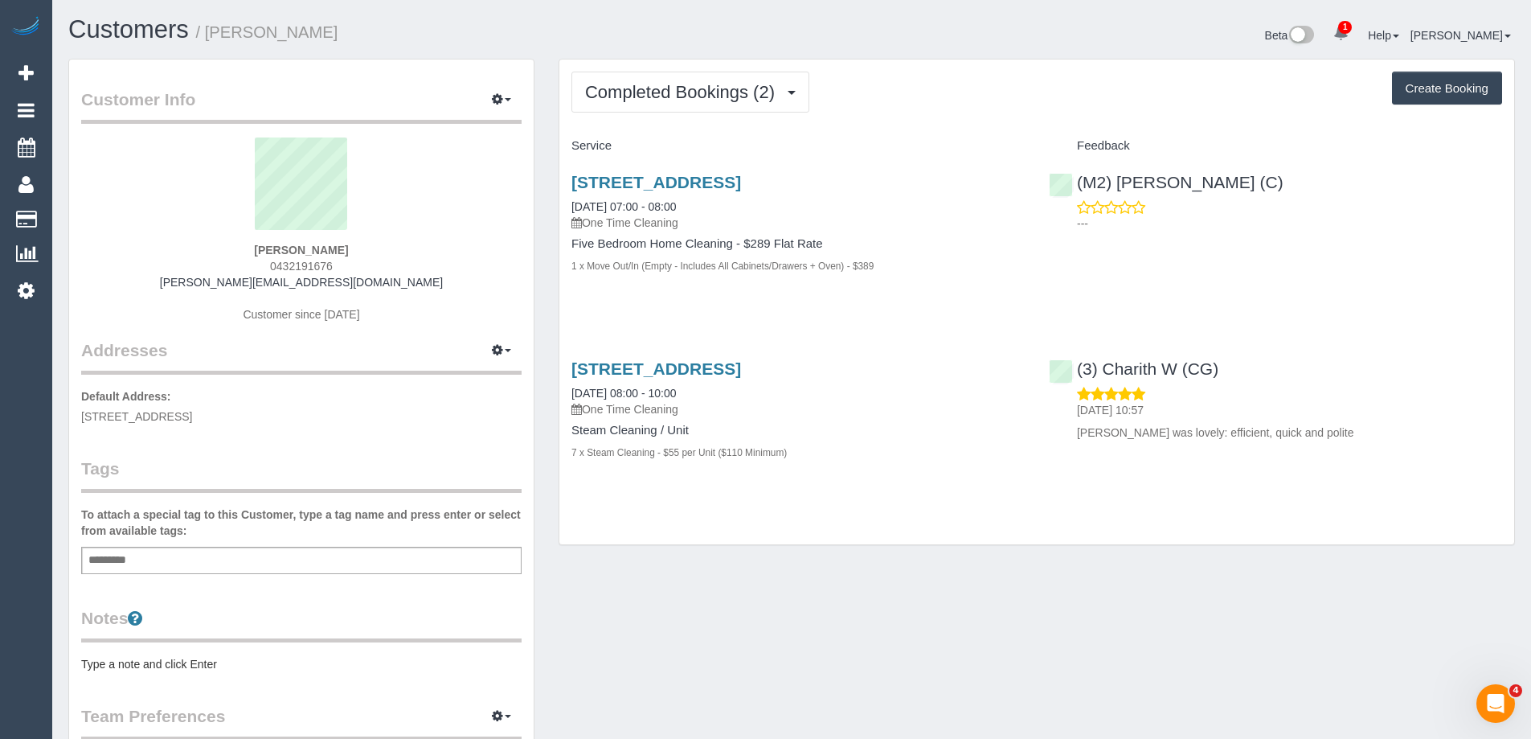
drag, startPoint x: 341, startPoint y: 264, endPoint x: 233, endPoint y: 260, distance: 107.8
click at [233, 260] on div "Jeremy King 0432191676 jeremy_h_king@rocketmail.com Customer since 2023" at bounding box center [301, 237] width 440 height 201
drag, startPoint x: 565, startPoint y: 186, endPoint x: 943, endPoint y: 166, distance: 379.0
click at [943, 166] on div "23 Remuera Street, Caulfield South, VIC 3162 14/02/2024 07:00 - 08:00 One Time …" at bounding box center [797, 232] width 477 height 146
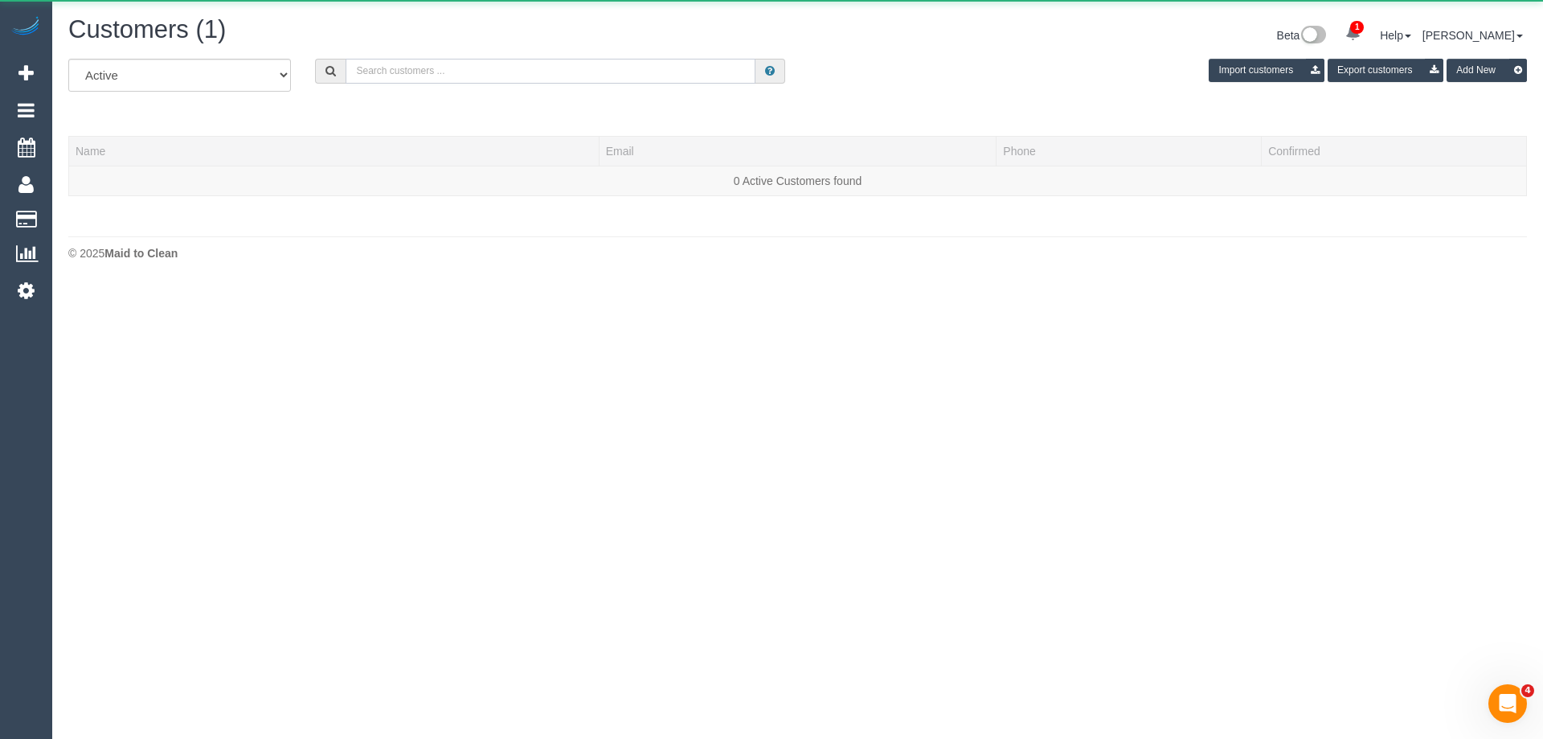
click at [497, 69] on input "text" at bounding box center [551, 71] width 410 height 25
paste input "Samanthasidiroglou@hotmail.com"
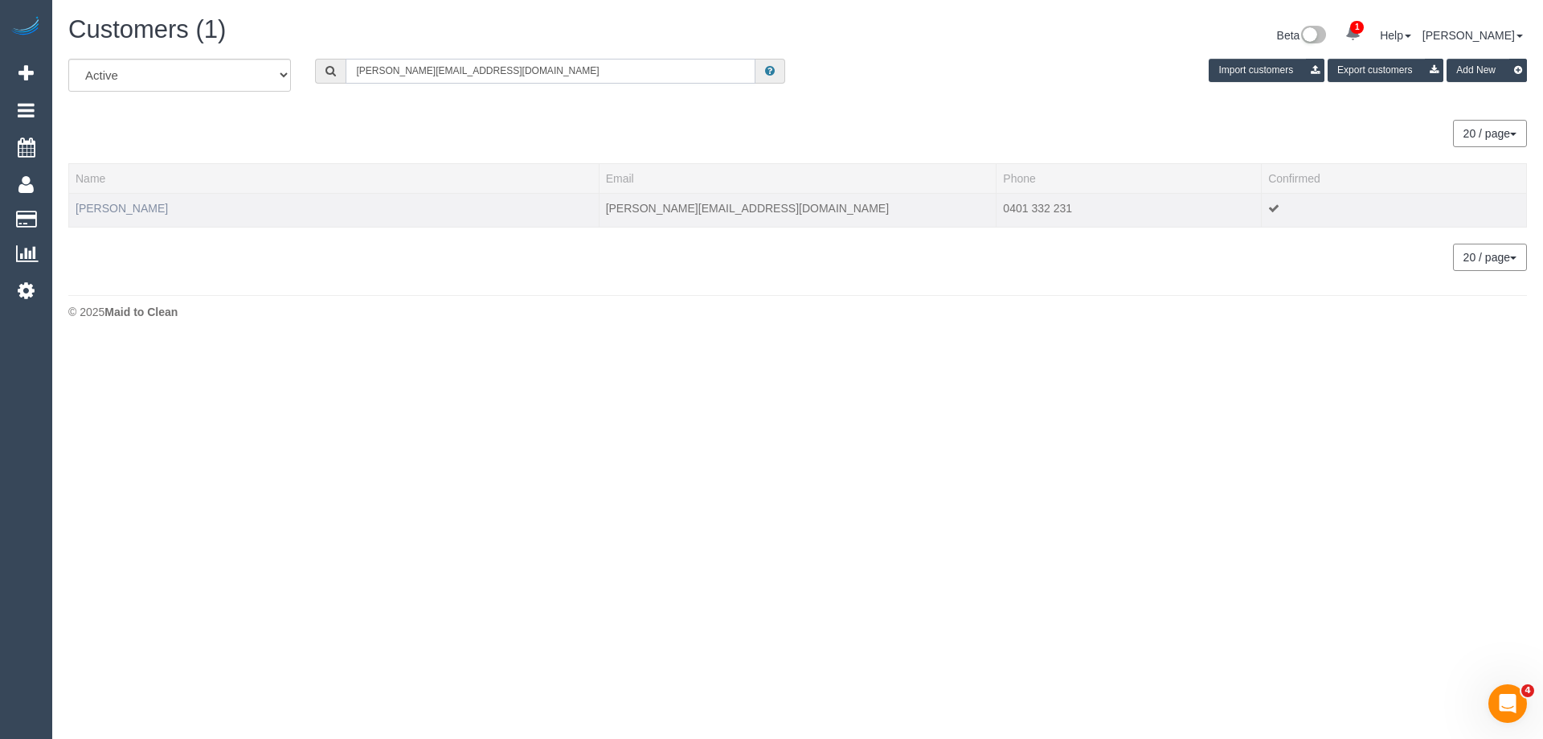
type input "Samanthasidiroglou@hotmail.com"
click at [137, 204] on link "Samantha Arratia" at bounding box center [122, 208] width 92 height 13
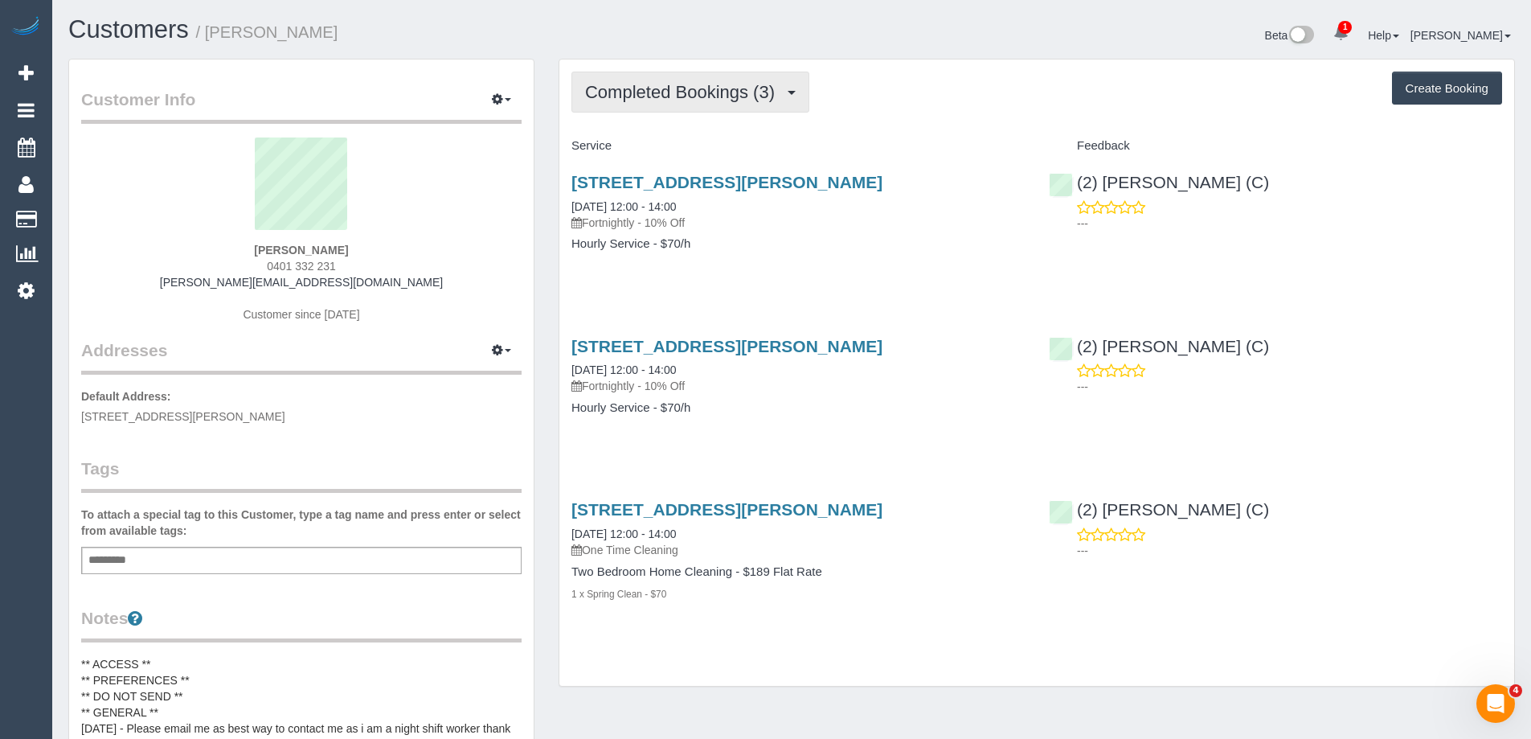
click at [770, 88] on span "Completed Bookings (3)" at bounding box center [684, 92] width 198 height 20
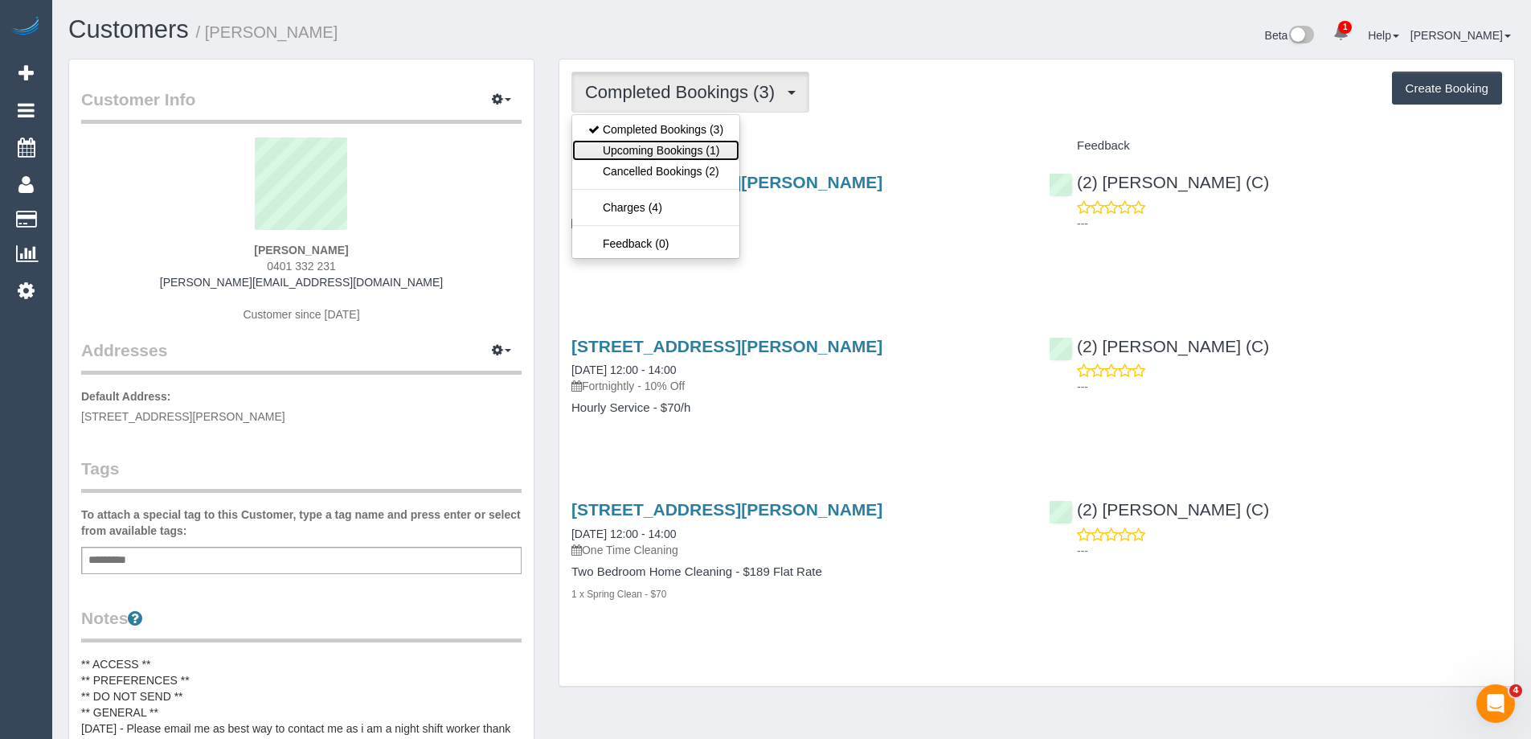
click at [726, 154] on link "Upcoming Bookings (1)" at bounding box center [655, 150] width 167 height 21
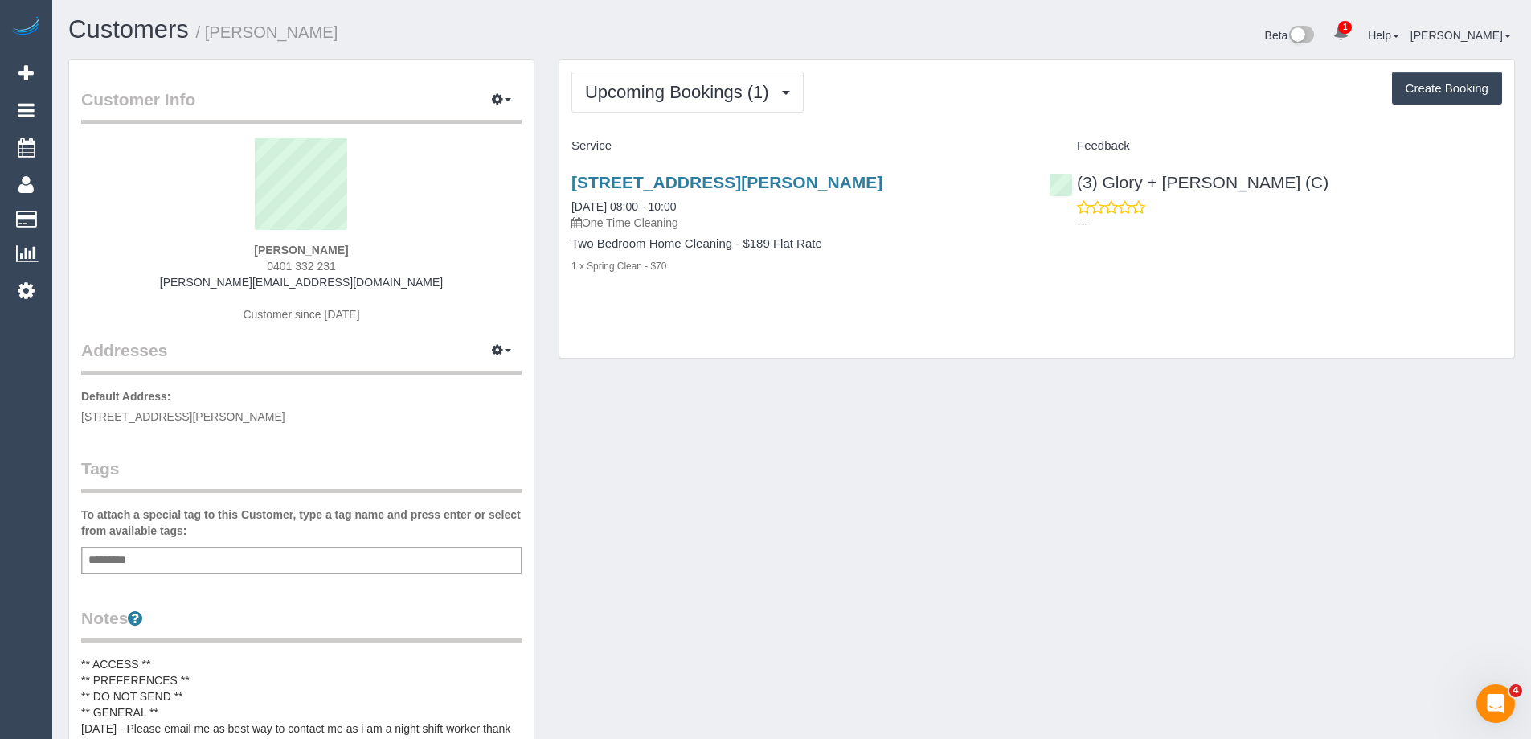
drag, startPoint x: 567, startPoint y: 176, endPoint x: 910, endPoint y: 191, distance: 343.5
click at [910, 191] on div "19 Davland Street, Clyde North, VIC 3978 16/09/2025 08:00 - 10:00 One Time Clea…" at bounding box center [797, 232] width 477 height 146
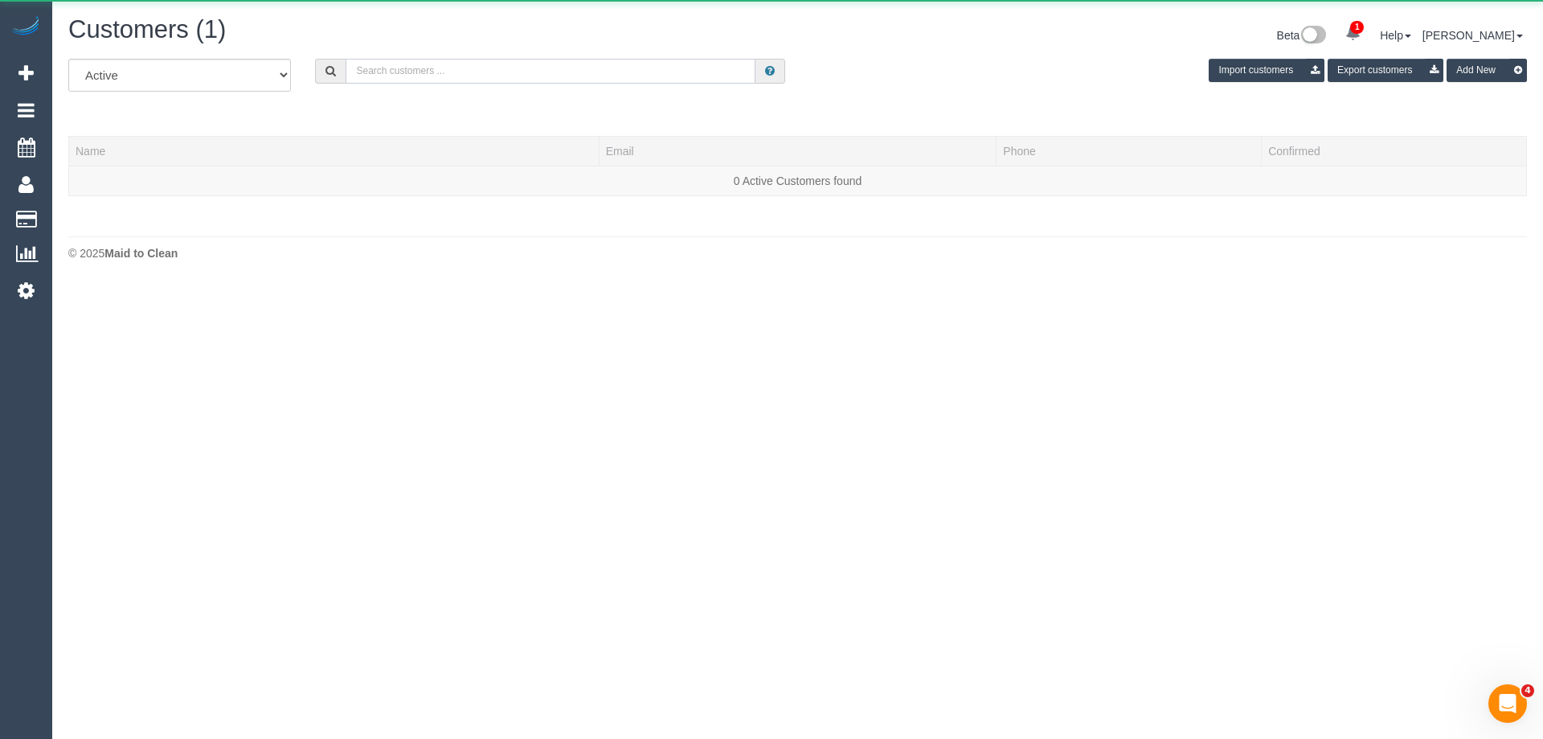
click at [481, 78] on input "text" at bounding box center [551, 71] width 410 height 25
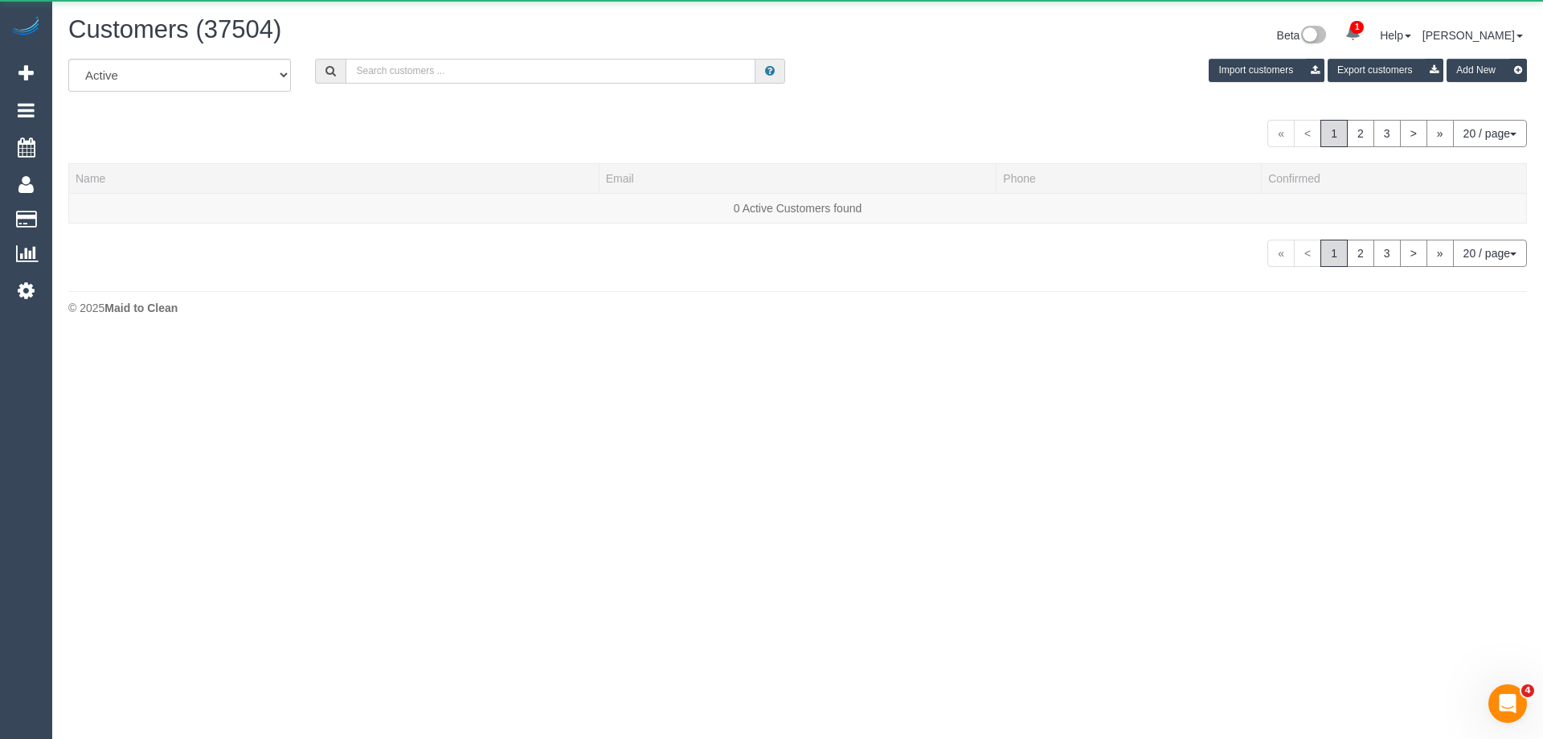
paste input "ureshi.mi@hotmail.com"
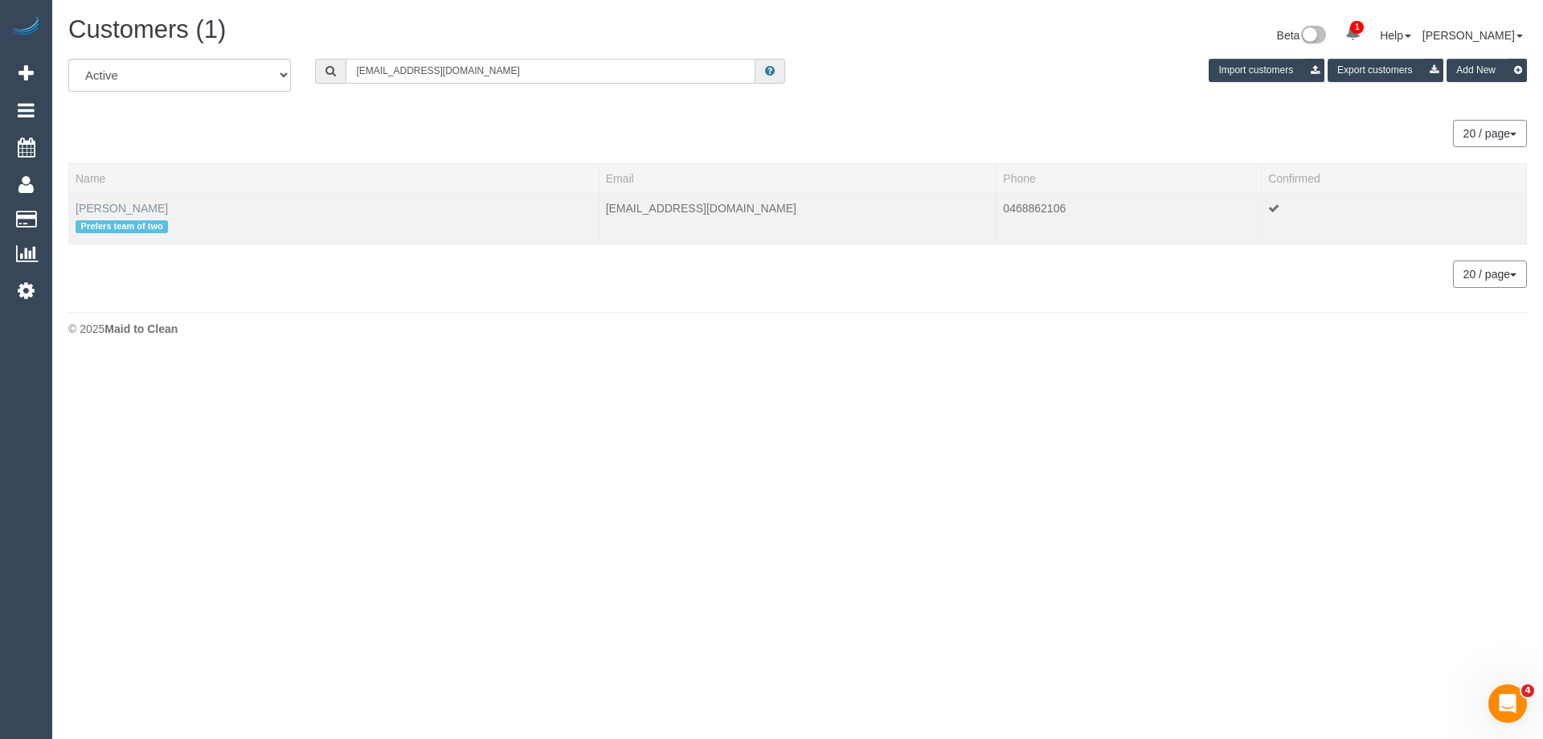
type input "ureshi.mi@hotmail.com"
click at [118, 208] on link "Cynthia Ho" at bounding box center [122, 208] width 92 height 13
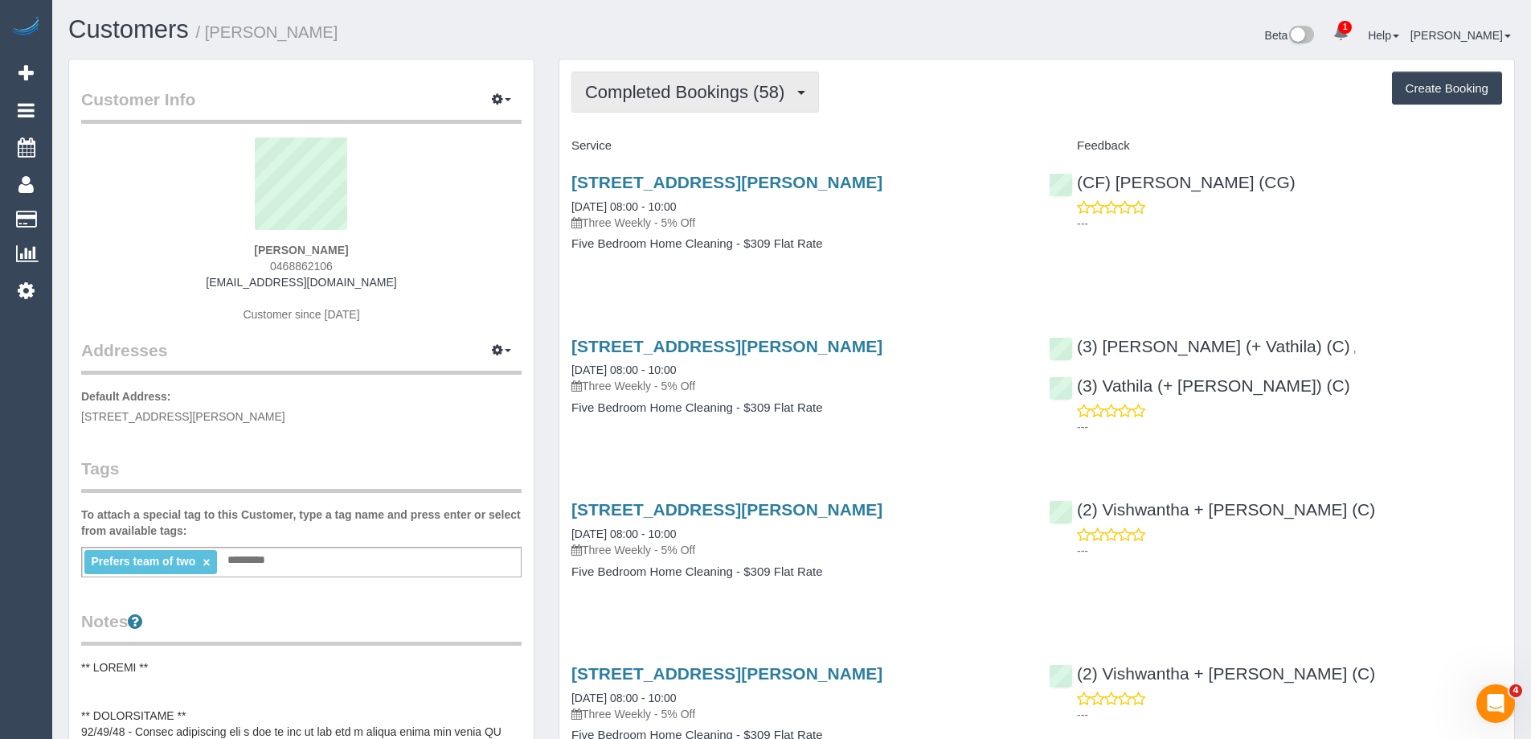
click at [783, 104] on button "Completed Bookings (58)" at bounding box center [695, 92] width 248 height 41
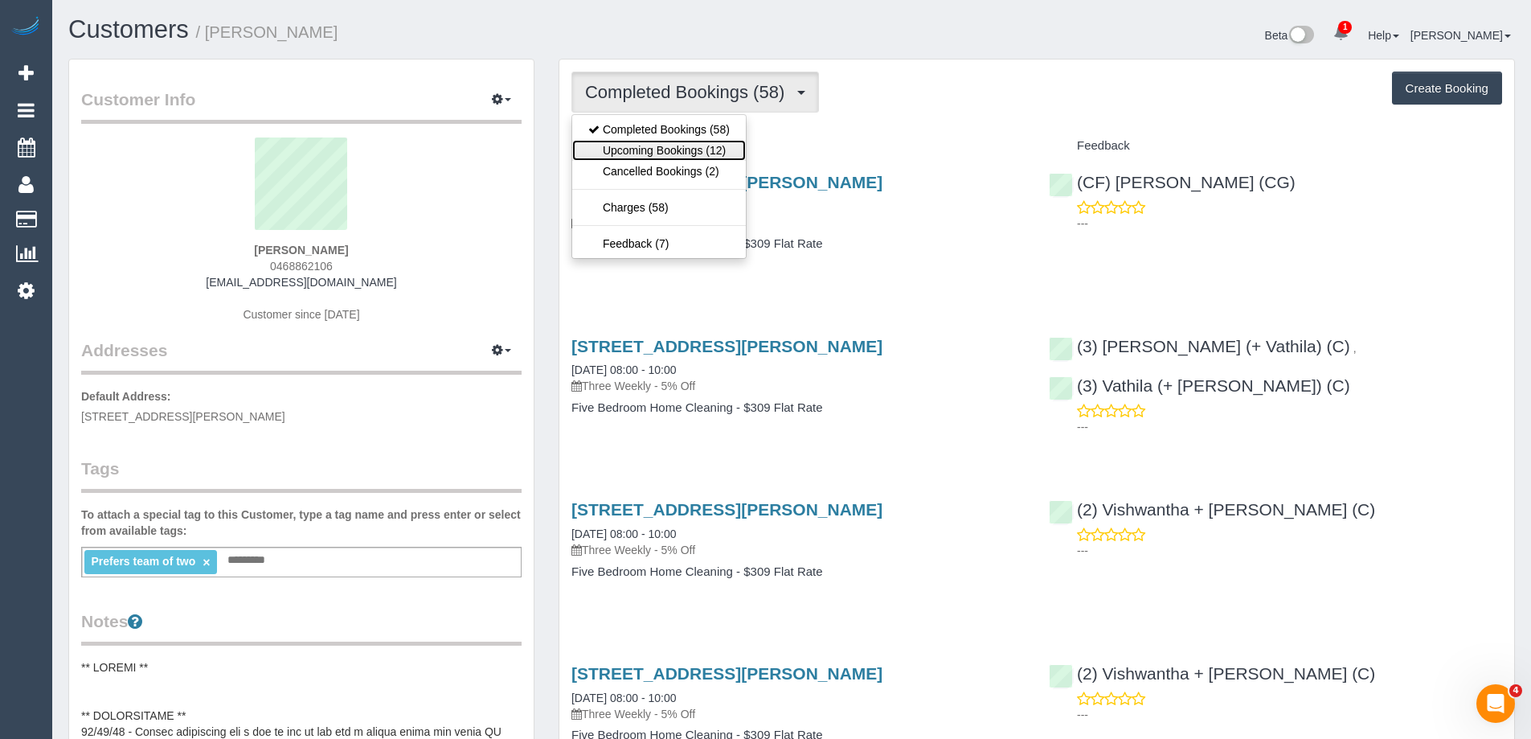
click at [718, 149] on link "Upcoming Bookings (12)" at bounding box center [659, 150] width 174 height 21
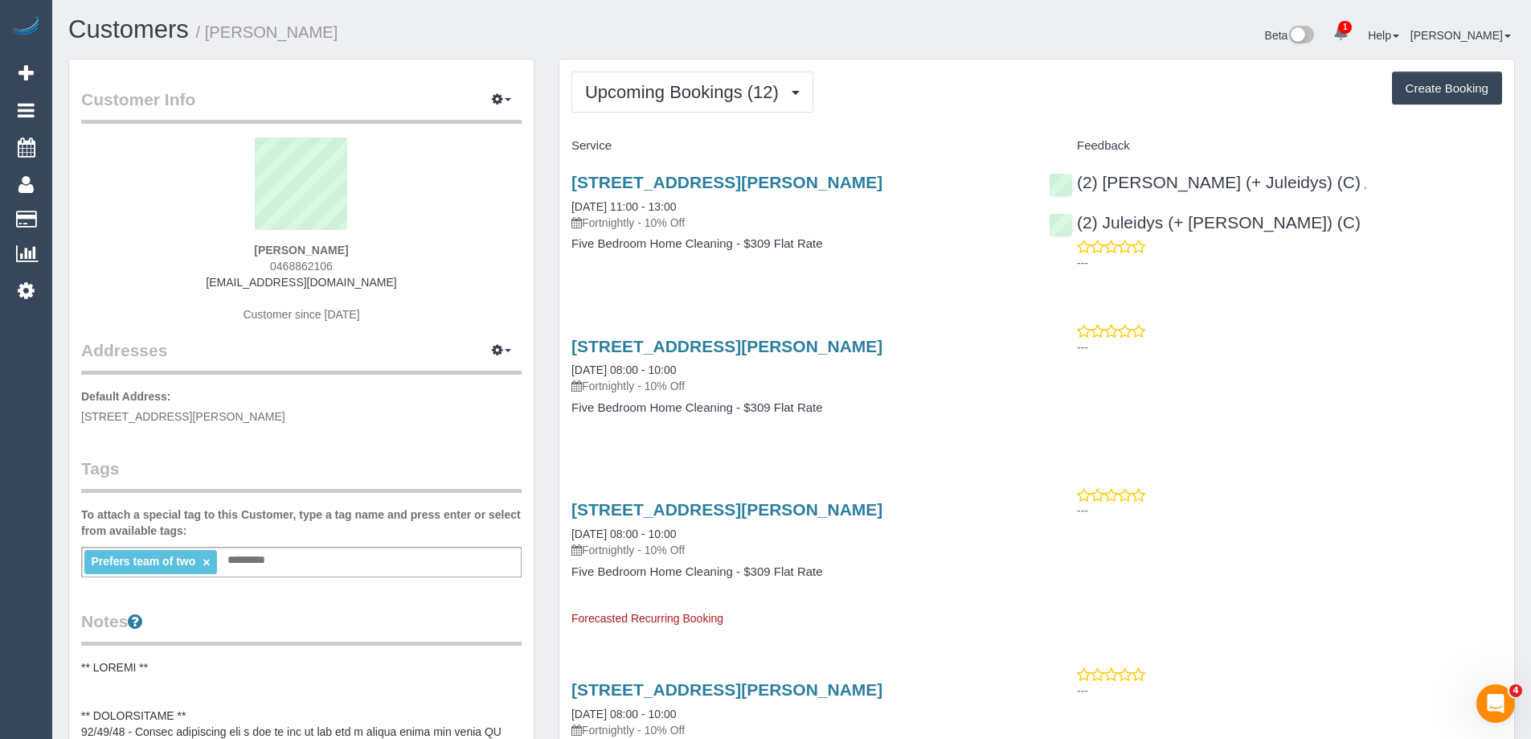
drag, startPoint x: 340, startPoint y: 260, endPoint x: 233, endPoint y: 271, distance: 107.4
click at [233, 271] on div "Cynthia Ho 0468862106 ureshi.mi@hotmail.com Customer since 2022" at bounding box center [301, 237] width 440 height 201
click at [673, 96] on span "Upcoming Bookings (12)" at bounding box center [686, 92] width 202 height 20
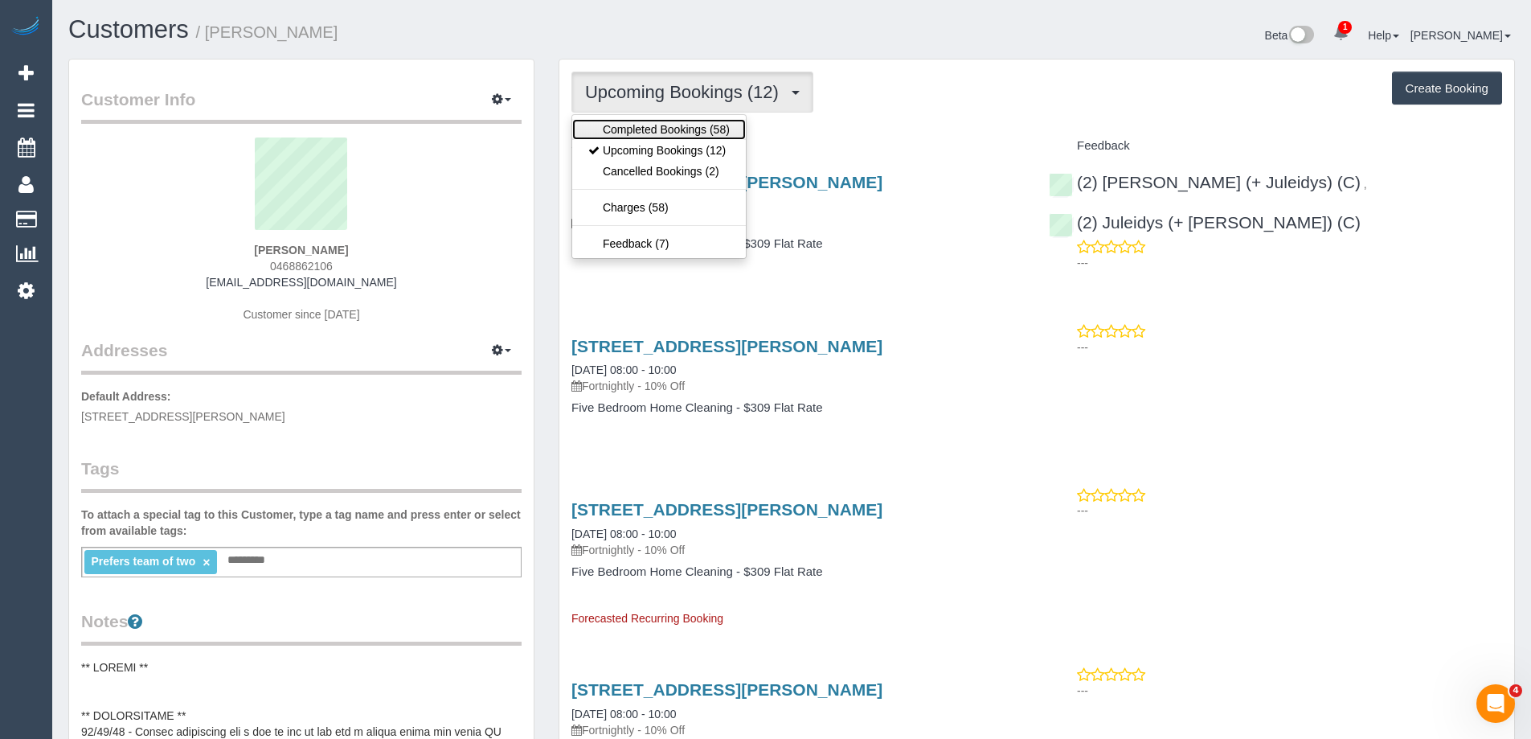
click at [703, 128] on link "Completed Bookings (58)" at bounding box center [659, 129] width 174 height 21
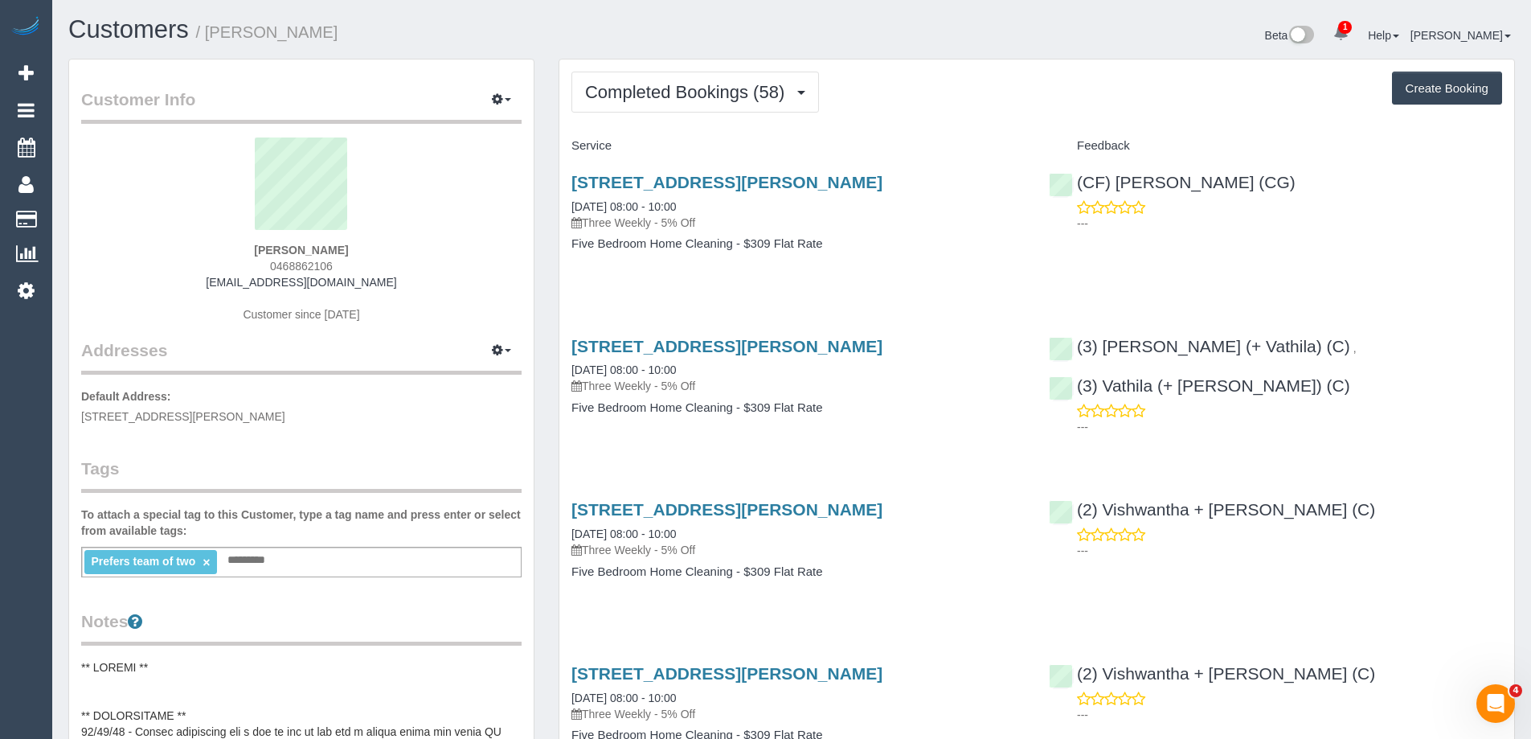
drag, startPoint x: 543, startPoint y: 172, endPoint x: 994, endPoint y: 178, distance: 450.9
click at [970, 182] on h3 "52 Junction Road, Blackburn North, VIC 3130" at bounding box center [797, 182] width 453 height 18
drag, startPoint x: 570, startPoint y: 182, endPoint x: 978, endPoint y: 183, distance: 408.2
click at [978, 183] on div "52 Junction Road, Blackburn North, VIC 3130 27/08/2025 08:00 - 10:00 Three Week…" at bounding box center [797, 221] width 477 height 124
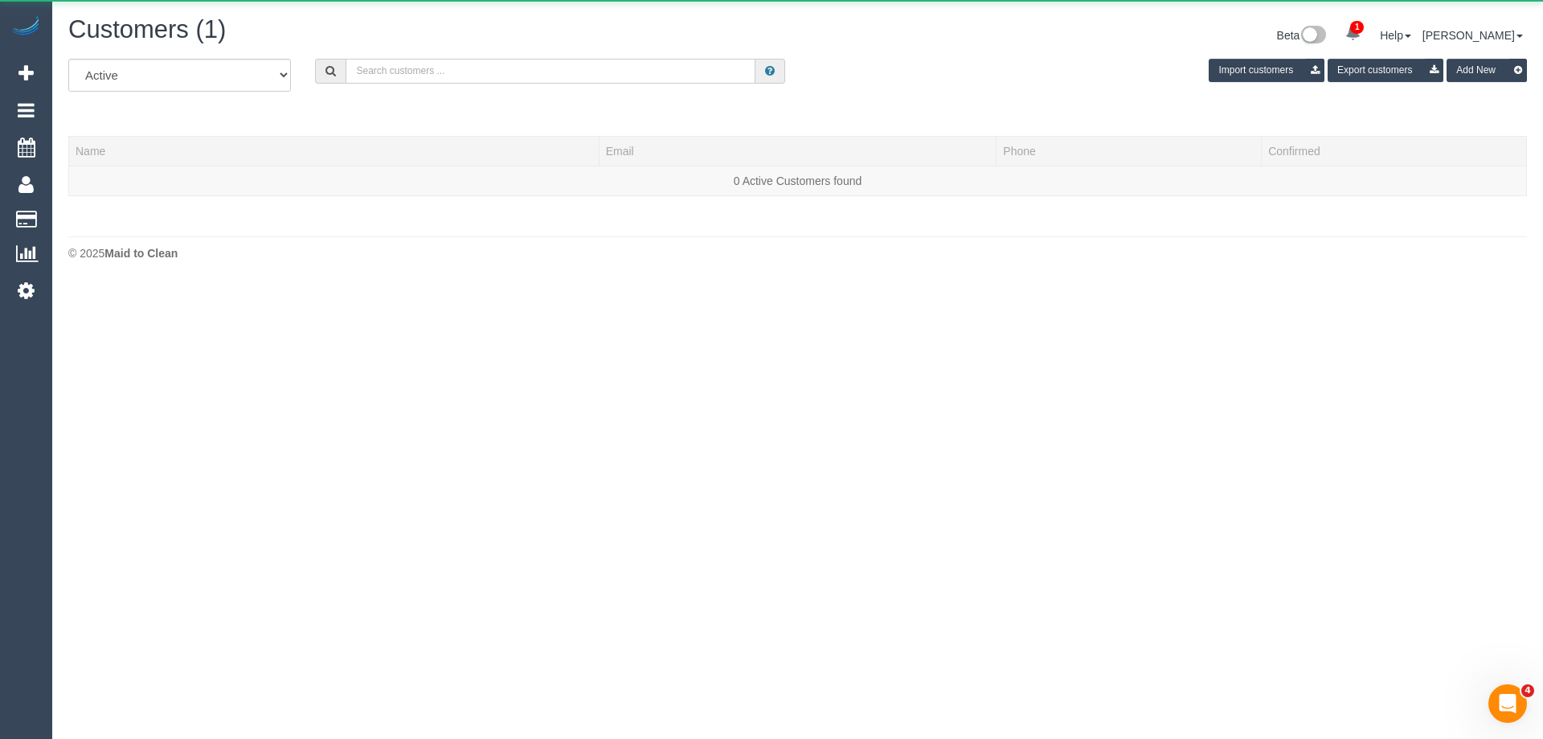
click at [484, 78] on input "text" at bounding box center [551, 71] width 410 height 25
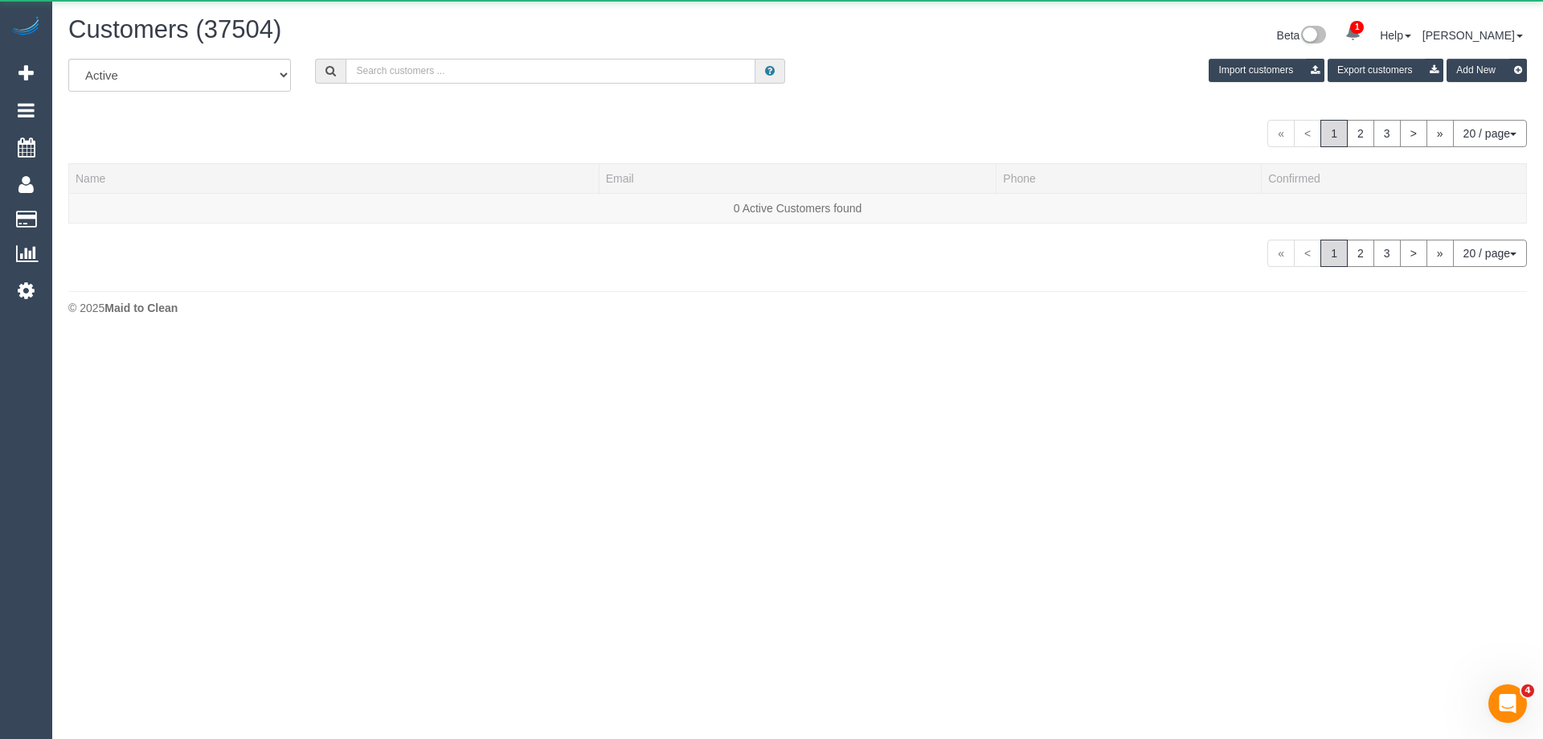
paste input "lou2009@tpg.com.au"
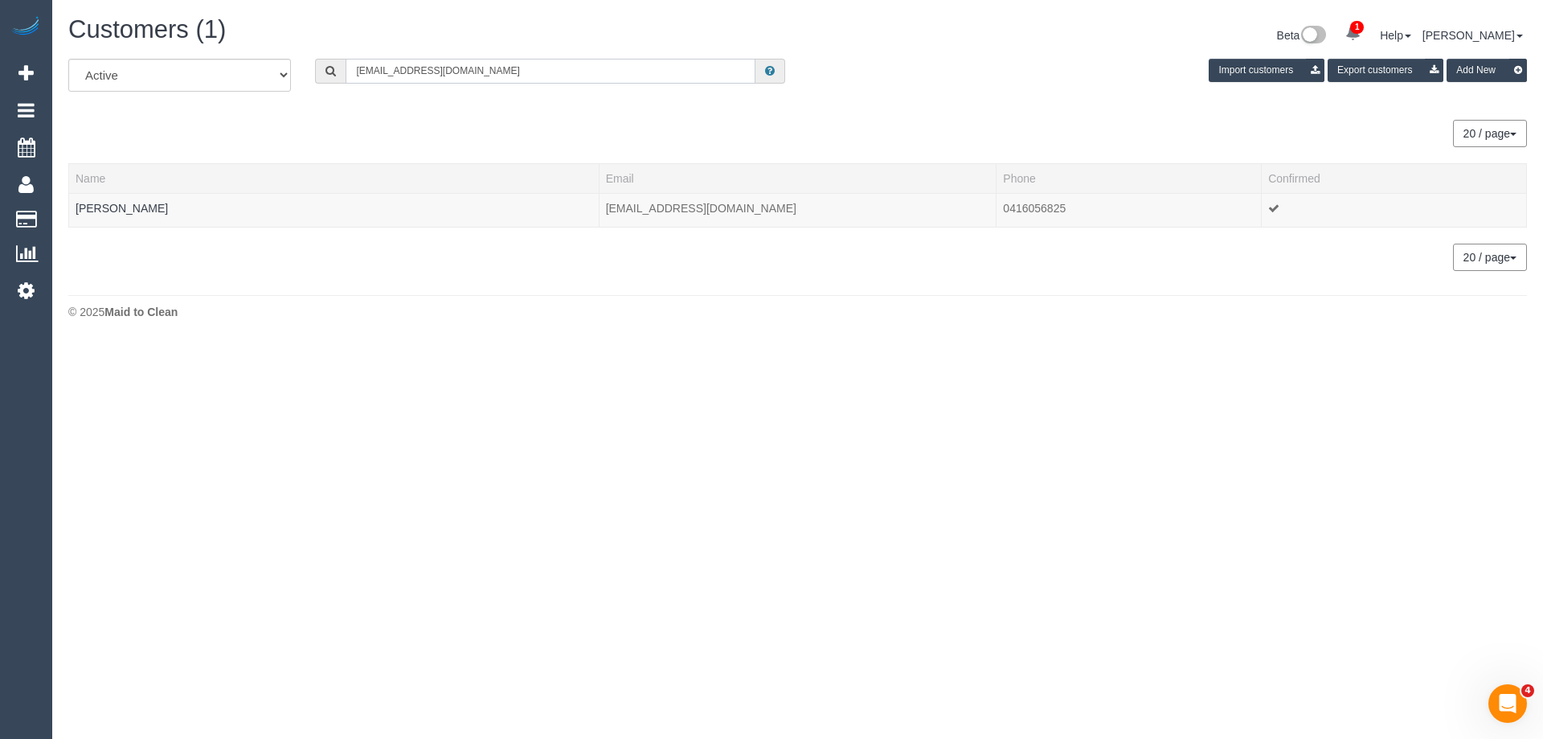
type input "lou2009@tpg.com.au"
click at [133, 190] on th "Name" at bounding box center [334, 178] width 530 height 30
click at [140, 198] on td "Louise Connolly" at bounding box center [334, 210] width 530 height 34
click at [143, 206] on td "Louise Connolly" at bounding box center [334, 210] width 530 height 34
click at [143, 206] on link "Louise Connolly" at bounding box center [122, 208] width 92 height 13
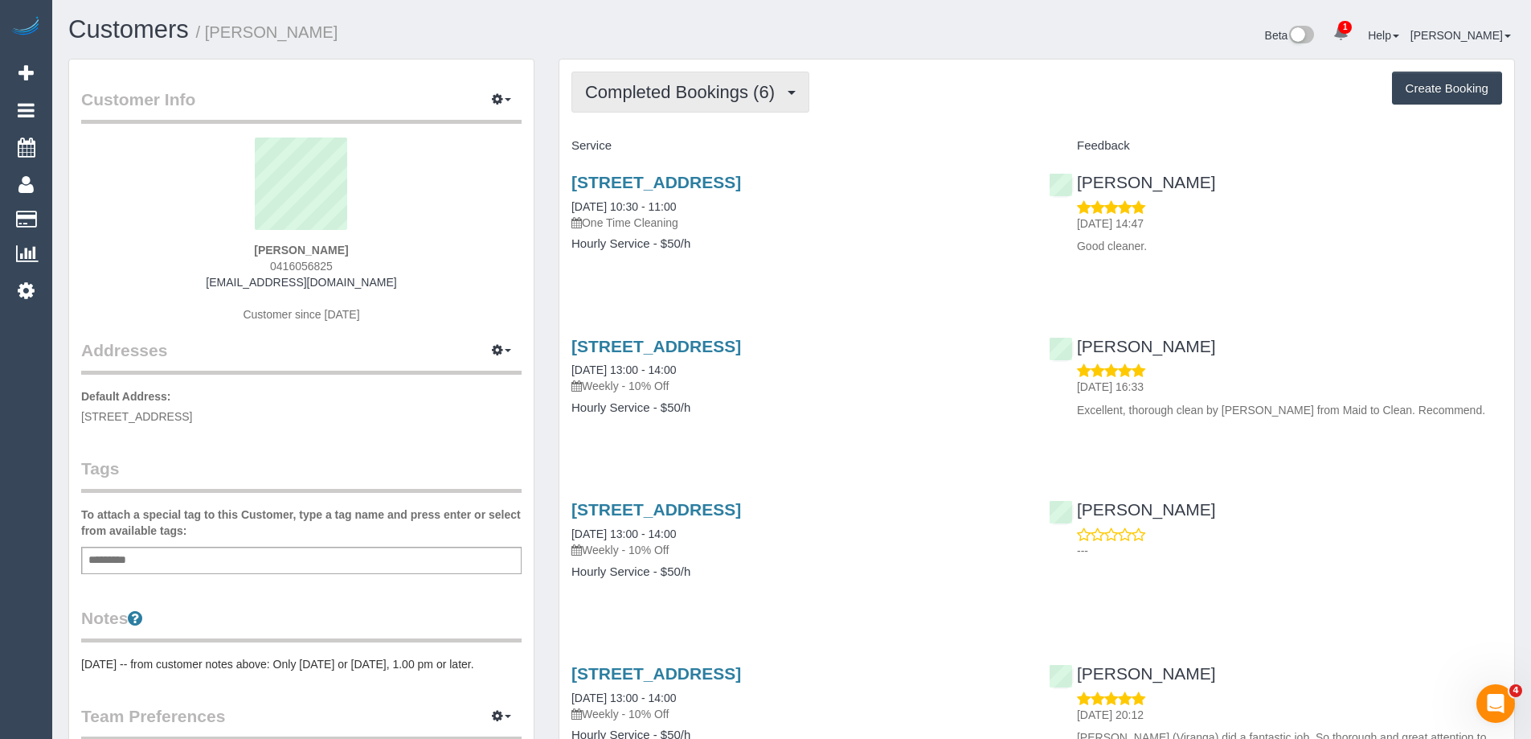
click at [768, 99] on span "Completed Bookings (6)" at bounding box center [684, 92] width 198 height 20
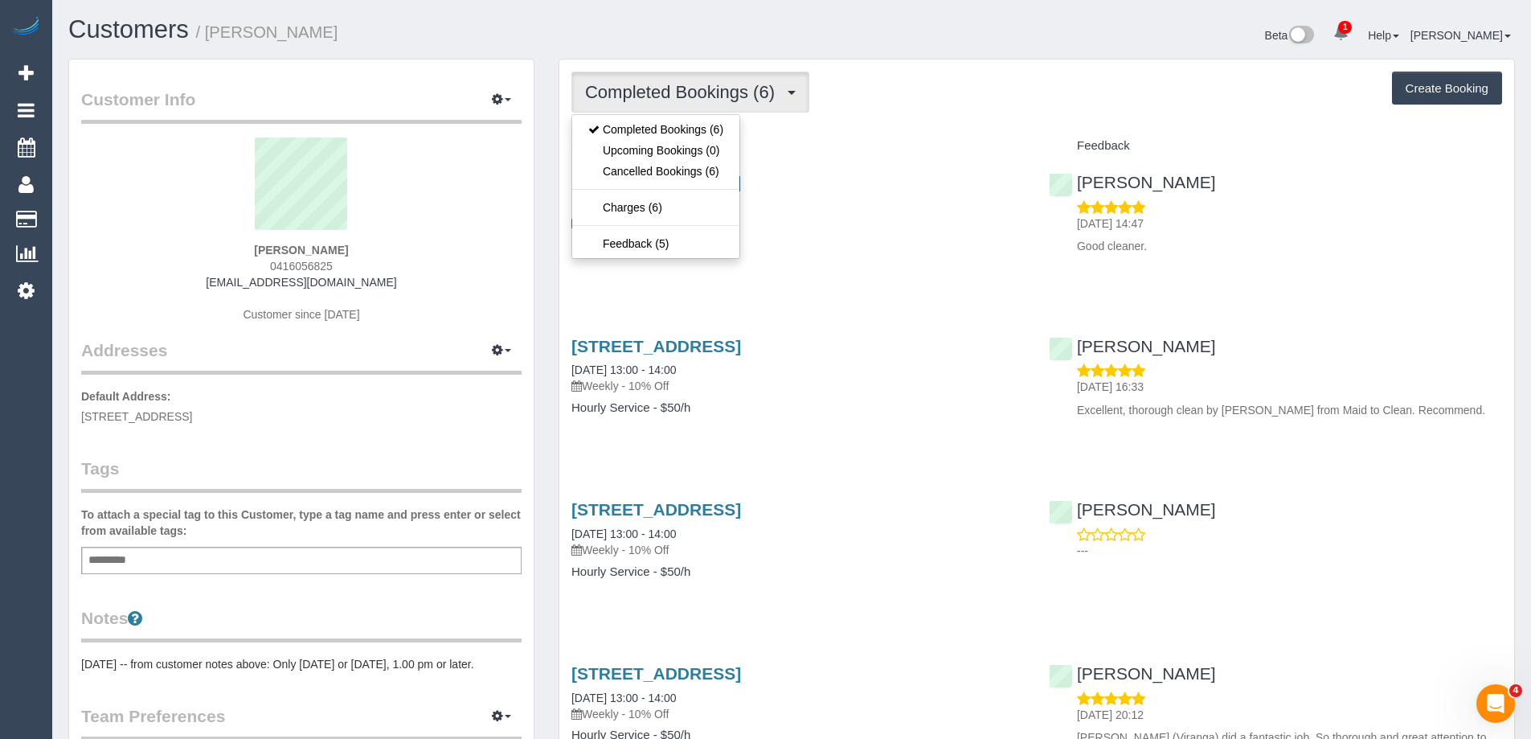
click at [870, 88] on div "Completed Bookings (6) Completed Bookings (6) Upcoming Bookings (0) Cancelled B…" at bounding box center [1036, 92] width 931 height 41
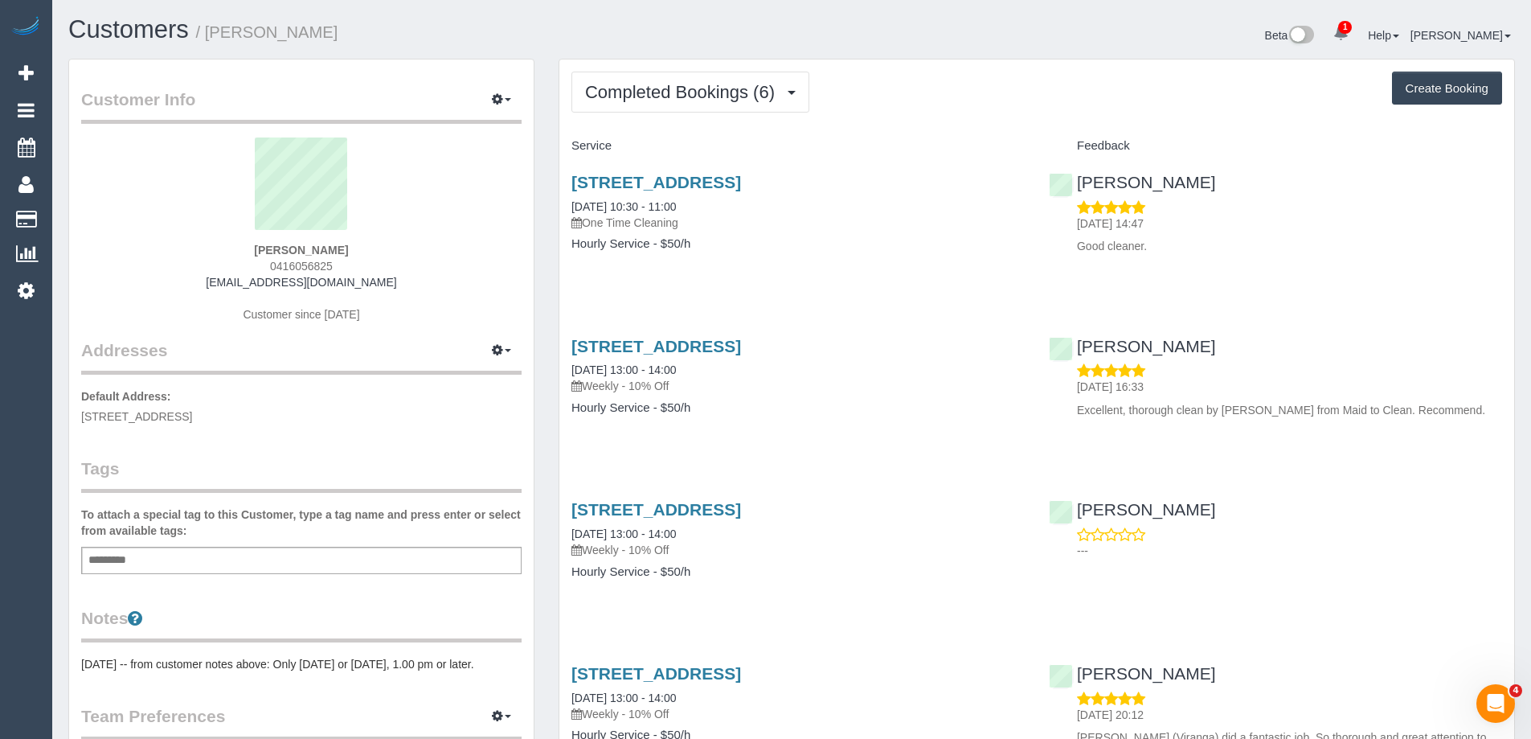
drag, startPoint x: 351, startPoint y: 268, endPoint x: 257, endPoint y: 264, distance: 94.1
click at [257, 264] on div "Louise Connolly 0416056825 lou2009@tpg.com.au Customer since 2020" at bounding box center [301, 237] width 440 height 201
click at [255, 268] on div "Louise Connolly 0416056825 lou2009@tpg.com.au Customer since 2020" at bounding box center [301, 237] width 440 height 201
drag, startPoint x: 259, startPoint y: 268, endPoint x: 363, endPoint y: 268, distance: 104.5
click at [363, 268] on div "Louise Connolly 0416056825 lou2009@tpg.com.au Customer since 2020" at bounding box center [301, 237] width 440 height 201
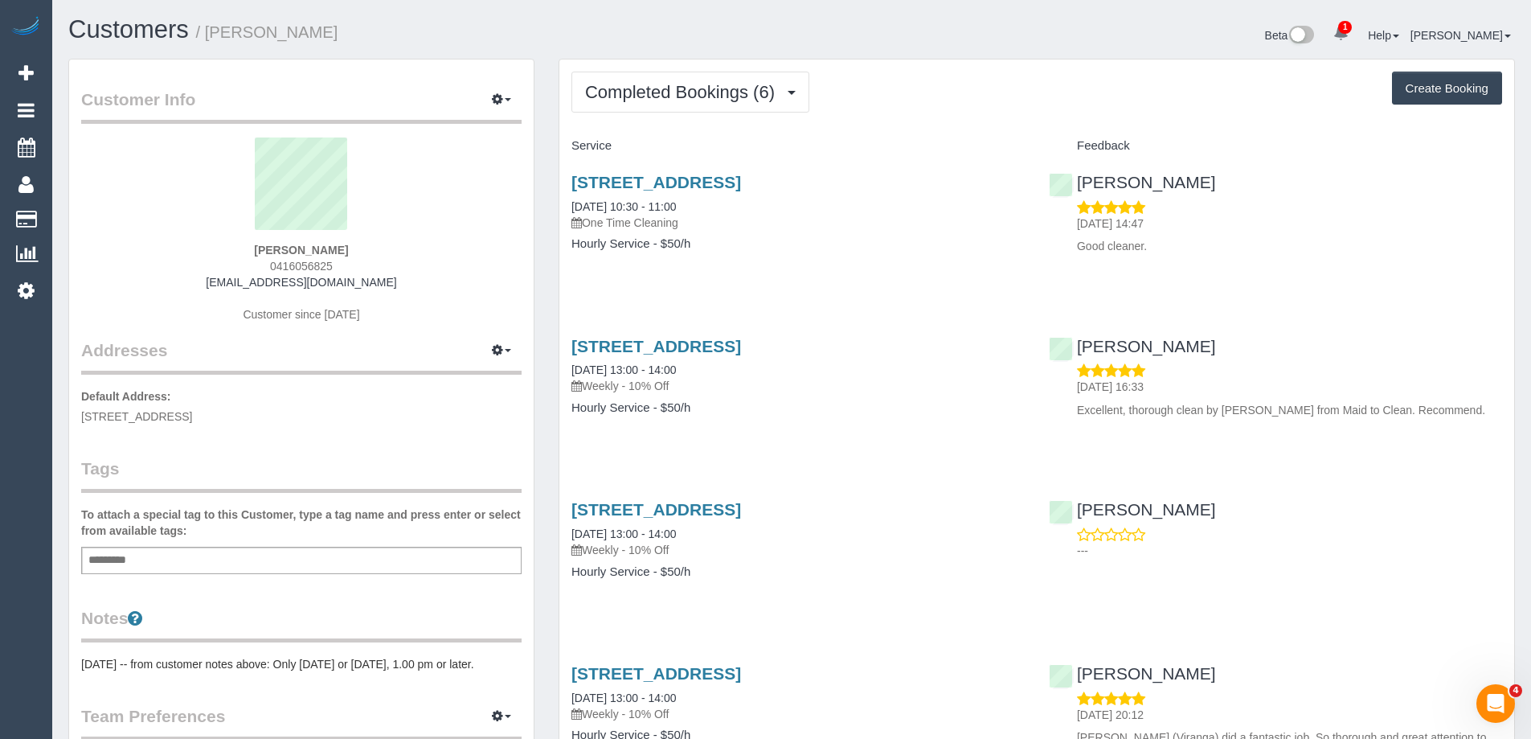
drag, startPoint x: 566, startPoint y: 180, endPoint x: 664, endPoint y: 204, distance: 101.0
click at [664, 204] on div "591 Upper Heidelberg Road, Heidelberg Heights, VIC 3081 20/08/2020 10:30 - 11:0…" at bounding box center [797, 221] width 477 height 124
